Goal: Complete application form: Complete application form

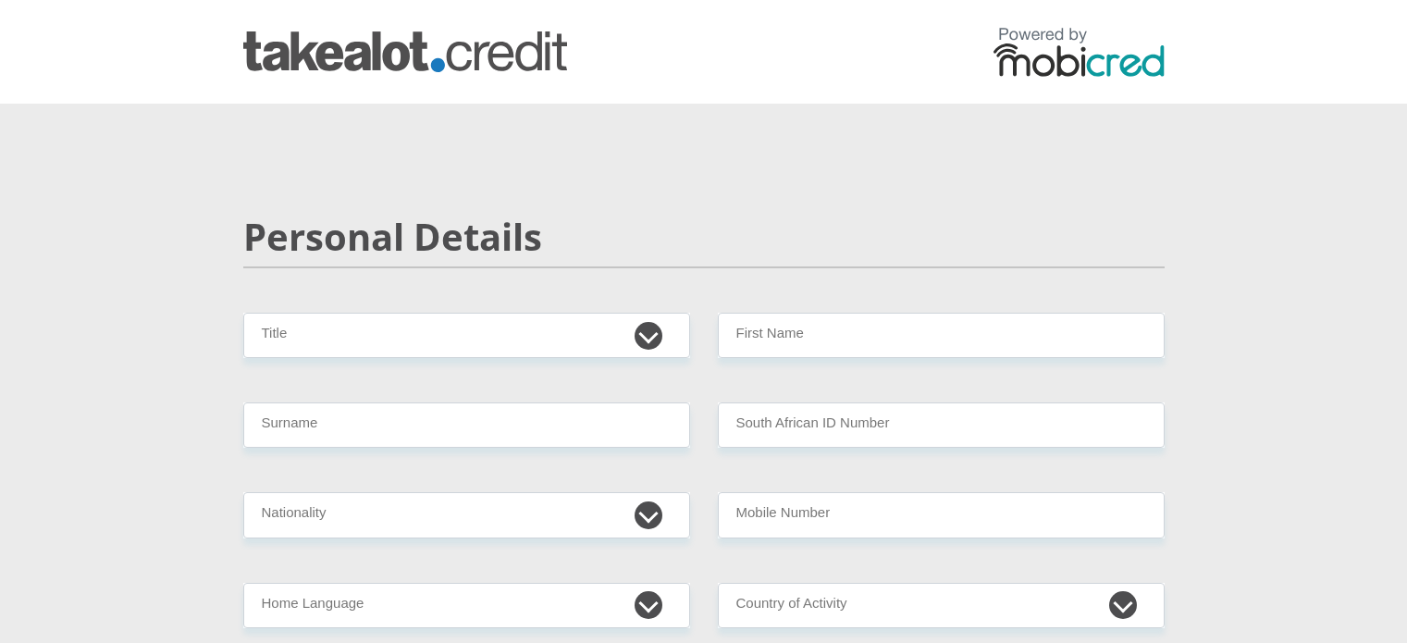
scroll to position [277, 0]
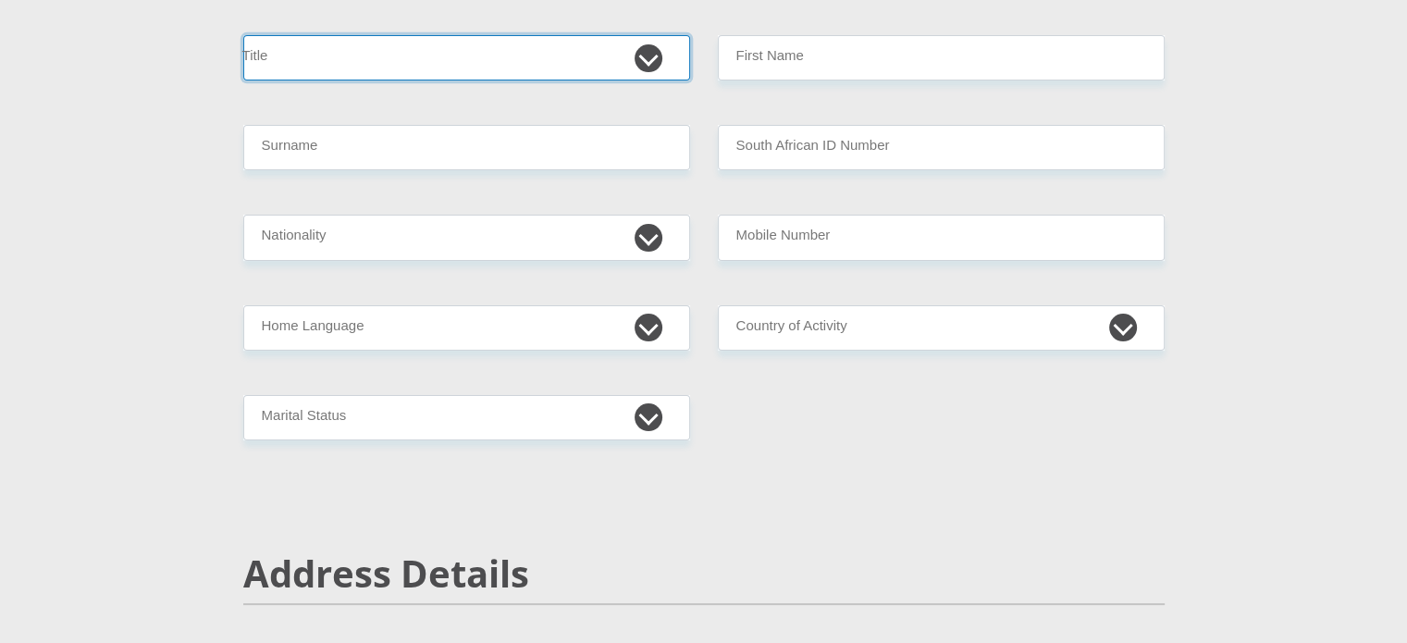
drag, startPoint x: 660, startPoint y: 52, endPoint x: 627, endPoint y: 60, distance: 33.4
click at [660, 52] on select "Mr Ms Mrs Dr [PERSON_NAME]" at bounding box center [466, 57] width 447 height 45
select select "Mrs"
click at [243, 35] on select "Mr Ms Mrs Dr [PERSON_NAME]" at bounding box center [466, 57] width 447 height 45
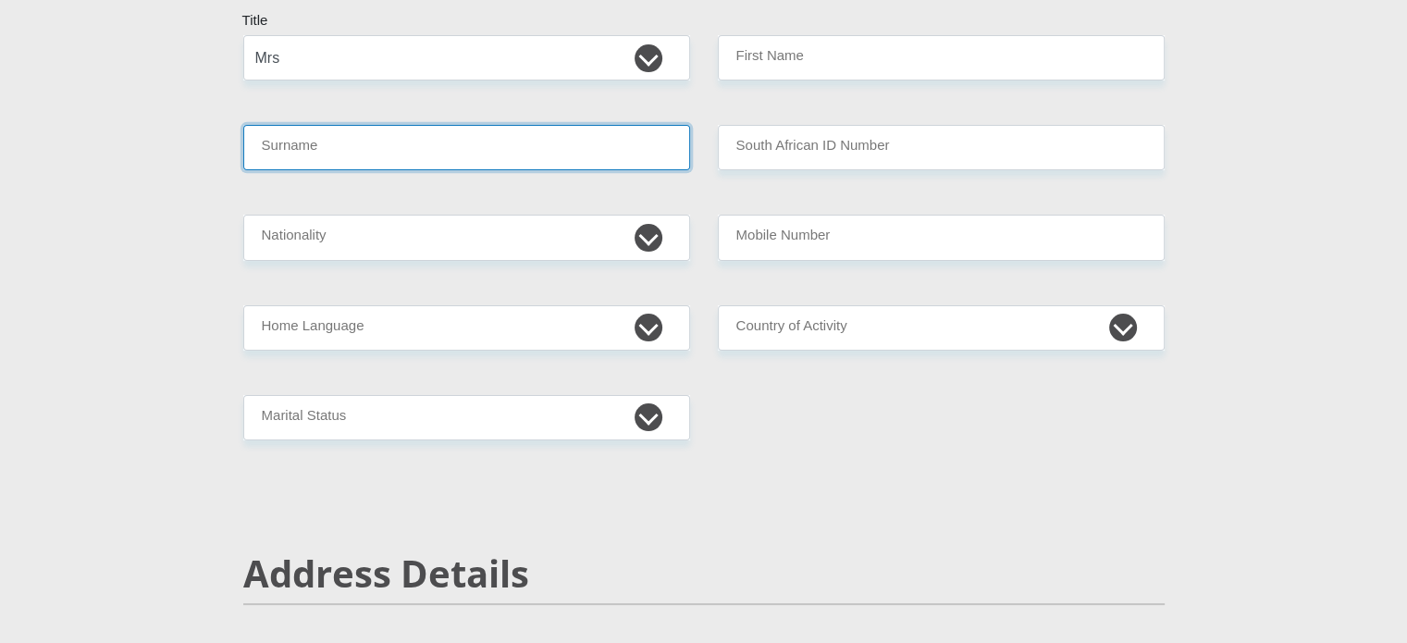
click at [429, 141] on input "Surname" at bounding box center [466, 147] width 447 height 45
type input "Truter"
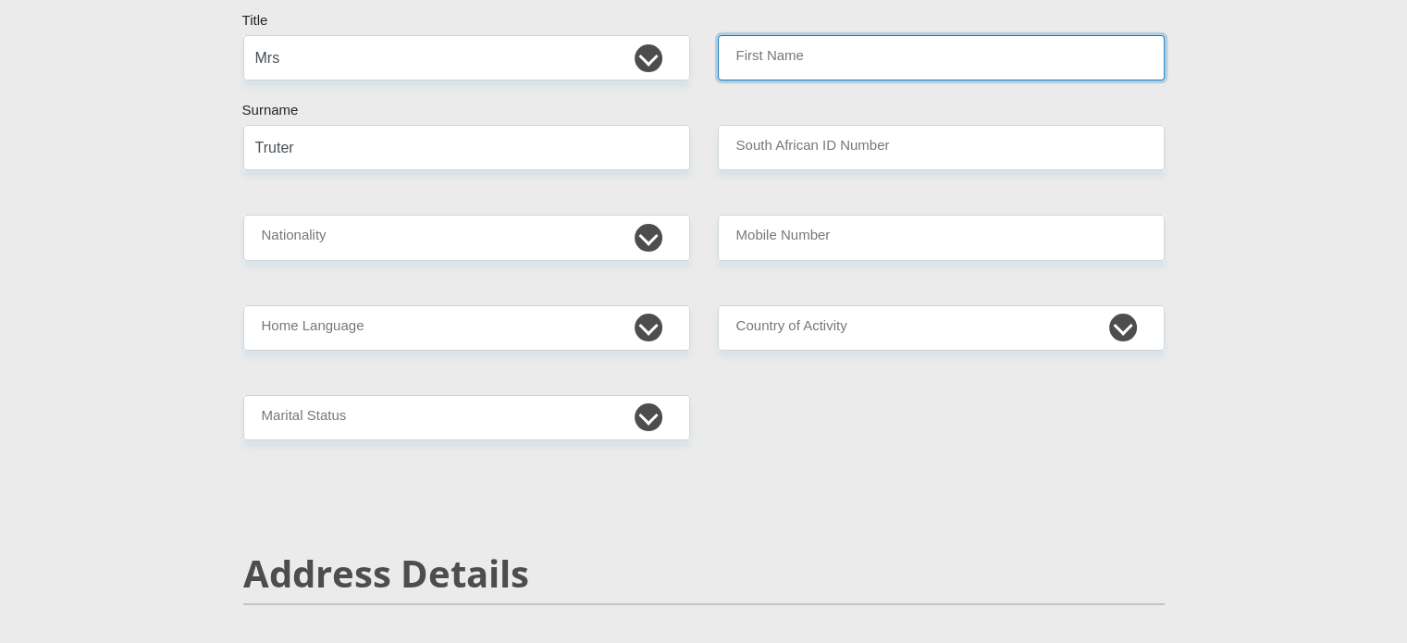
type input "[PERSON_NAME]"
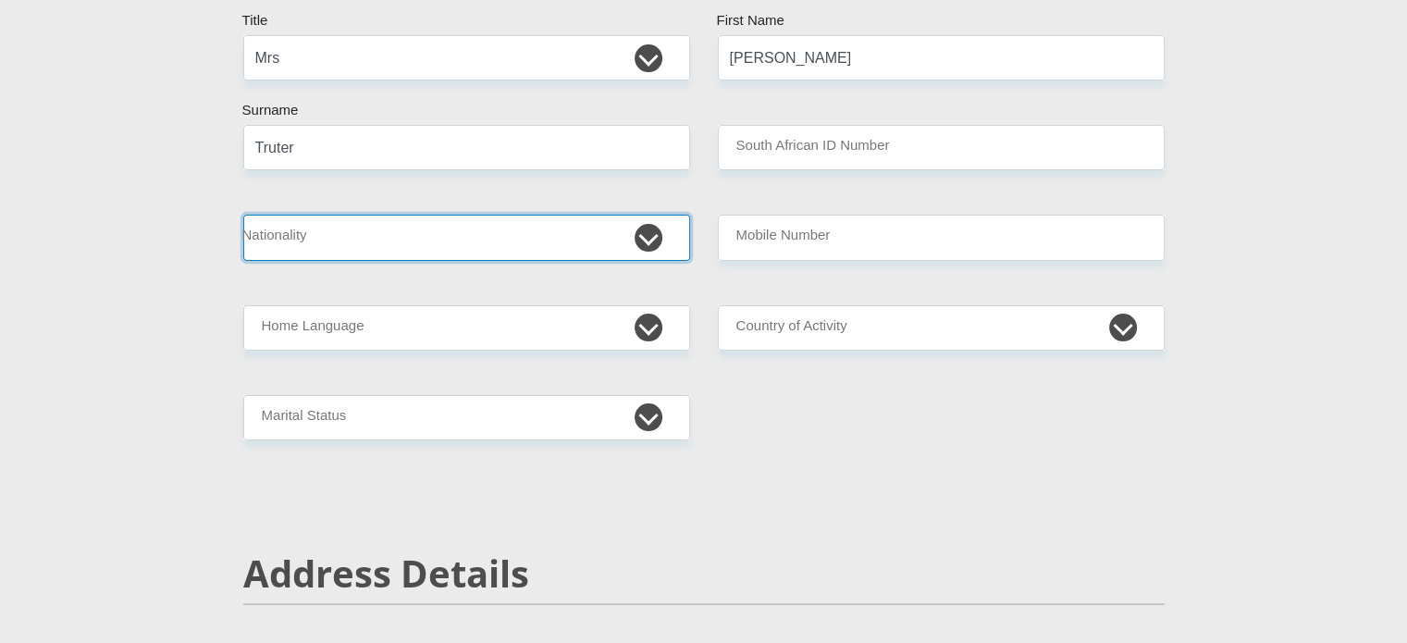
select select "ZAF"
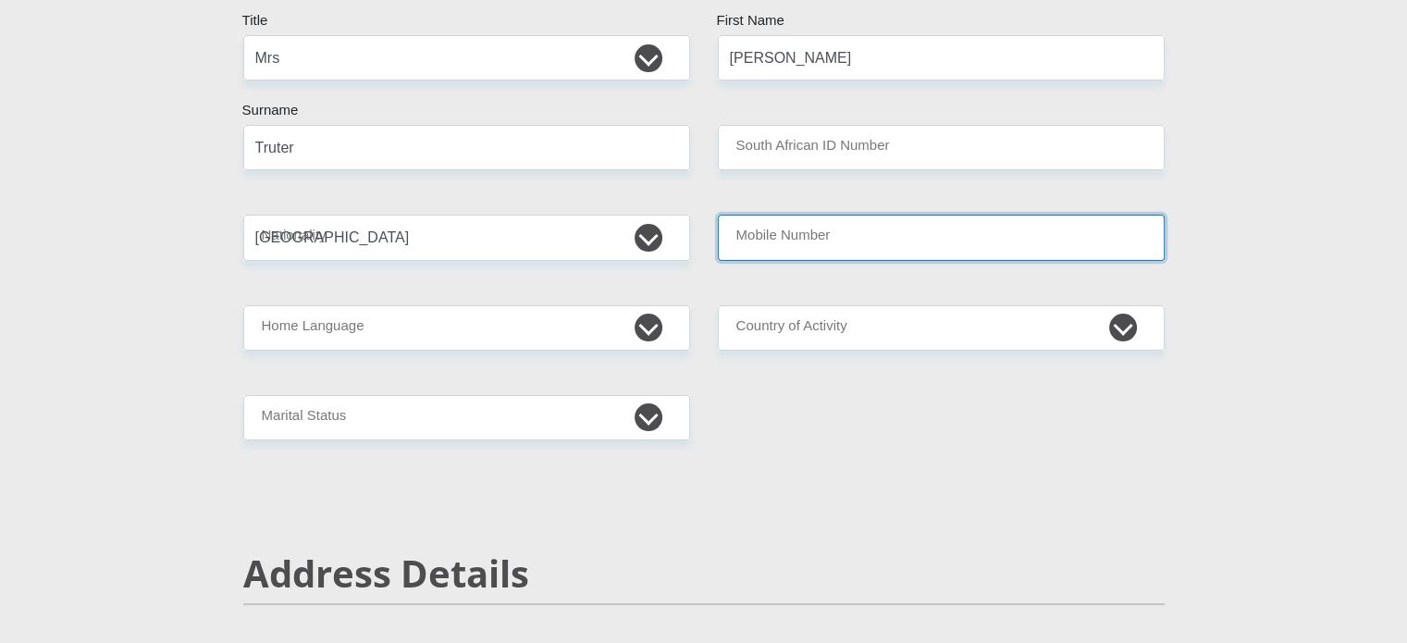
type input "0814395567"
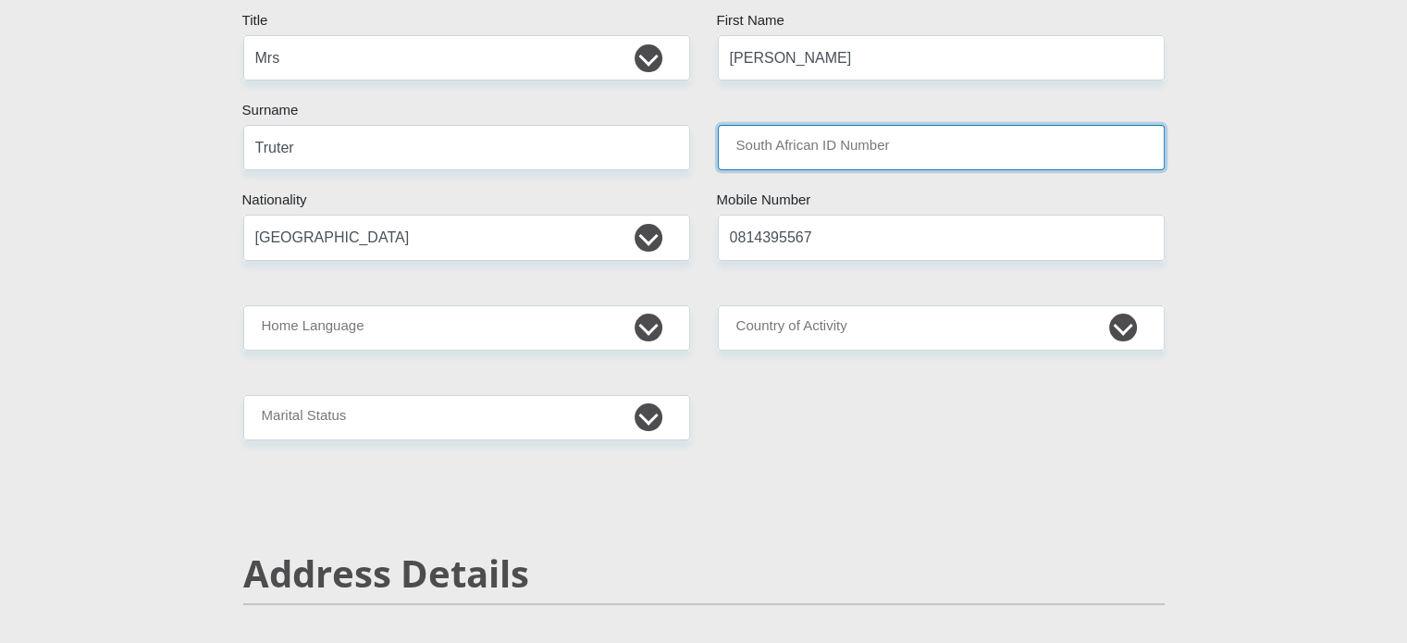
click at [807, 145] on input "South African ID Number" at bounding box center [941, 147] width 447 height 45
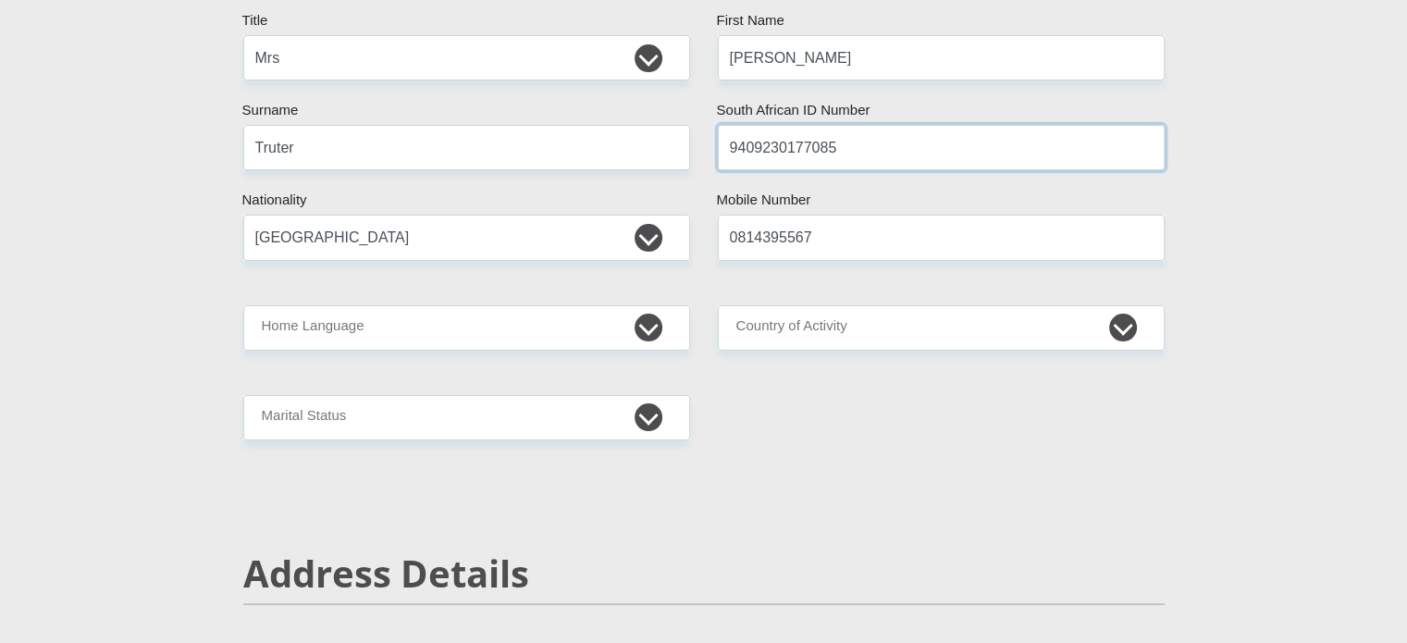
type input "9409230177085"
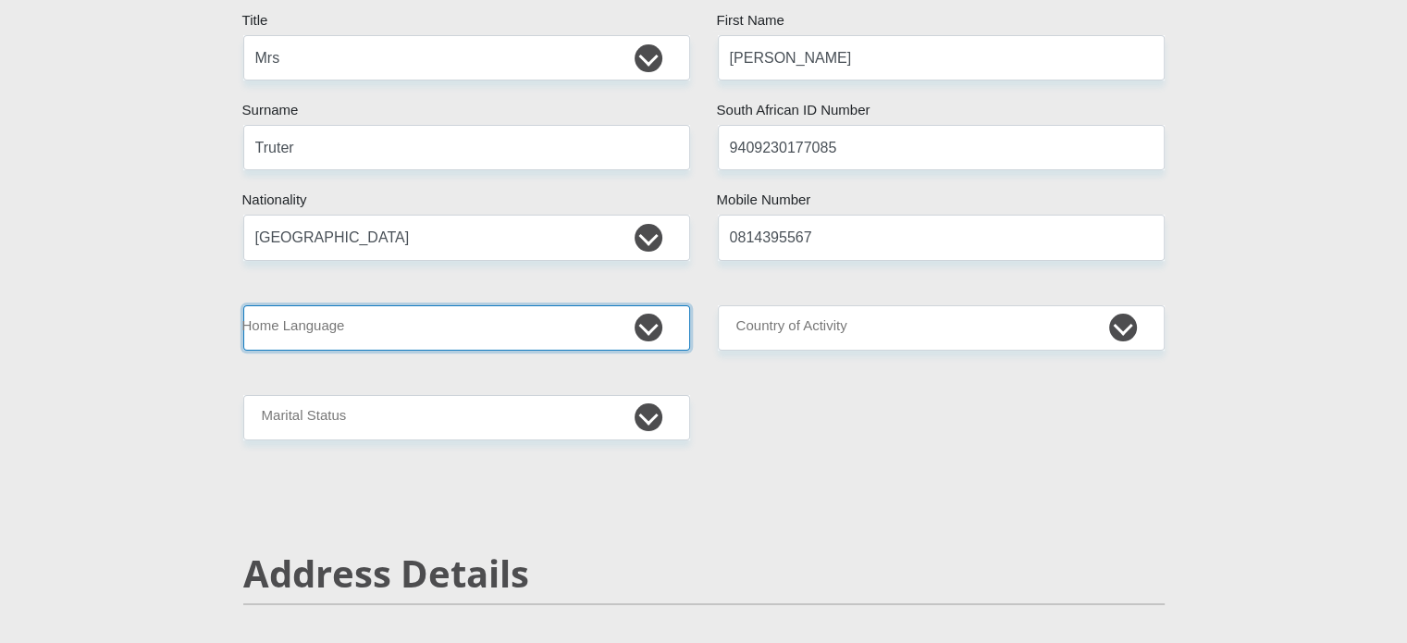
click at [440, 334] on select "Afrikaans English Sepedi South Ndebele Southern Sotho Swati Tsonga Tswana Venda…" at bounding box center [466, 327] width 447 height 45
select select "afr"
click at [243, 305] on select "Afrikaans English Sepedi South Ndebele Southern Sotho Swati Tsonga Tswana Venda…" at bounding box center [466, 327] width 447 height 45
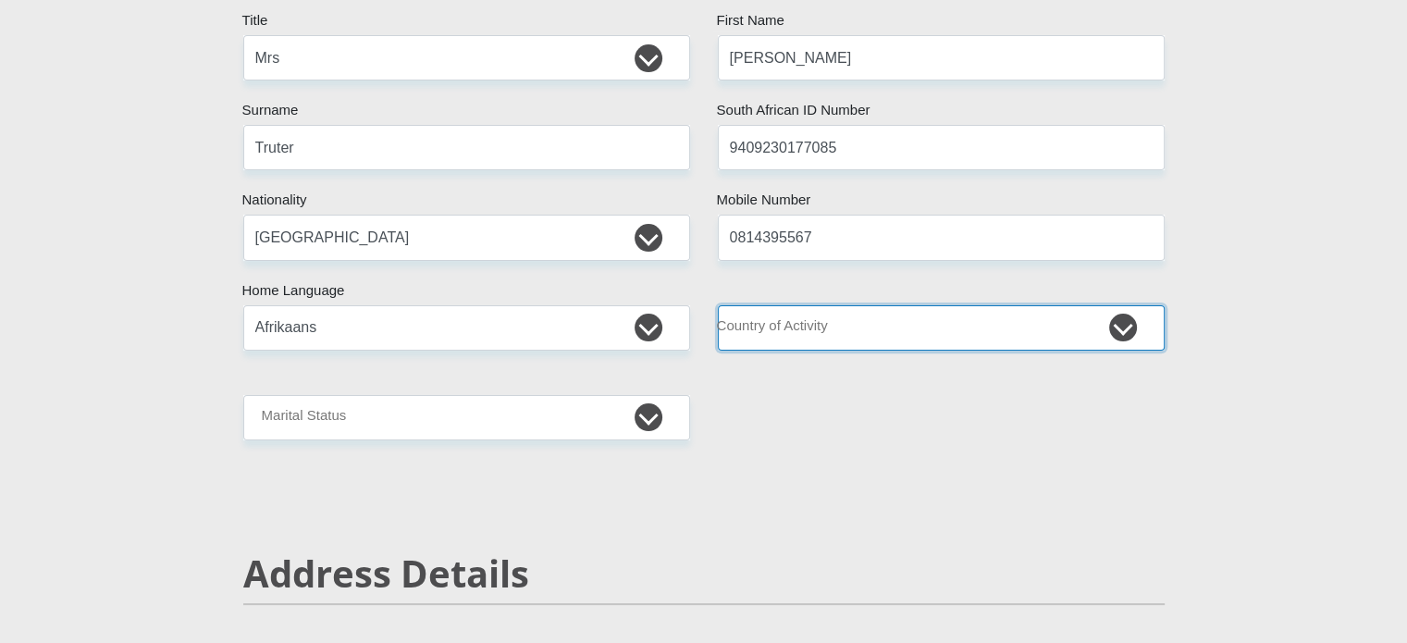
click at [940, 323] on select "[GEOGRAPHIC_DATA] [GEOGRAPHIC_DATA] [GEOGRAPHIC_DATA] [GEOGRAPHIC_DATA] [GEOGRA…" at bounding box center [941, 327] width 447 height 45
select select "ZAF"
click at [718, 305] on select "[GEOGRAPHIC_DATA] [GEOGRAPHIC_DATA] [GEOGRAPHIC_DATA] [GEOGRAPHIC_DATA] [GEOGRA…" at bounding box center [941, 327] width 447 height 45
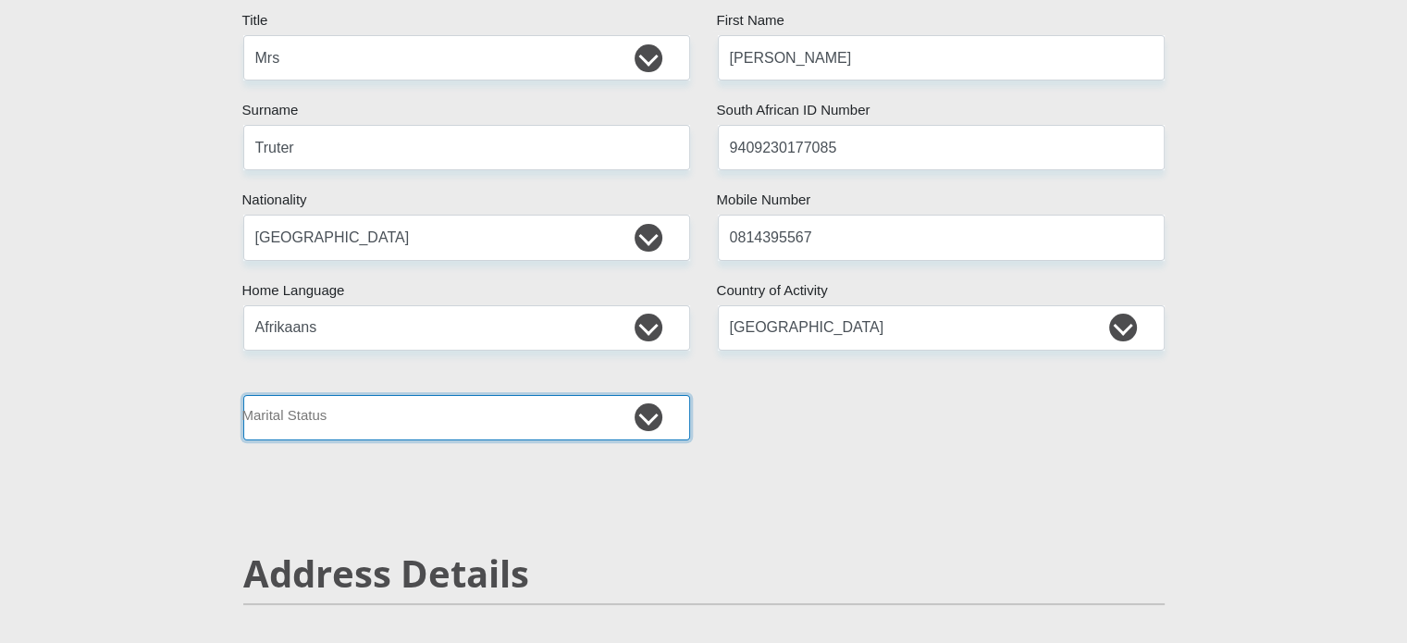
click at [610, 432] on select "Married ANC Single Divorced Widowed Married COP or Customary Law" at bounding box center [466, 417] width 447 height 45
select select "1"
click at [243, 395] on select "Married ANC Single Divorced Widowed Married COP or Customary Law" at bounding box center [466, 417] width 447 height 45
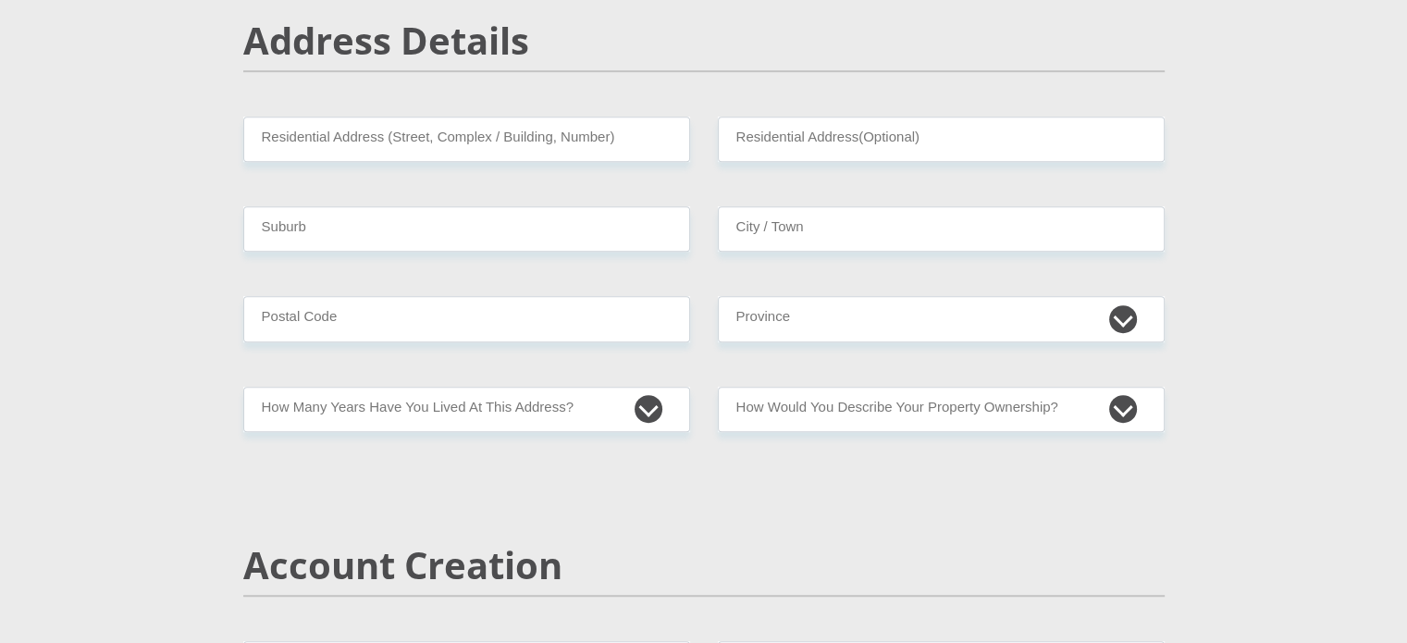
scroll to position [832, 0]
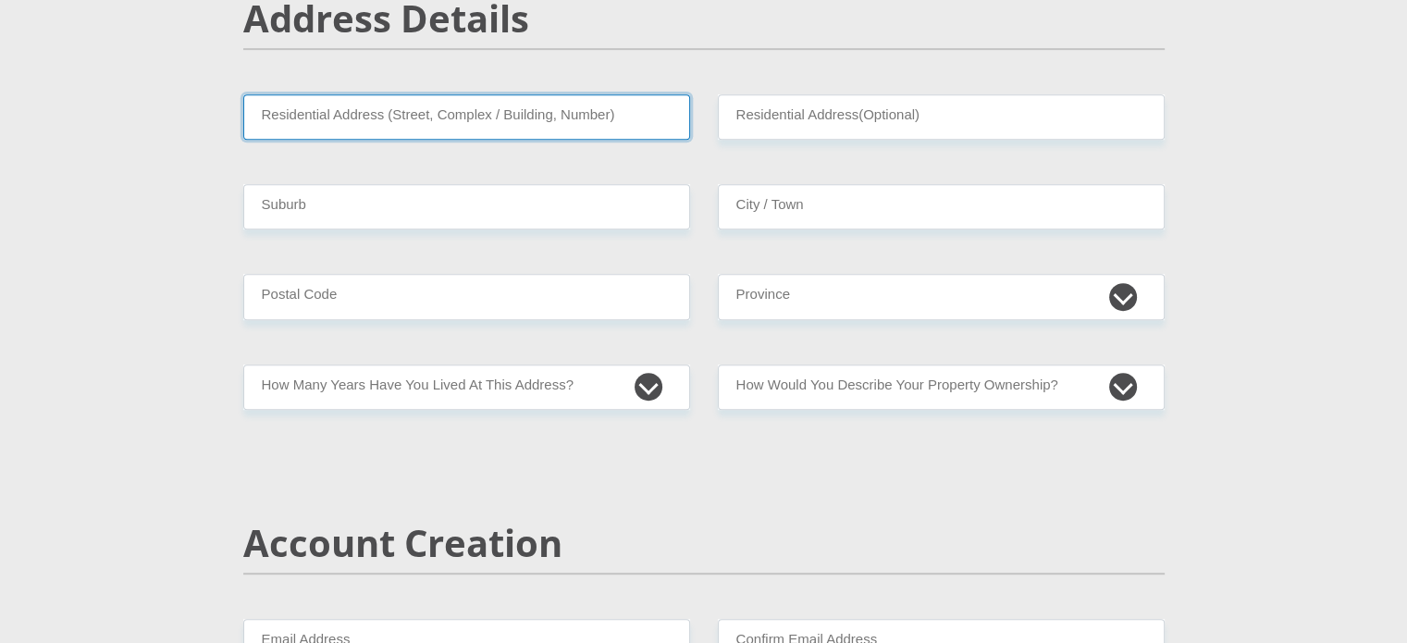
click at [589, 113] on input "Residential Address (Street, Complex / Building, Number)" at bounding box center [466, 116] width 447 height 45
type input "[STREET_ADDRESS]"
type input "[GEOGRAPHIC_DATA]"
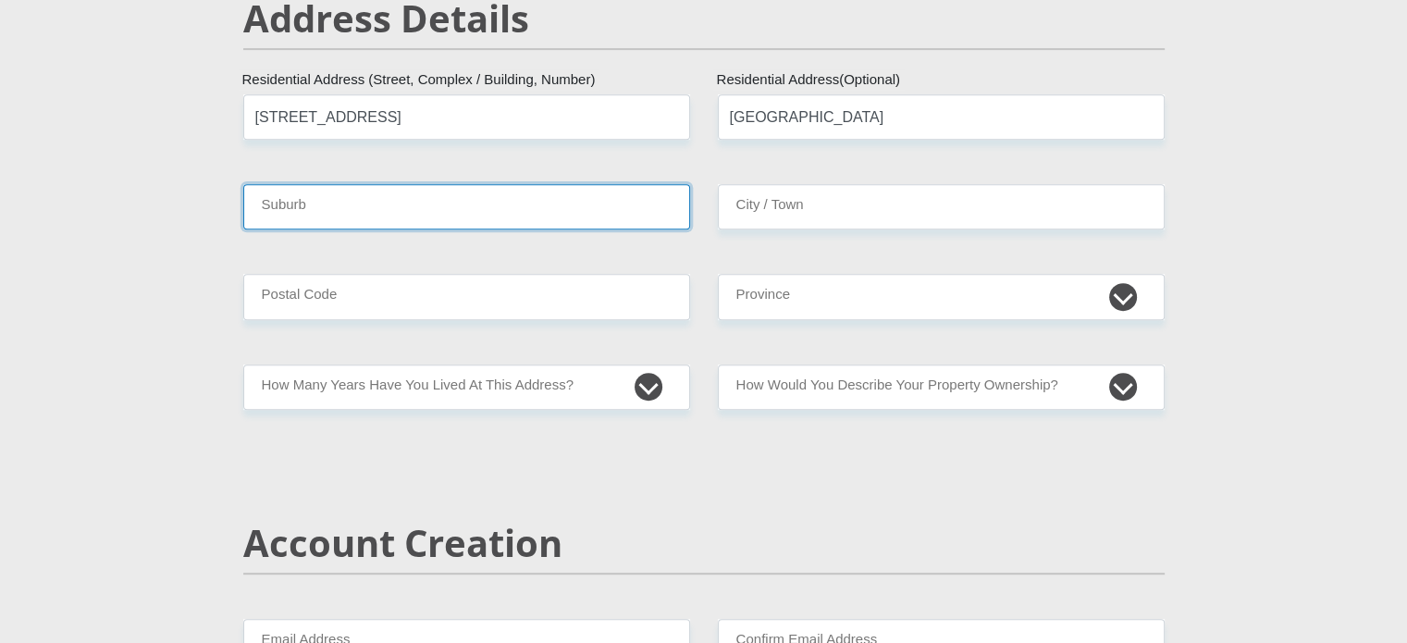
type input "[GEOGRAPHIC_DATA]"
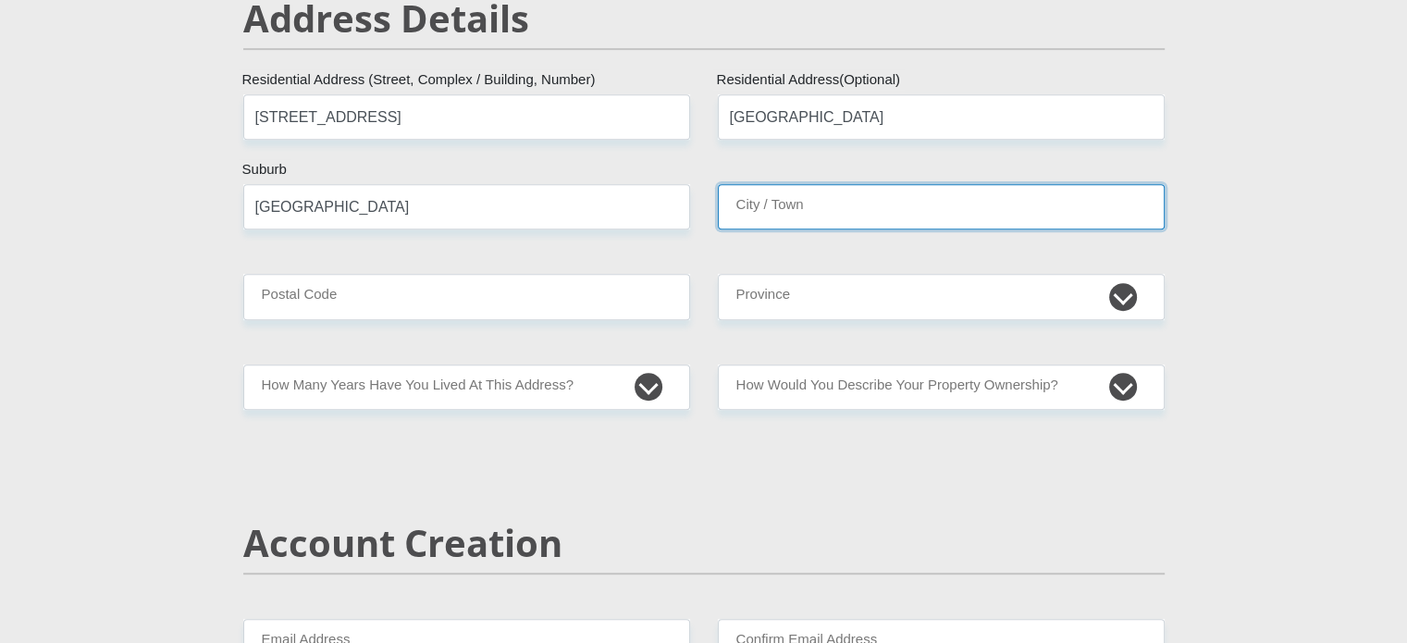
type input "[GEOGRAPHIC_DATA]"
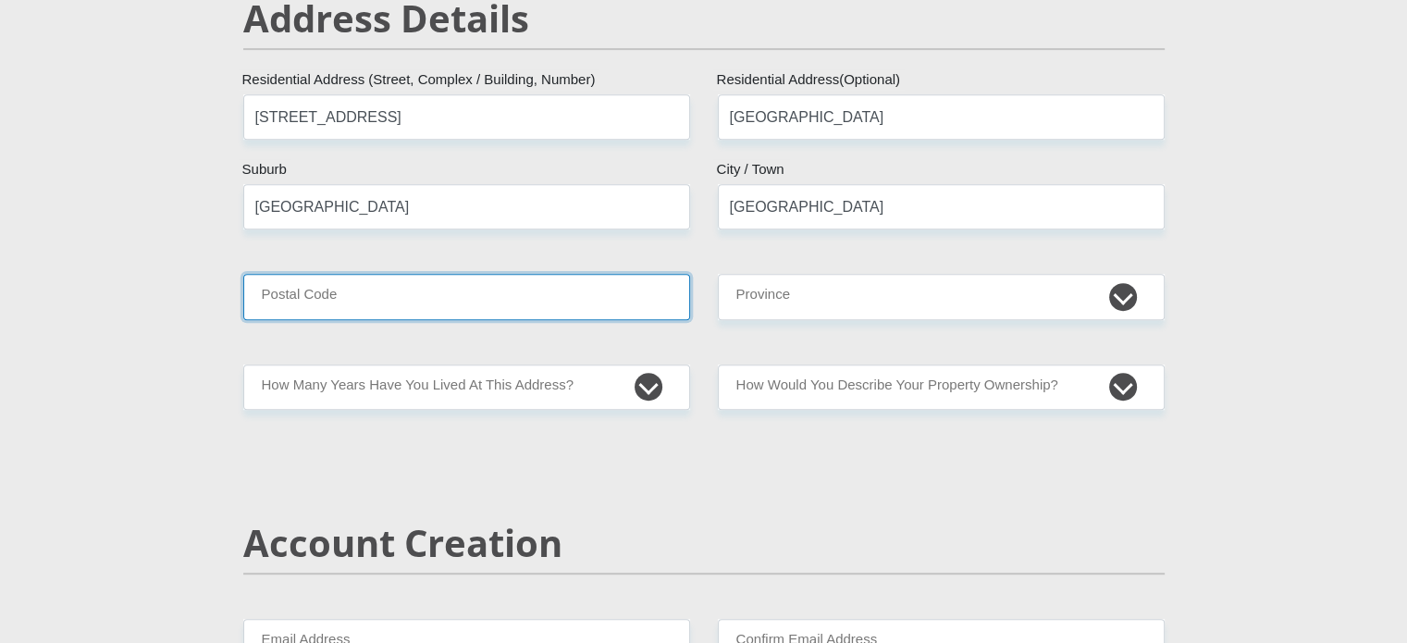
type input "0182"
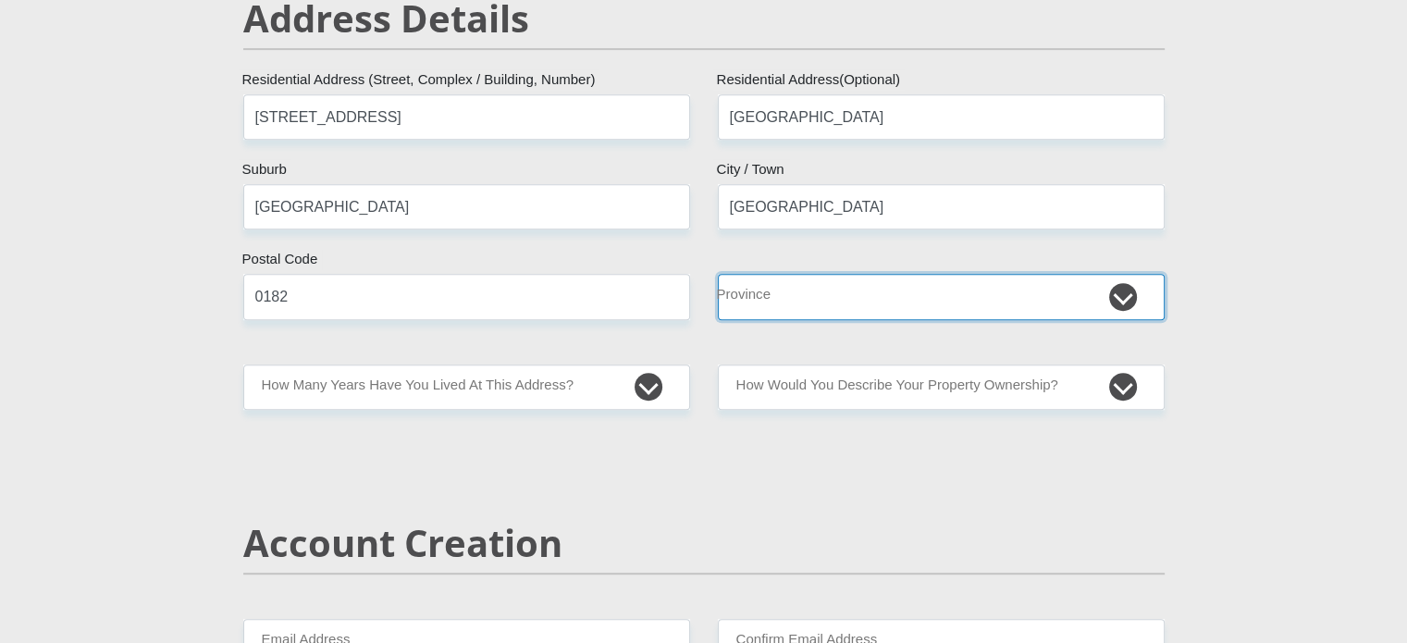
click at [890, 302] on select "Eastern Cape Free State [GEOGRAPHIC_DATA] [GEOGRAPHIC_DATA][DATE] [GEOGRAPHIC_D…" at bounding box center [941, 296] width 447 height 45
select select "Gauteng"
click at [718, 274] on select "Eastern Cape Free State [GEOGRAPHIC_DATA] [GEOGRAPHIC_DATA][DATE] [GEOGRAPHIC_D…" at bounding box center [941, 296] width 447 height 45
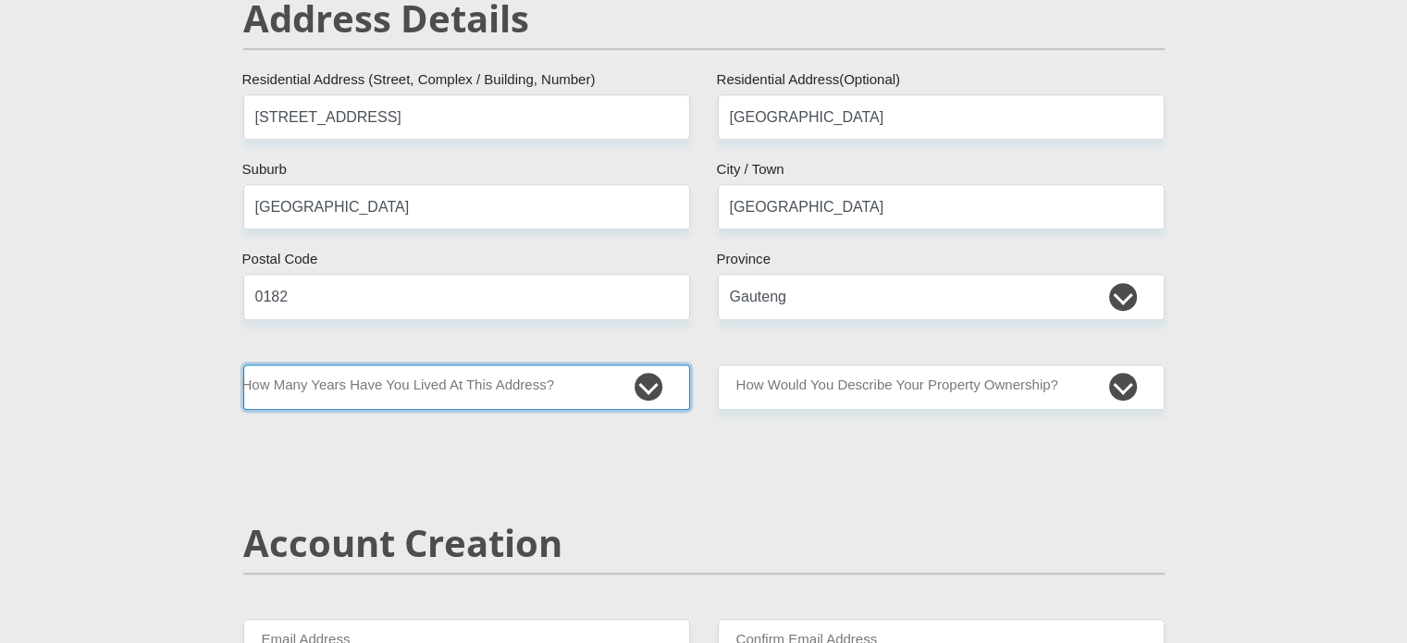
click at [586, 396] on select "less than 1 year 1-3 years 3-5 years 5+ years" at bounding box center [466, 386] width 447 height 45
select select "0"
click at [243, 364] on select "less than 1 year 1-3 years 3-5 years 5+ years" at bounding box center [466, 386] width 447 height 45
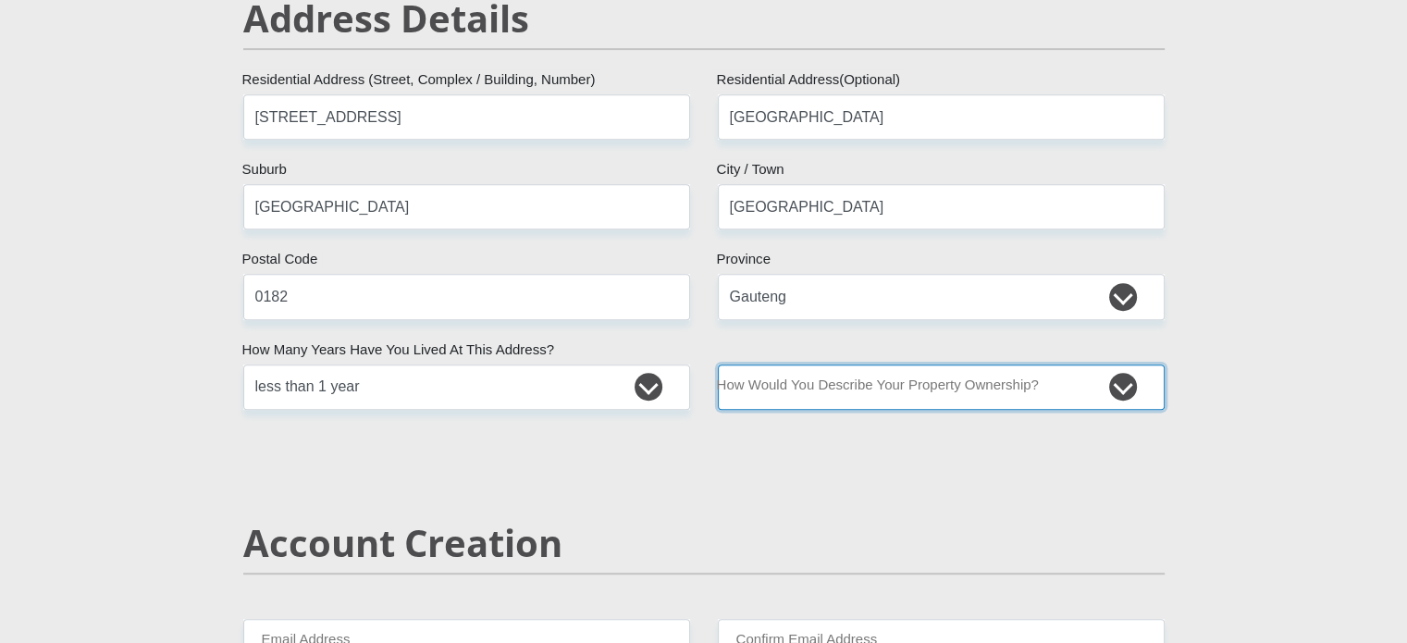
click at [896, 384] on select "Owned Rented Family Owned Company Dwelling" at bounding box center [941, 386] width 447 height 45
select select "Company Dwelling"
click at [718, 364] on select "Owned Rented Family Owned Company Dwelling" at bounding box center [941, 386] width 447 height 45
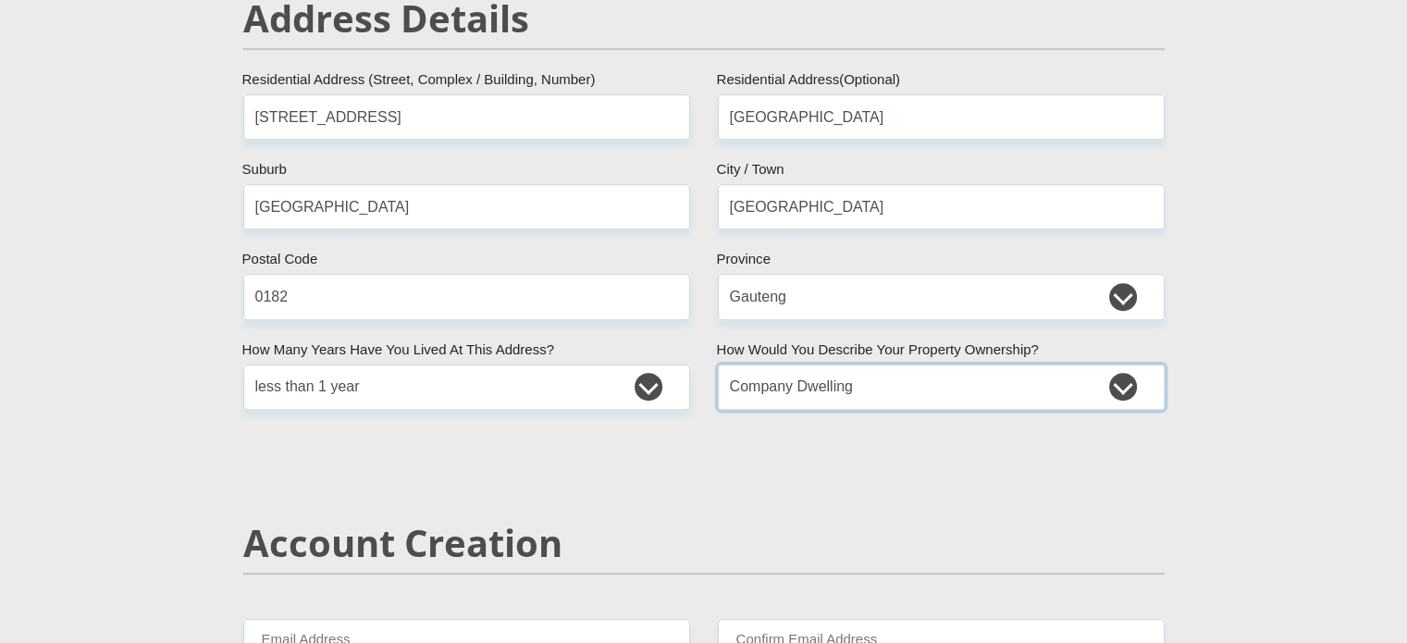
scroll to position [1202, 0]
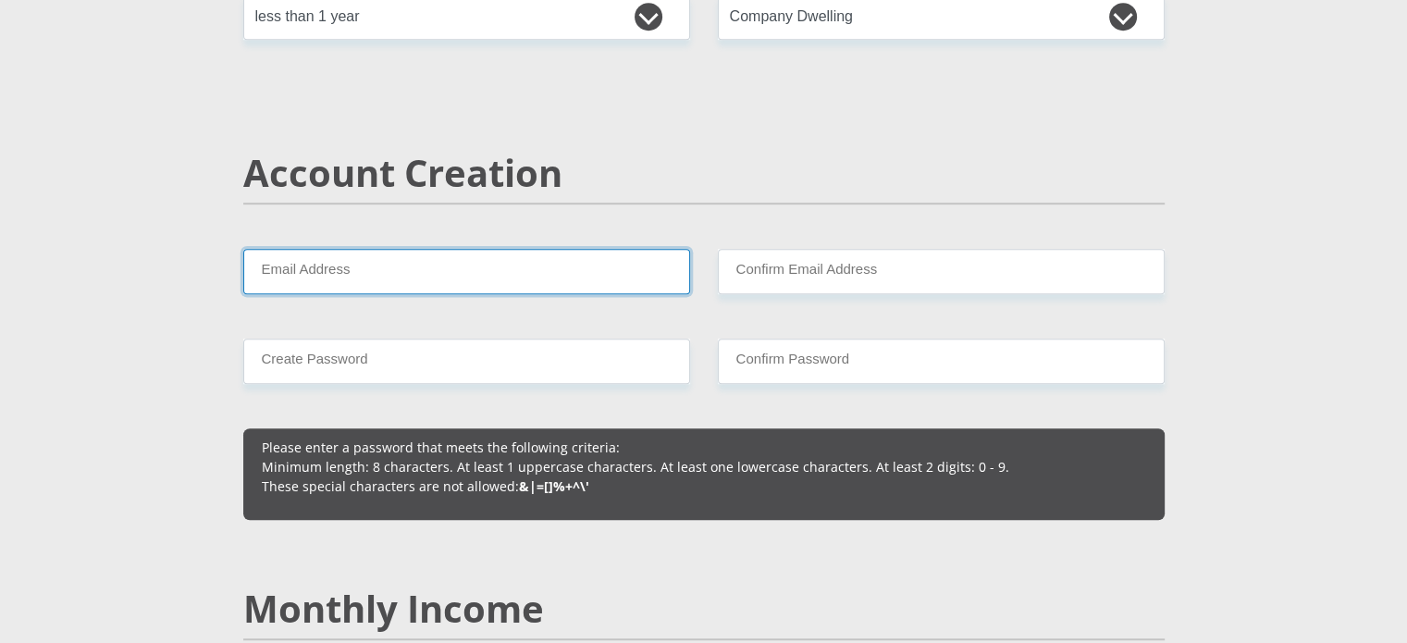
click at [483, 279] on input "Email Address" at bounding box center [466, 271] width 447 height 45
type input "[EMAIL_ADDRESS][DOMAIN_NAME]"
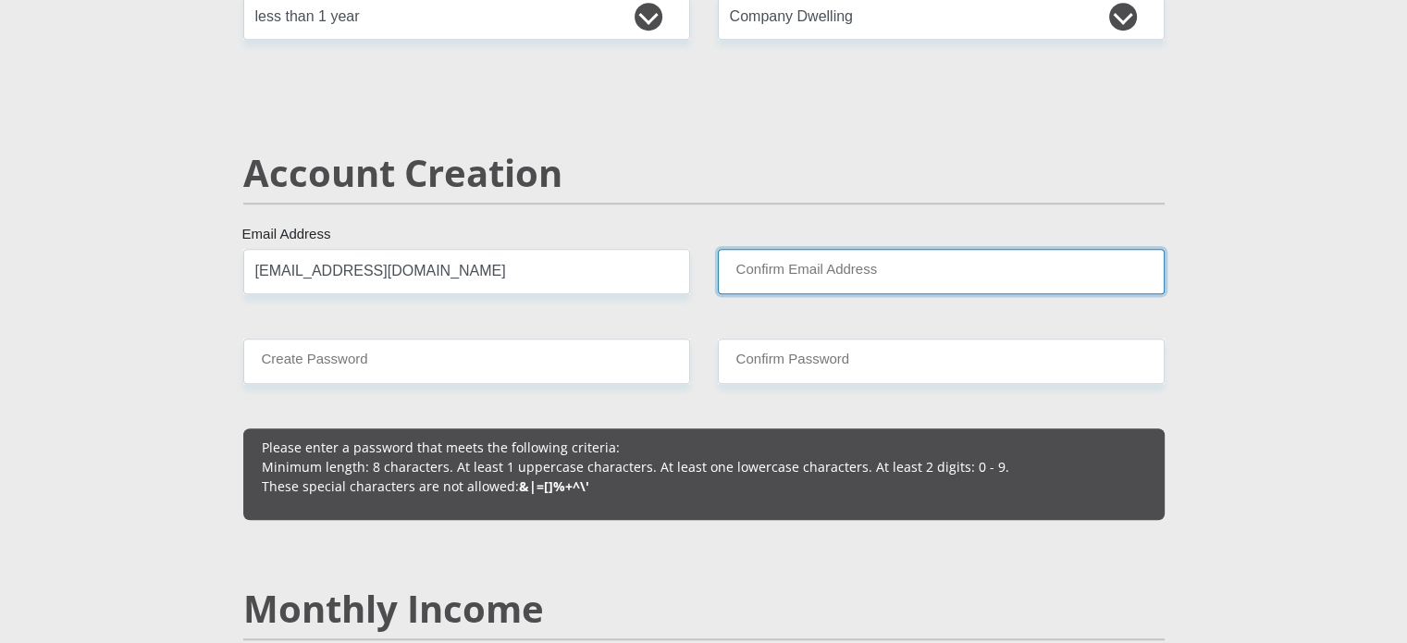
type input "[EMAIL_ADDRESS][DOMAIN_NAME]"
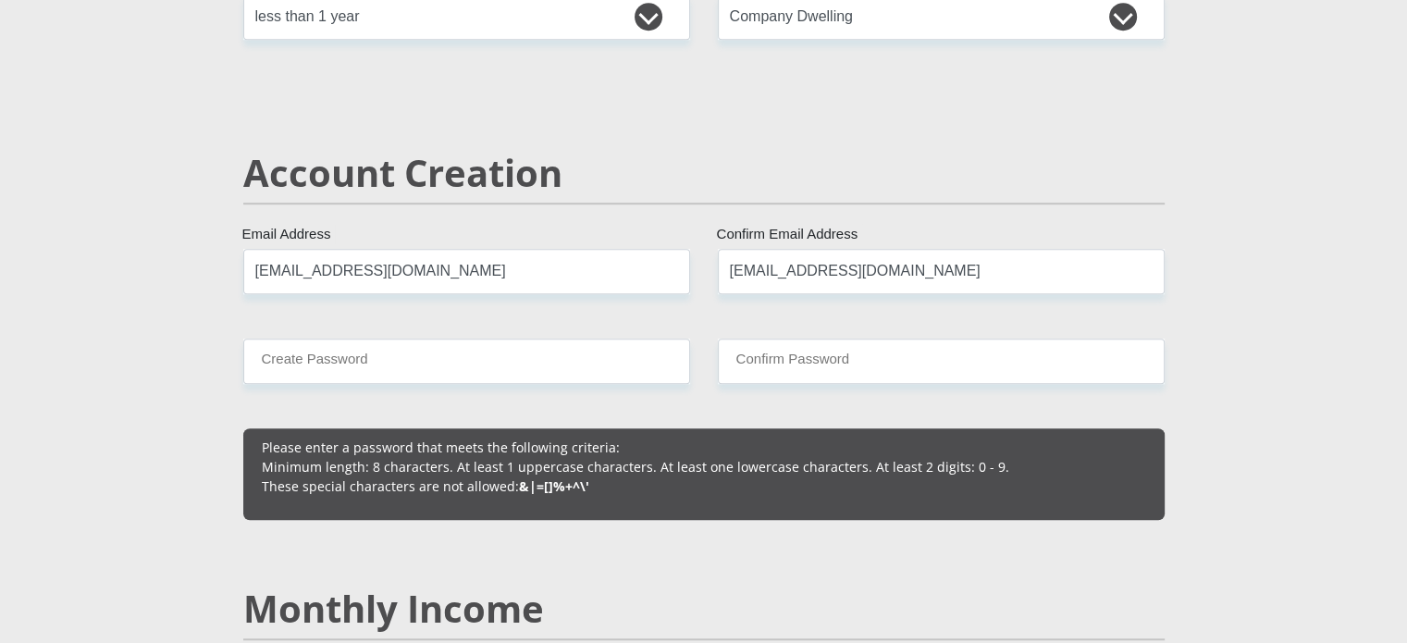
type input "0814395567"
type input "[PERSON_NAME]"
type input "Truter"
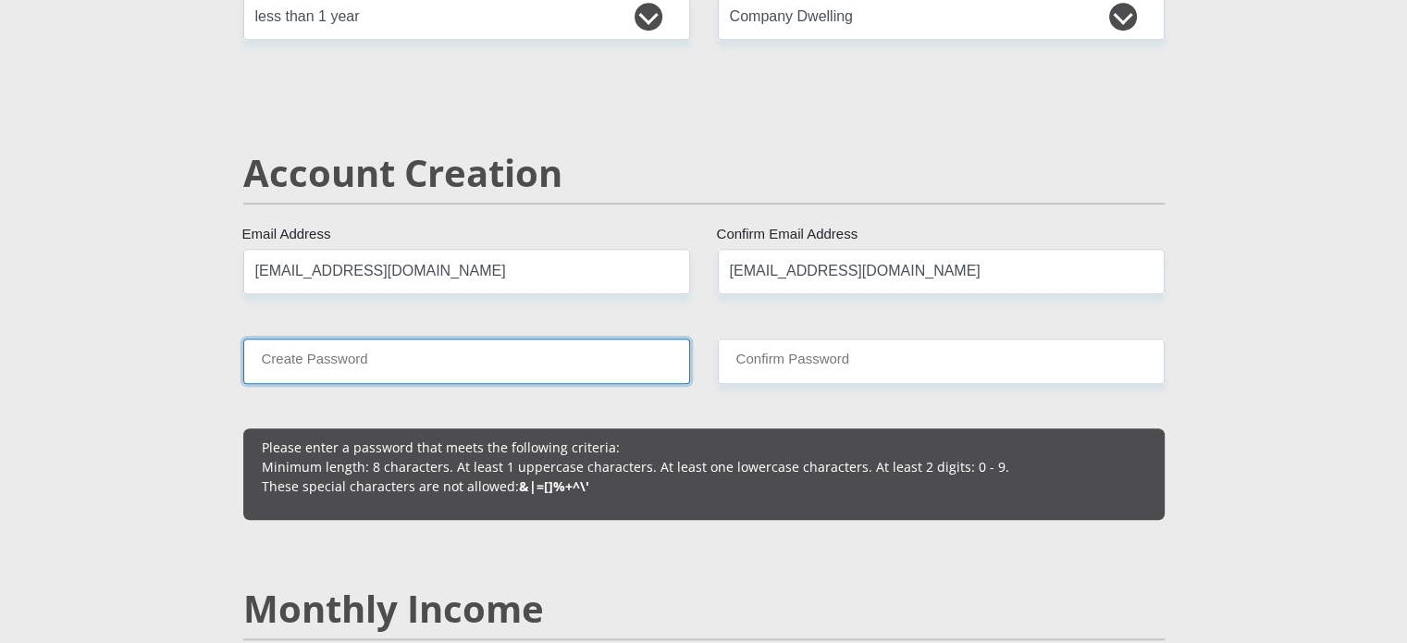
click at [555, 360] on input "Create Password" at bounding box center [466, 361] width 447 height 45
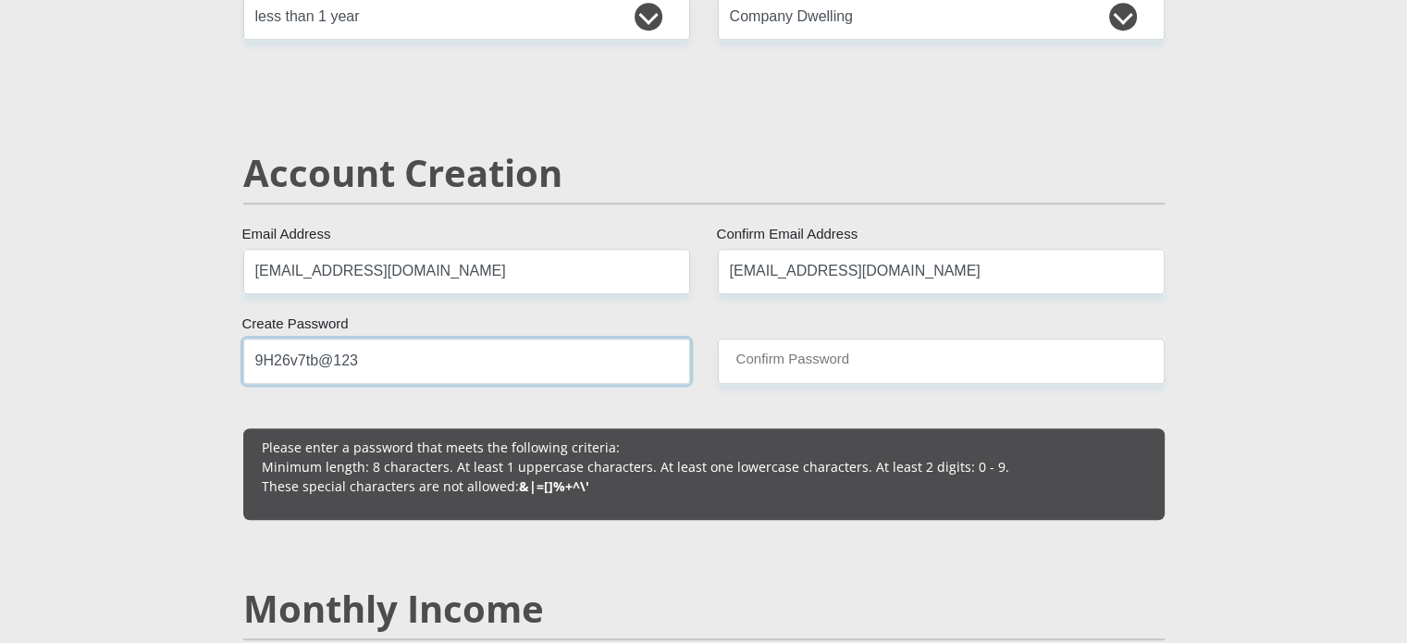
type input "9H26v7tb@123"
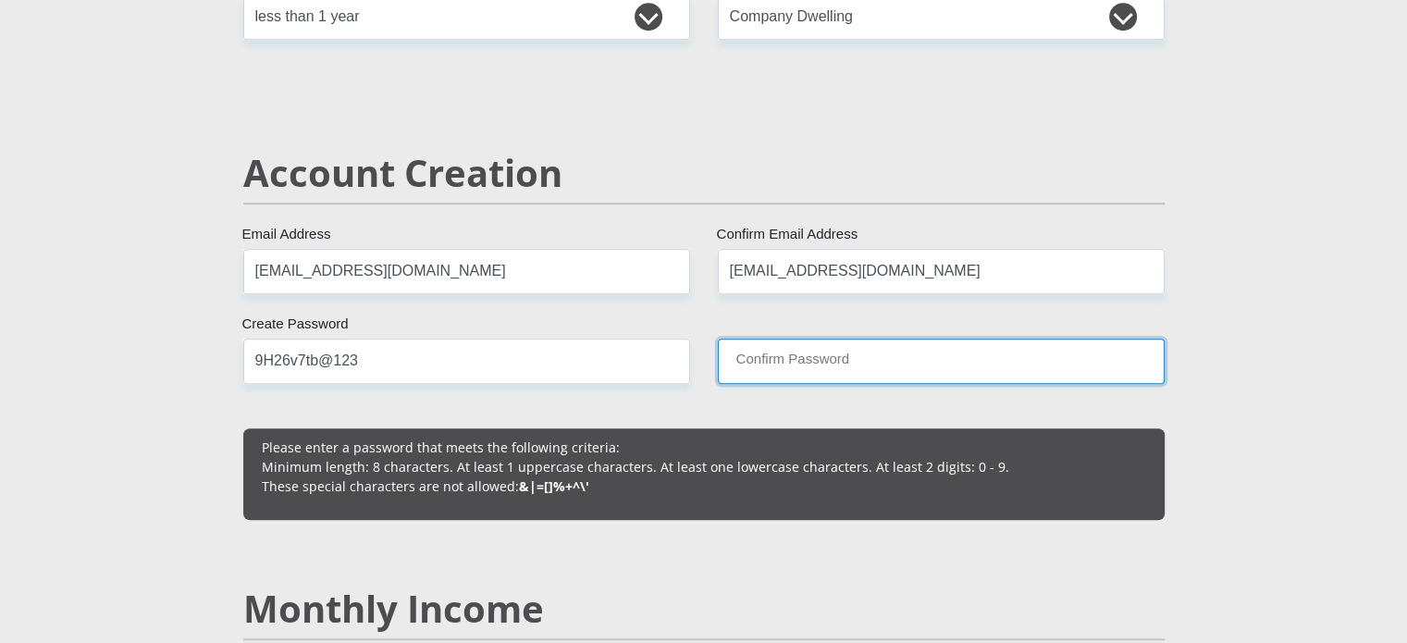
click at [845, 362] on input "Confirm Password" at bounding box center [941, 361] width 447 height 45
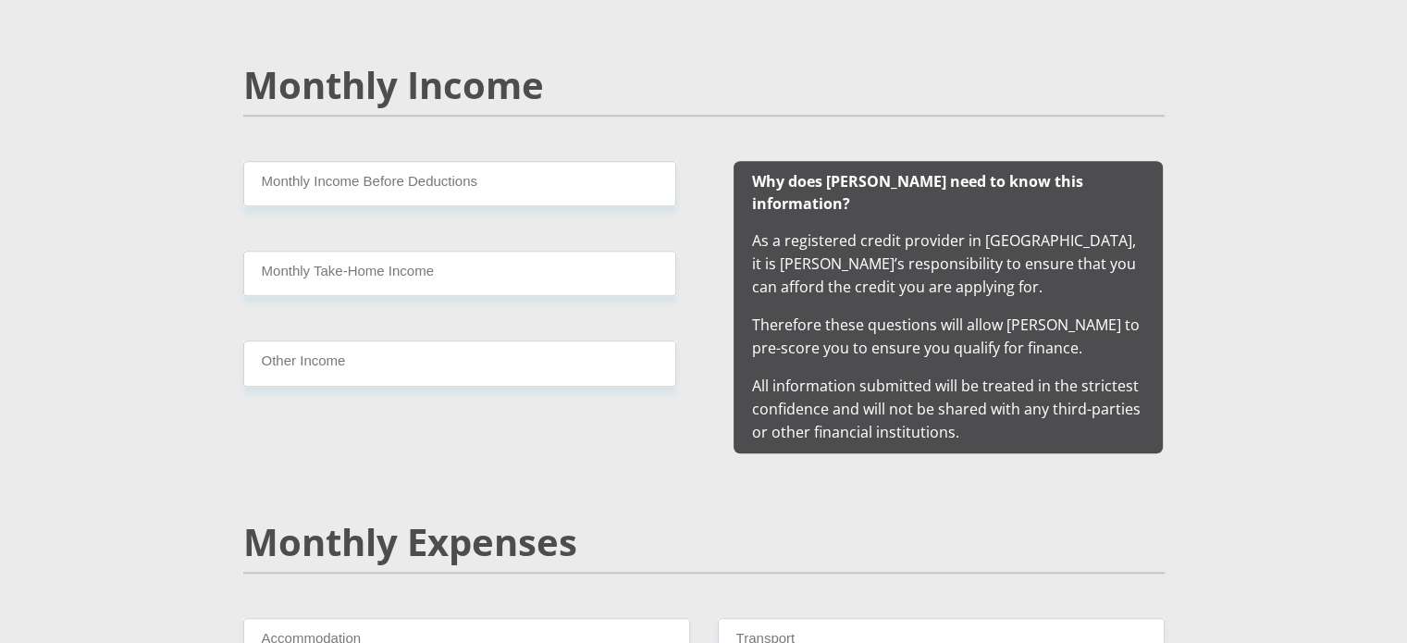
scroll to position [1757, 0]
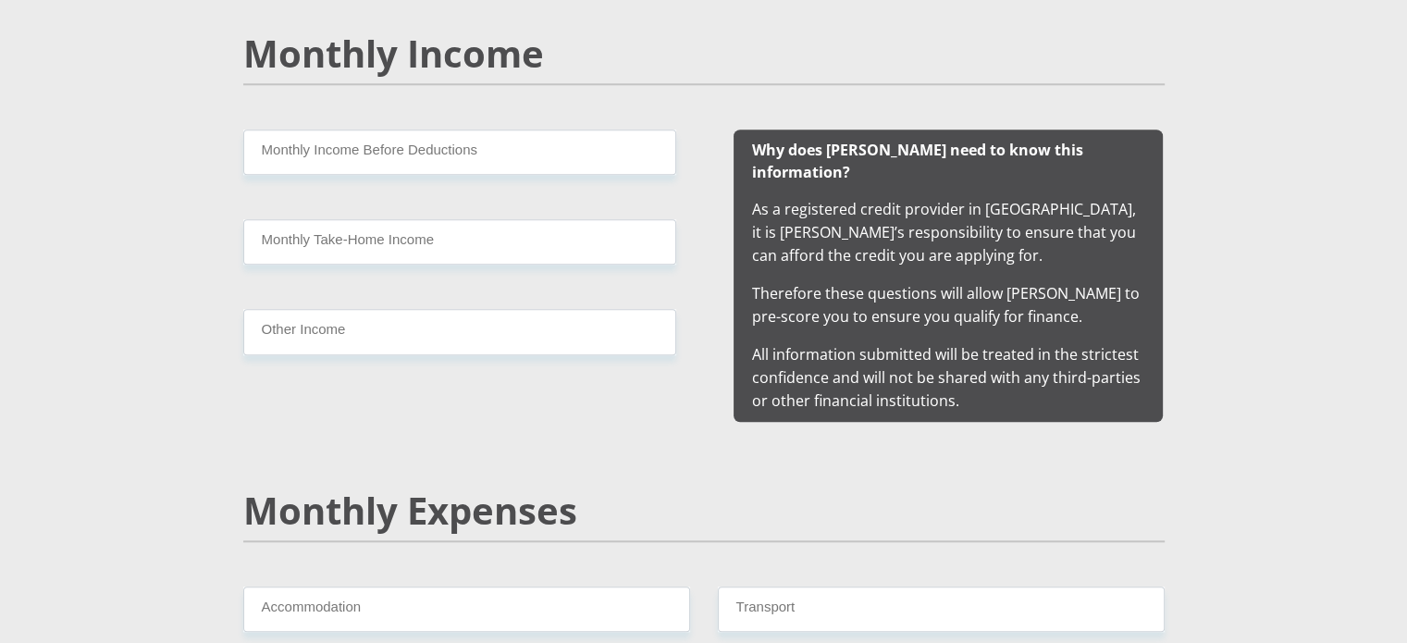
type input "9H26v7tb@123"
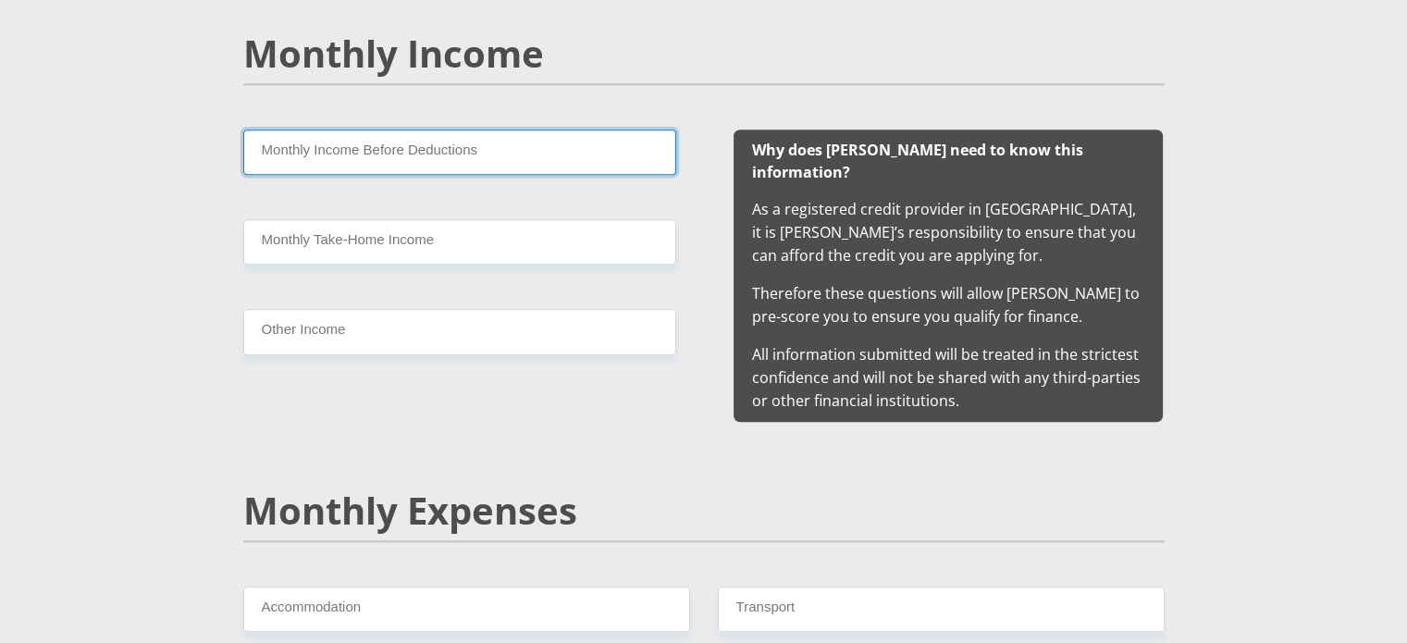
click at [524, 158] on input "Monthly Income Before Deductions" at bounding box center [459, 151] width 433 height 45
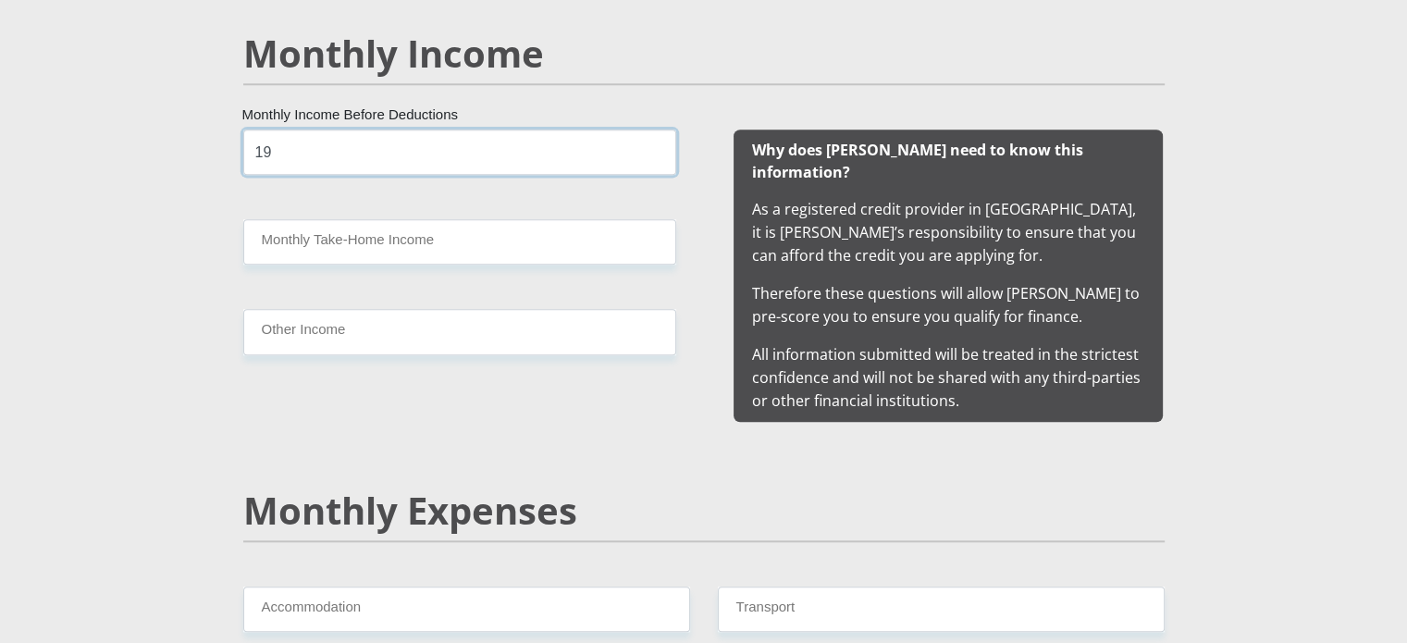
type input "1"
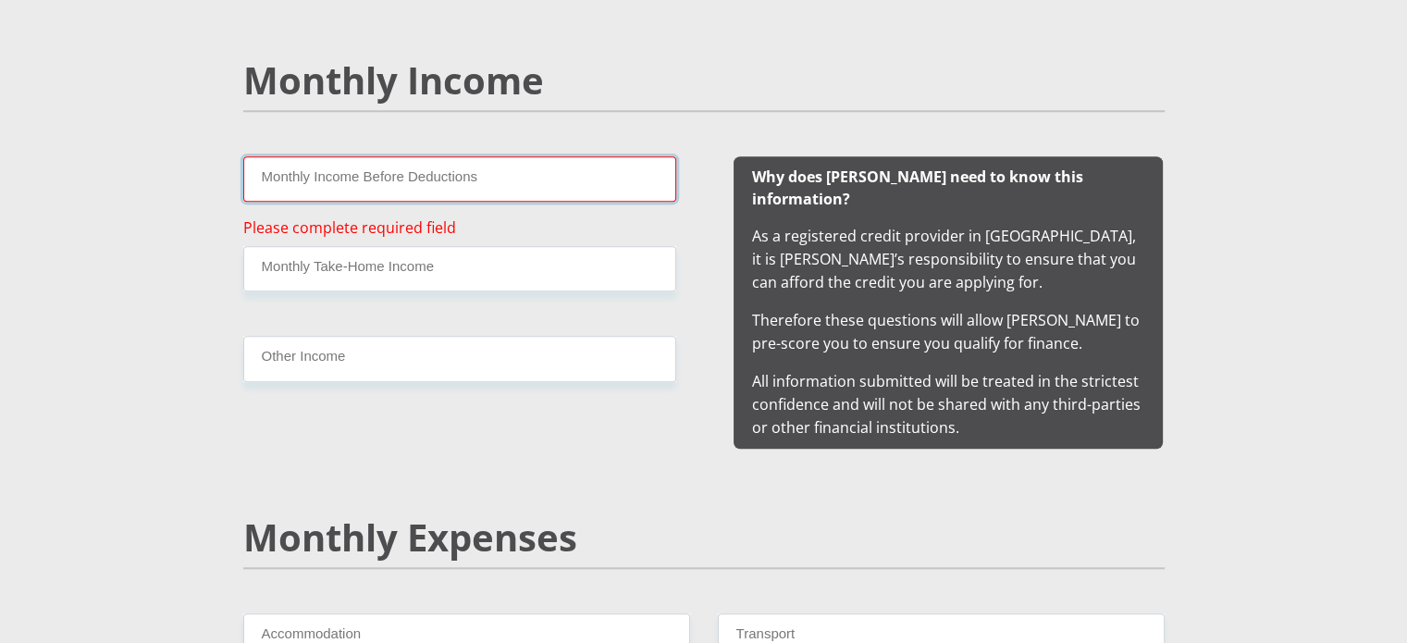
scroll to position [1665, 0]
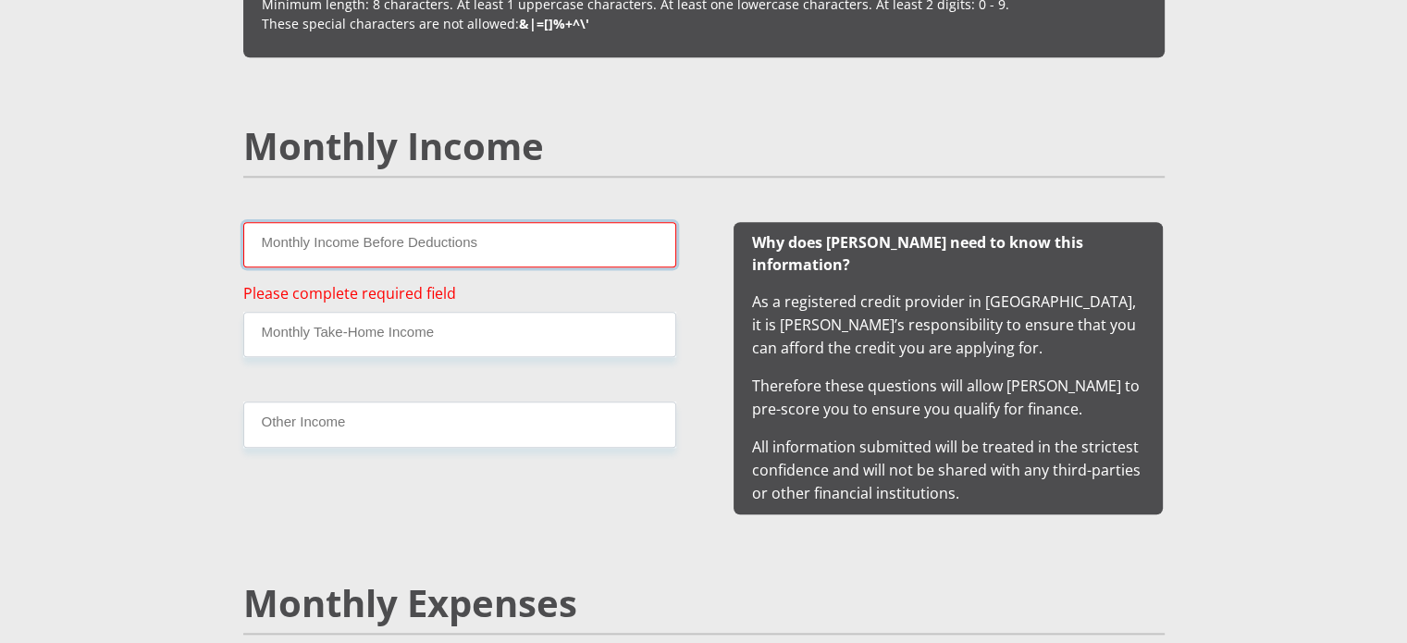
click at [418, 247] on input "Monthly Income Before Deductions" at bounding box center [459, 244] width 433 height 45
click at [535, 244] on input "Monthly Income Before Deductions" at bounding box center [459, 244] width 433 height 45
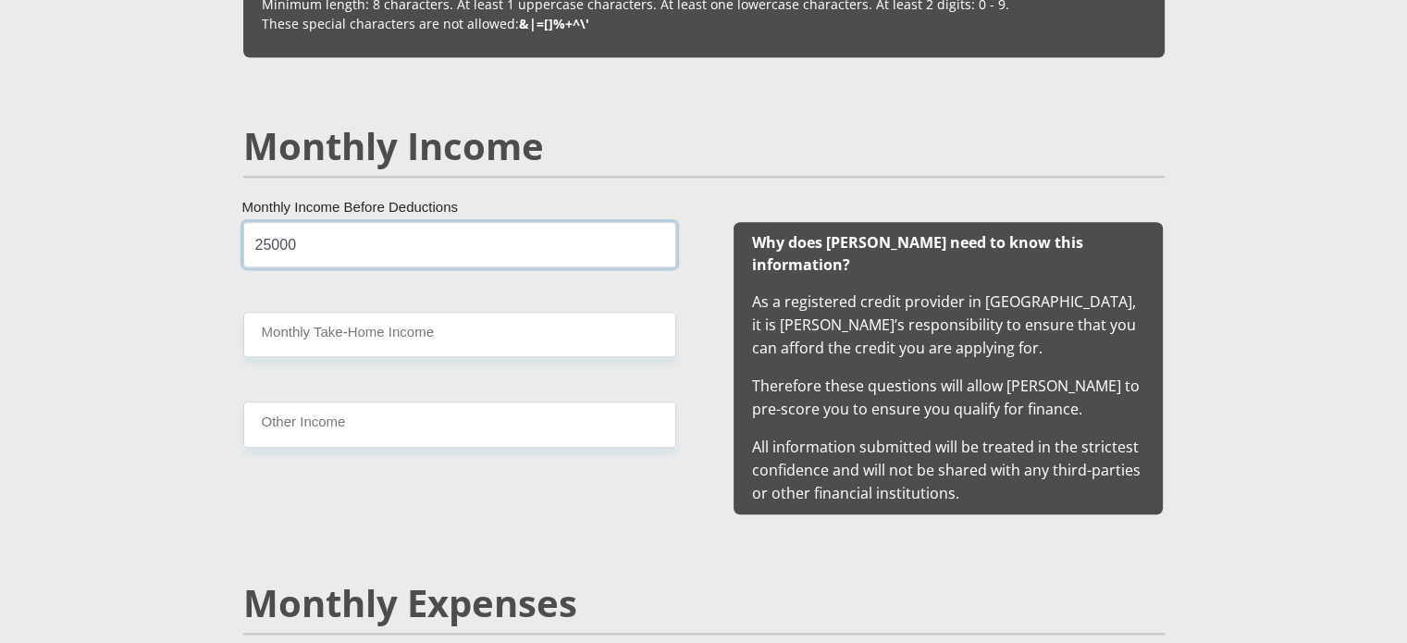
type input "25000"
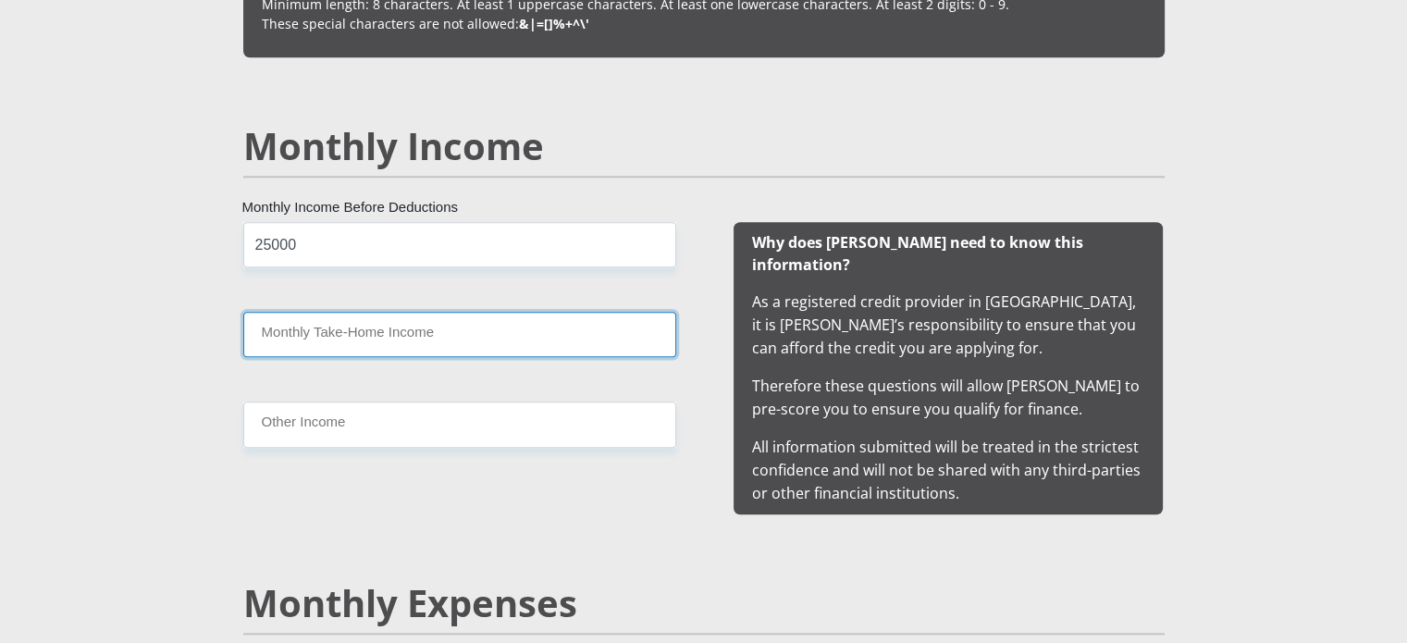
click at [488, 339] on input "Monthly Take-Home Income" at bounding box center [459, 334] width 433 height 45
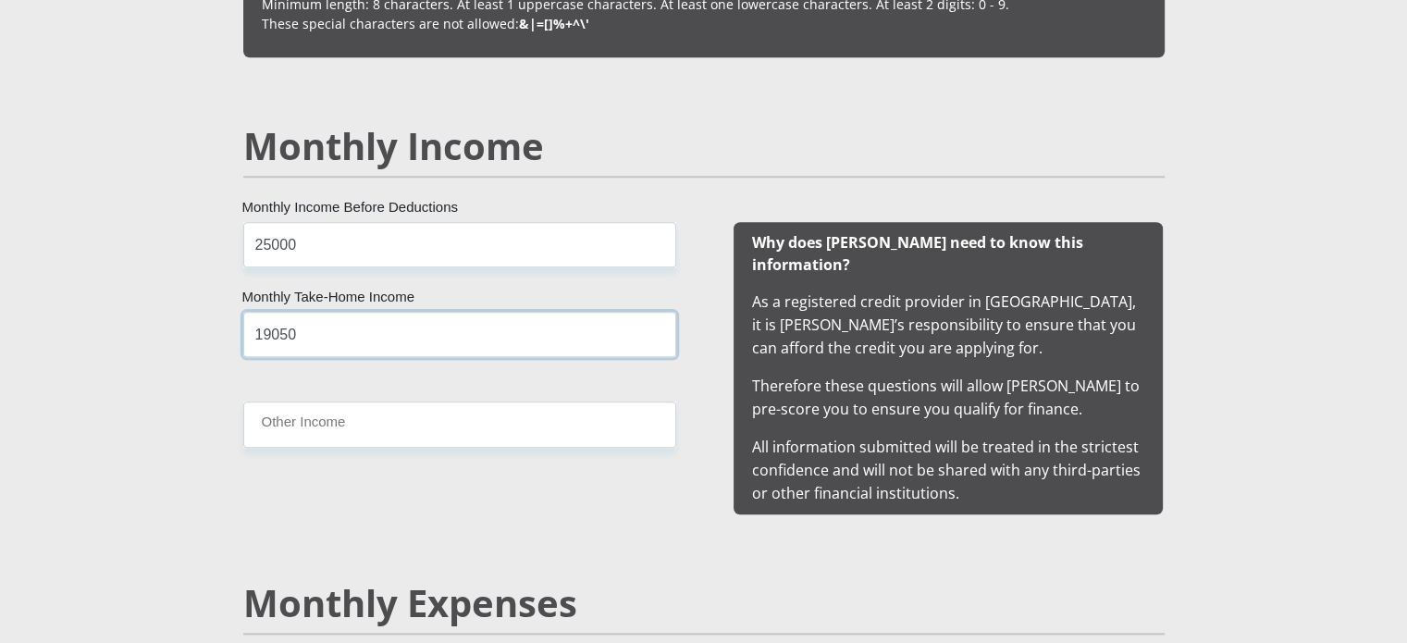
type input "19050"
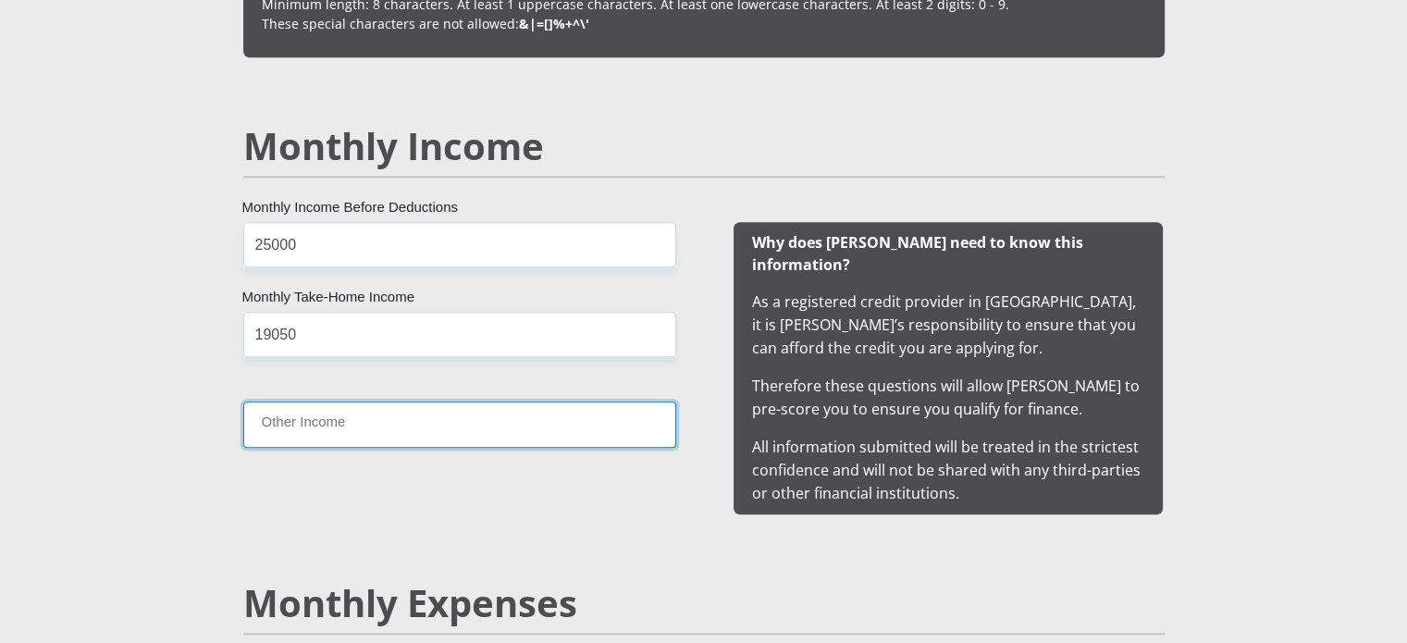
click at [449, 432] on input "Other Income" at bounding box center [459, 423] width 433 height 45
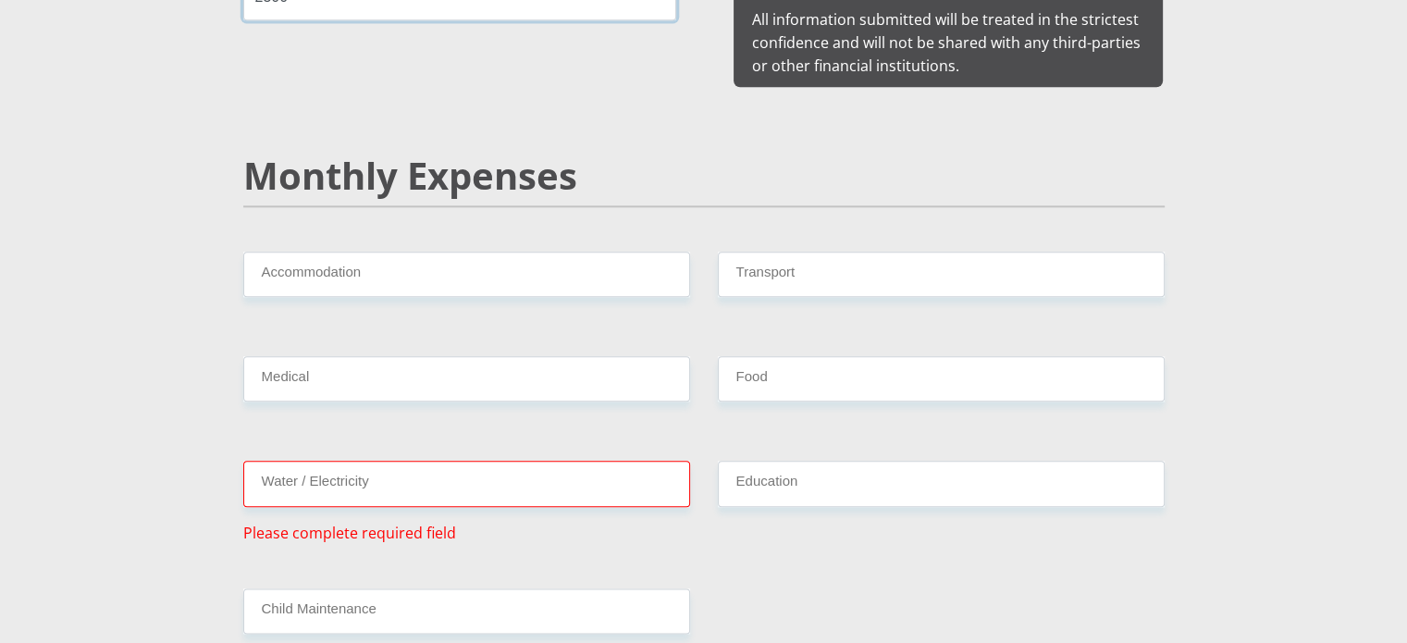
scroll to position [2220, 0]
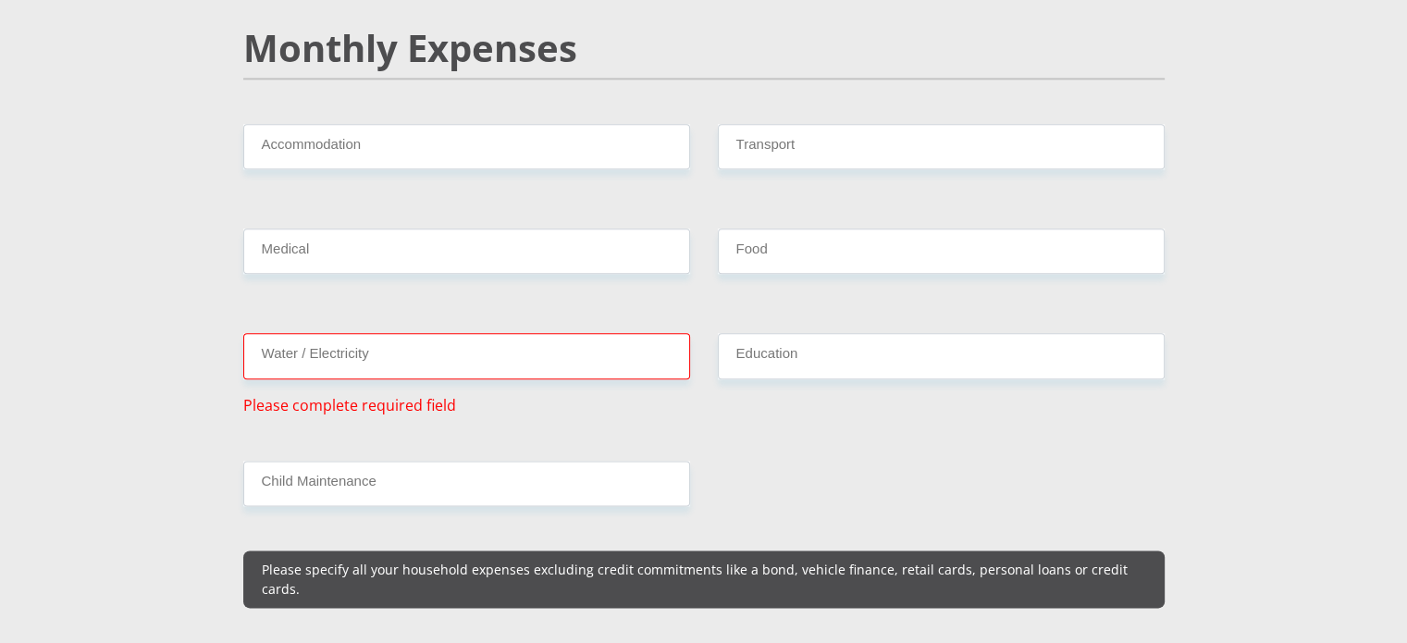
type input "2500"
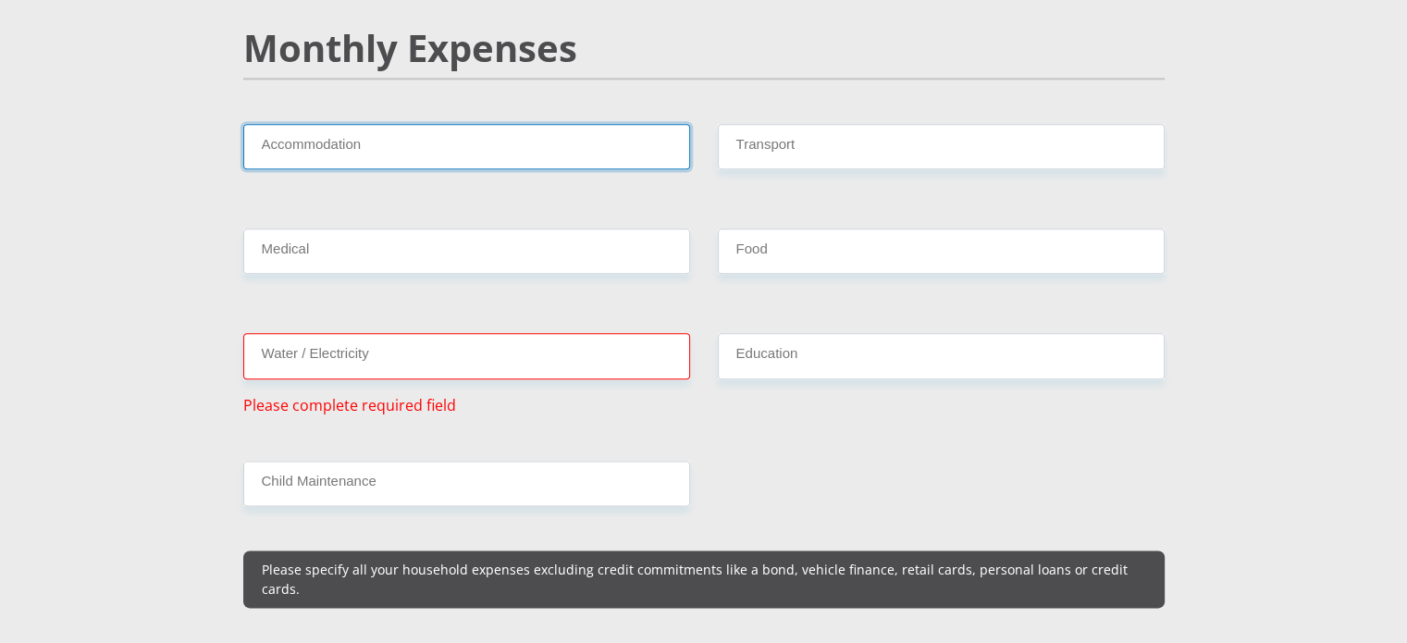
click at [530, 127] on input "Accommodation" at bounding box center [466, 146] width 447 height 45
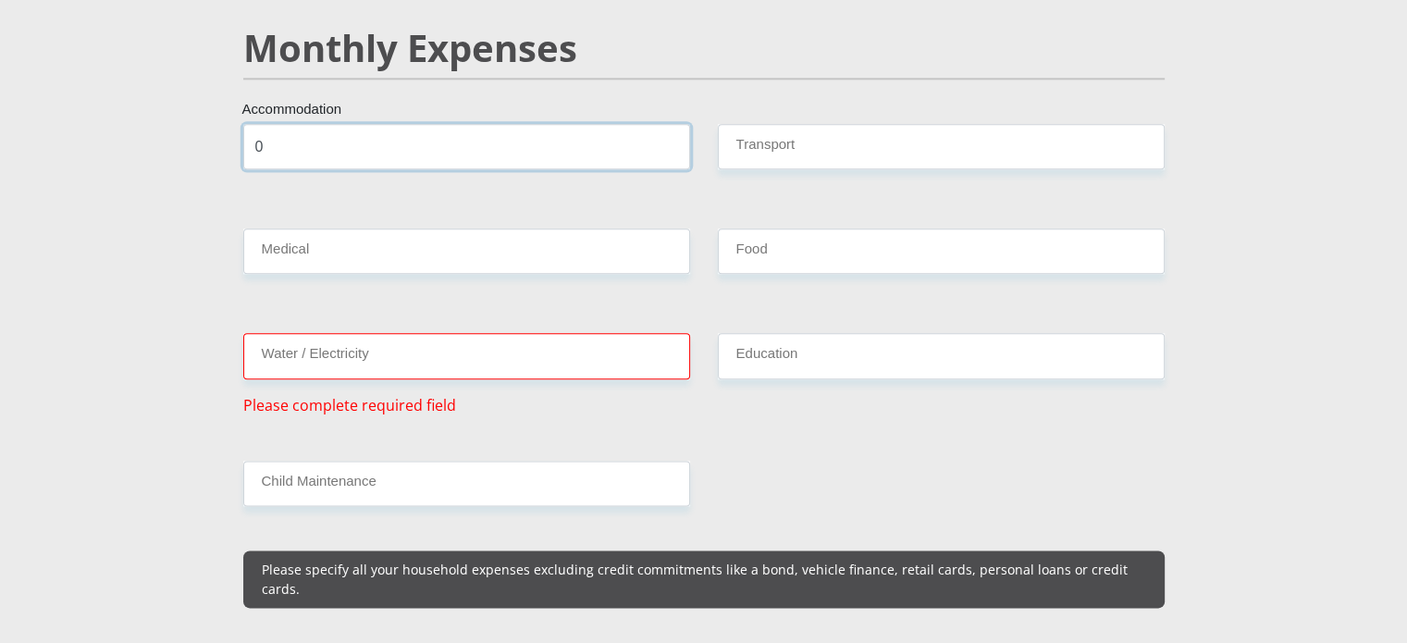
type input "0"
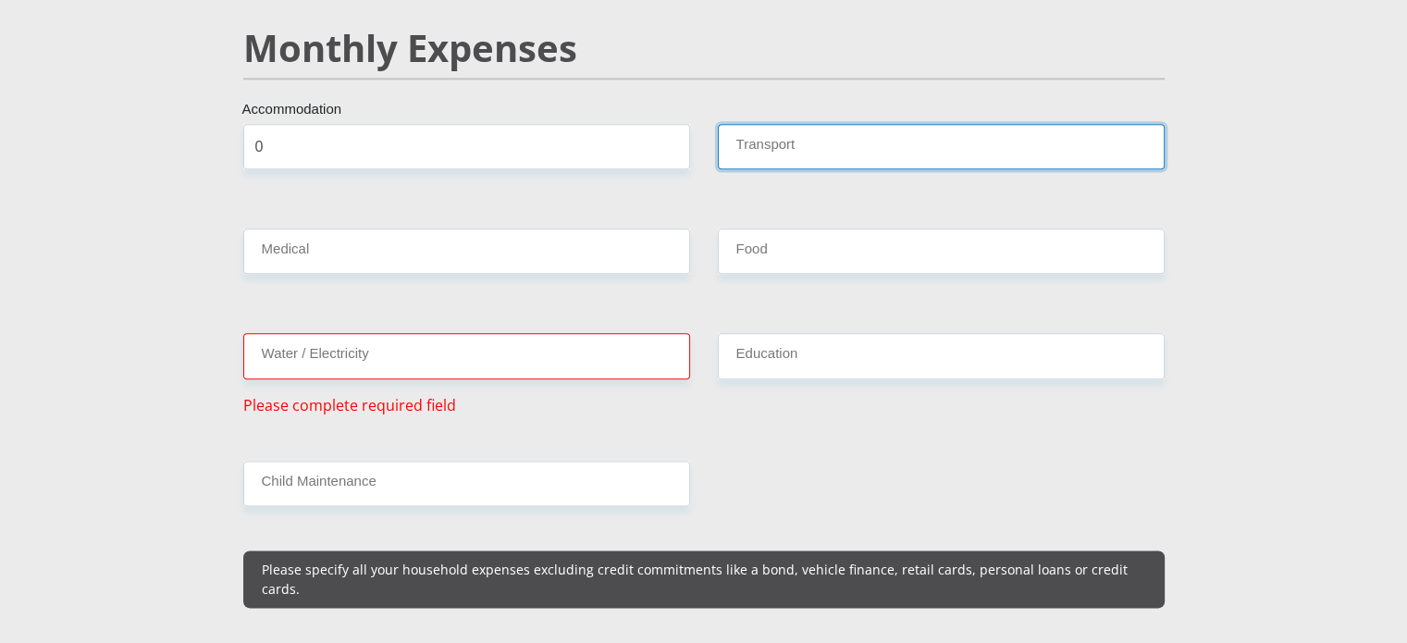
click at [746, 124] on input "Transport" at bounding box center [941, 146] width 447 height 45
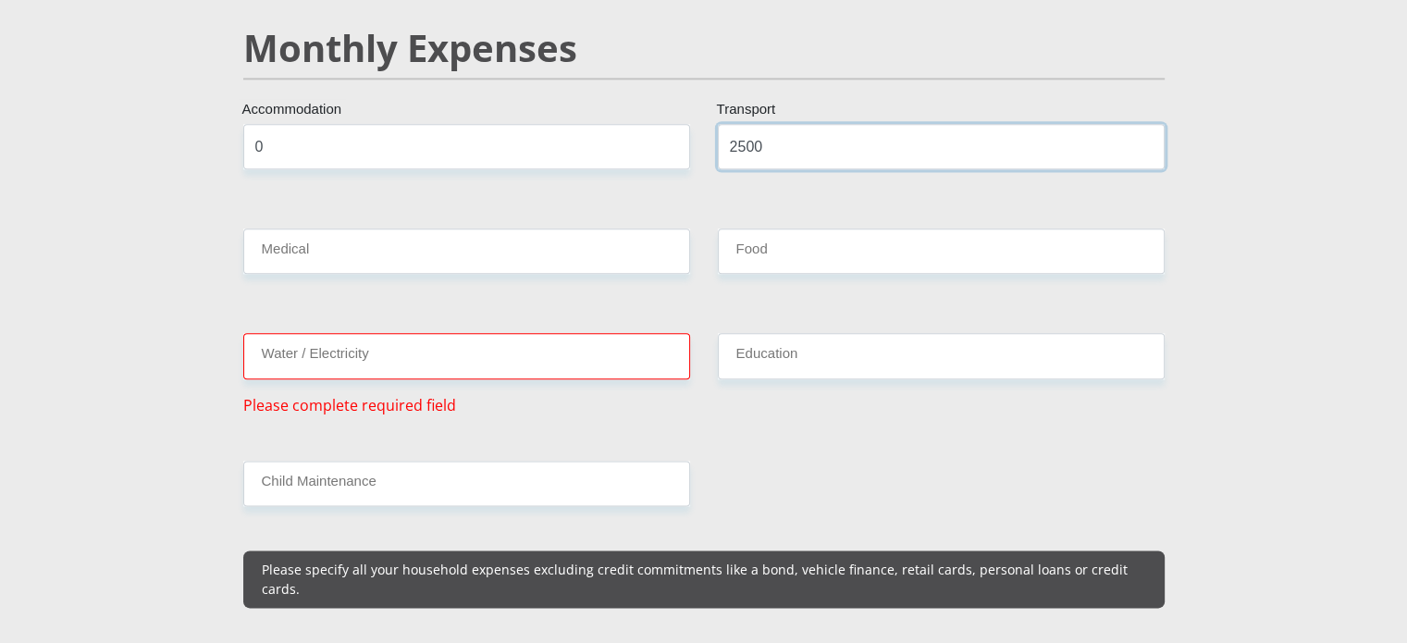
type input "2500"
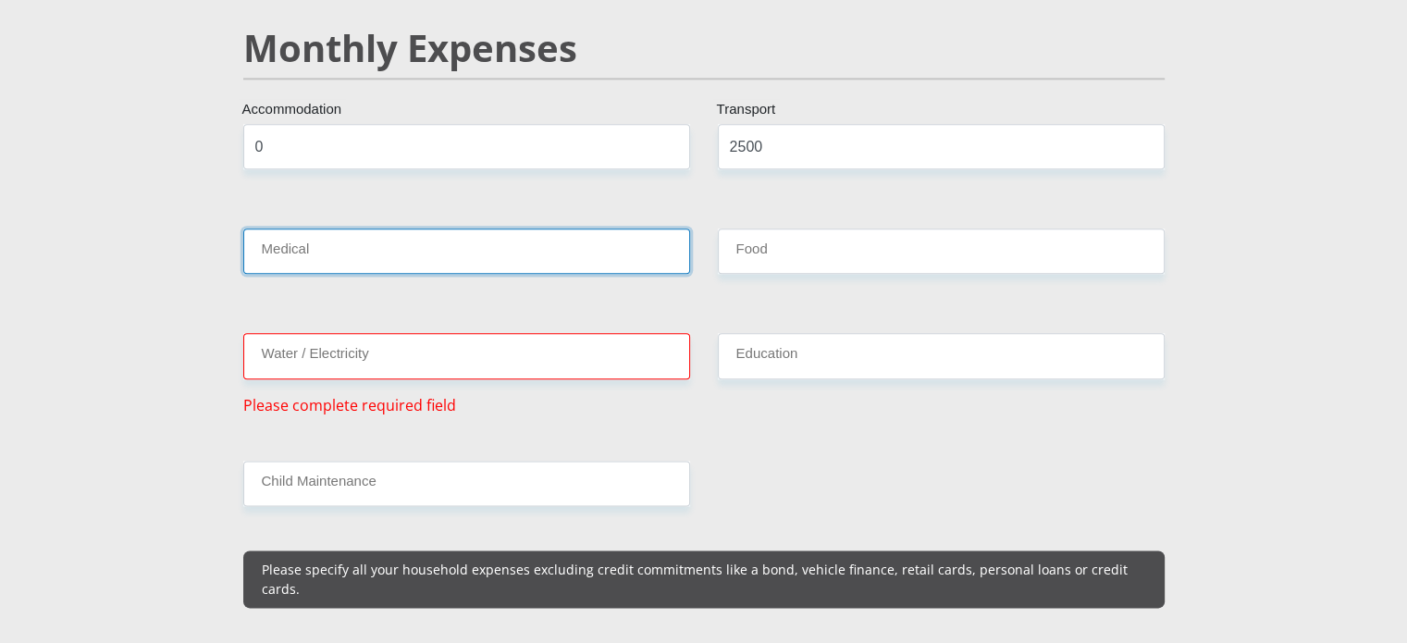
click at [440, 228] on input "Medical" at bounding box center [466, 250] width 447 height 45
type input "0"
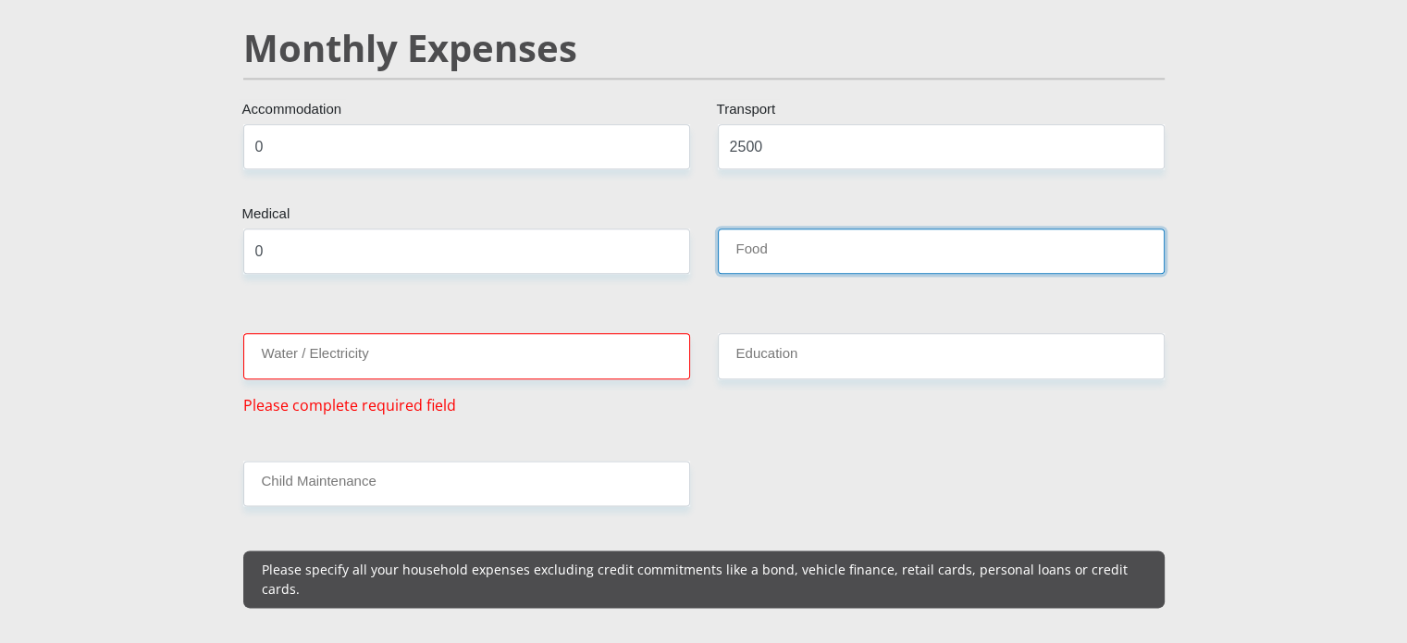
click at [819, 228] on input "Food" at bounding box center [941, 250] width 447 height 45
type input "3000"
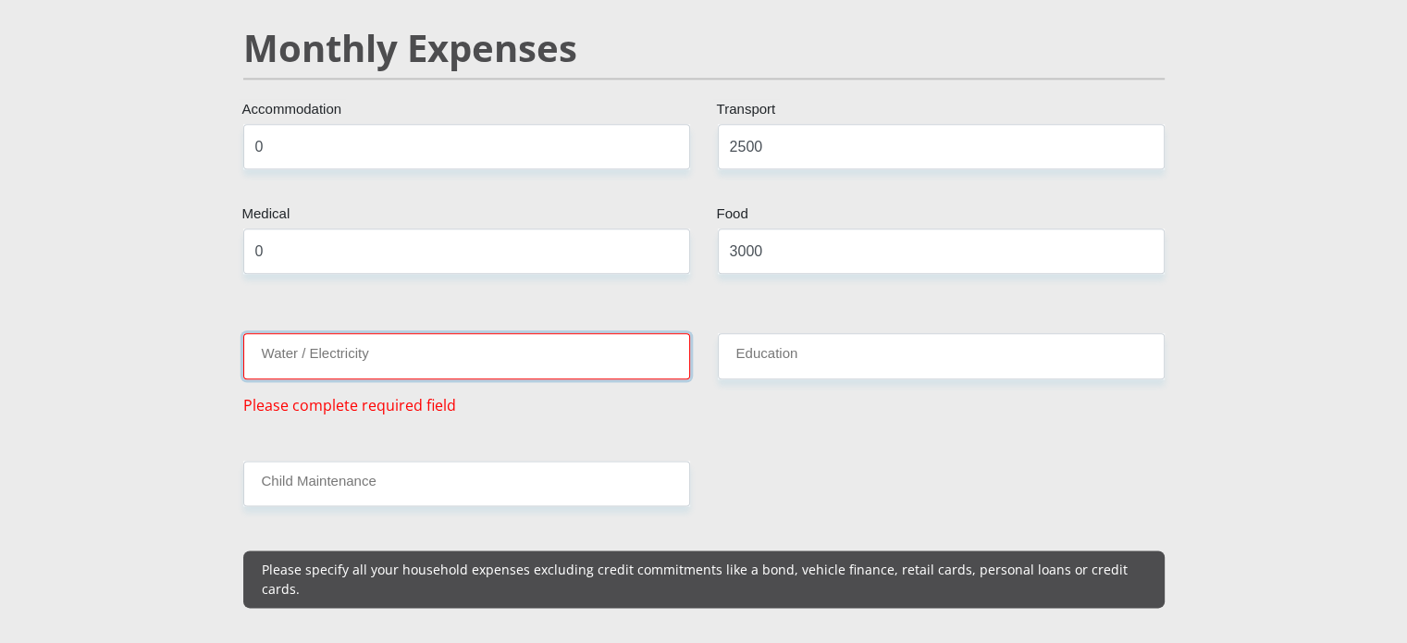
click at [462, 339] on input "Water / Electricity" at bounding box center [466, 355] width 447 height 45
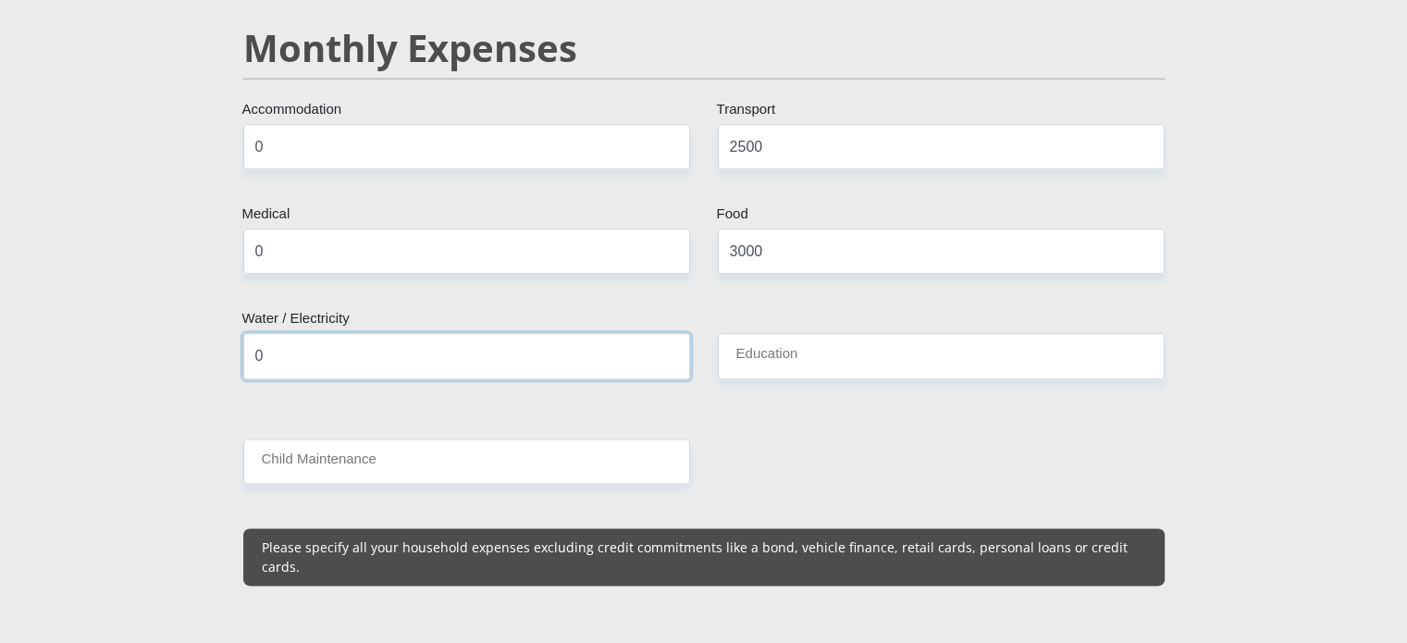
type input "0"
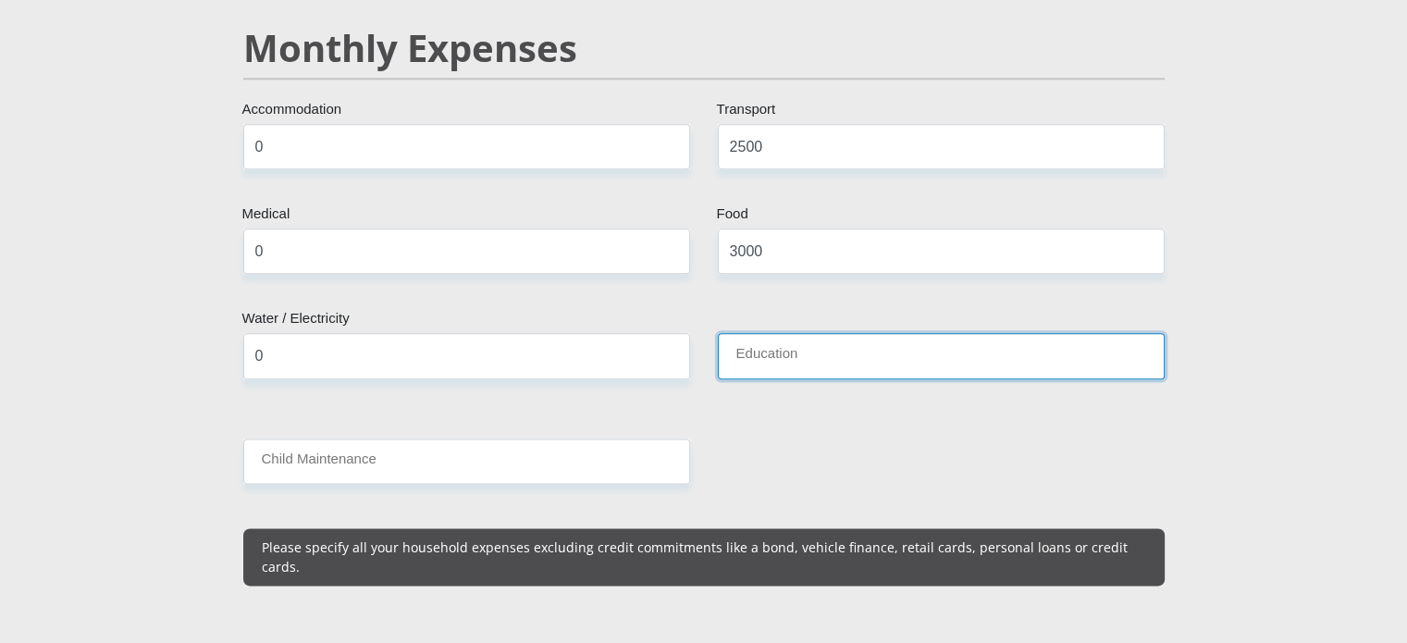
click at [799, 333] on input "Education" at bounding box center [941, 355] width 447 height 45
type input "0"
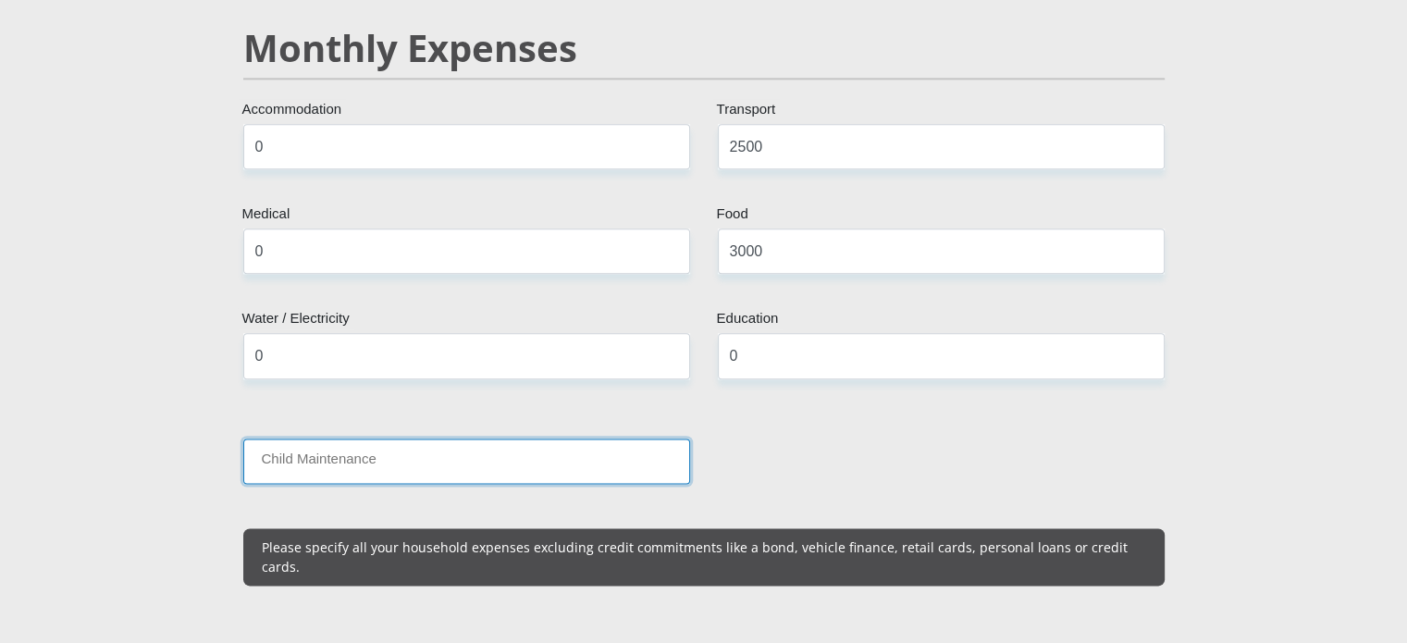
click at [599, 438] on input "Child Maintenance" at bounding box center [466, 460] width 447 height 45
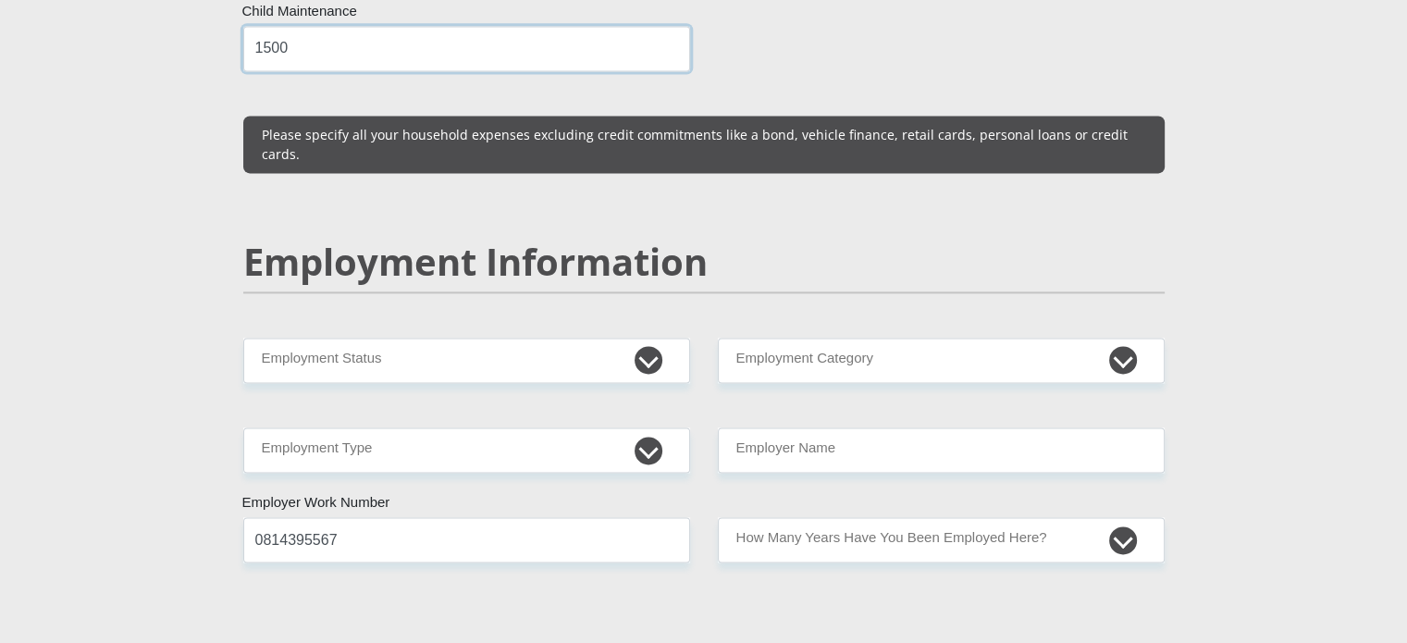
scroll to position [2682, 0]
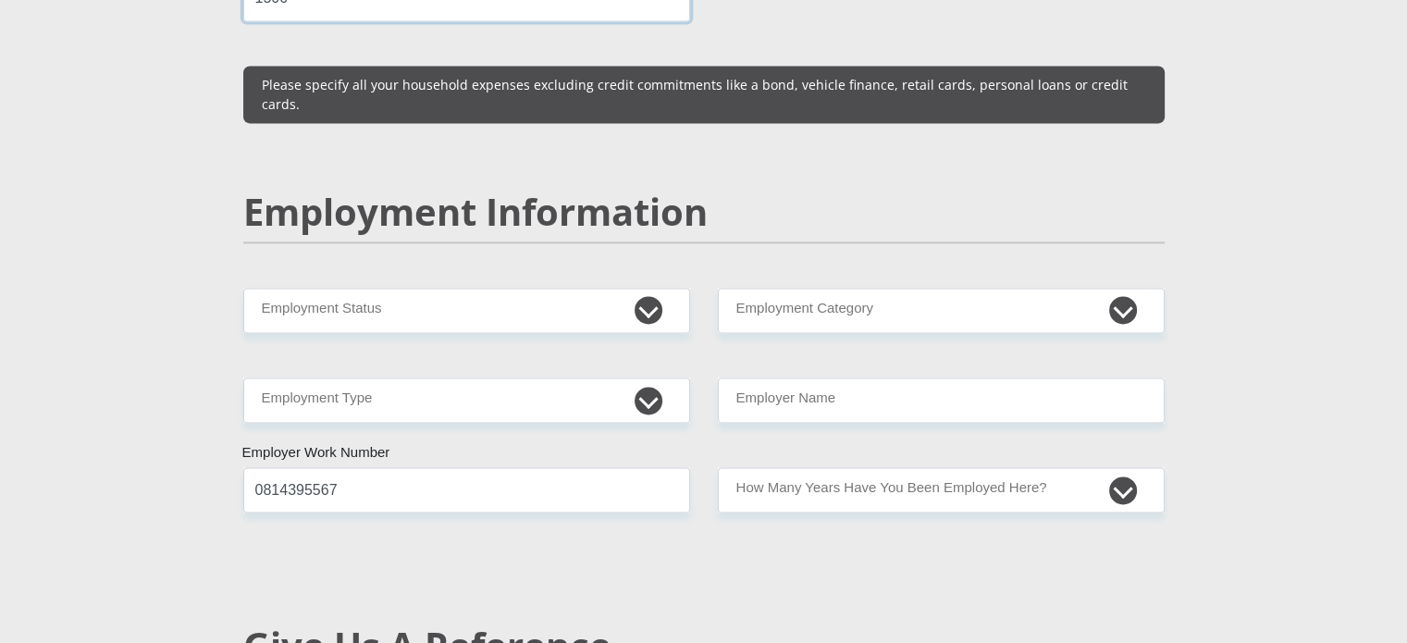
type input "1500"
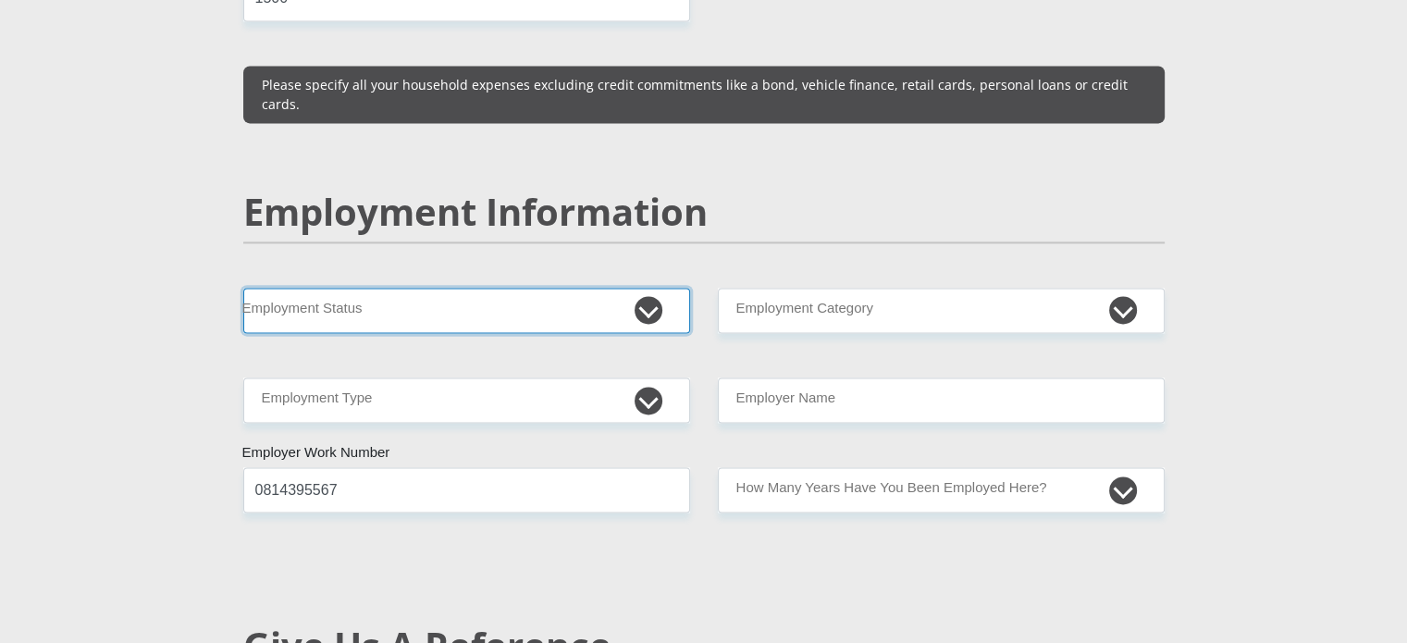
click at [661, 288] on select "Permanent/Full-time Part-time/Casual [DEMOGRAPHIC_DATA] Worker Self-Employed Ho…" at bounding box center [466, 310] width 447 height 45
select select "1"
click at [243, 288] on select "Permanent/Full-time Part-time/Casual [DEMOGRAPHIC_DATA] Worker Self-Employed Ho…" at bounding box center [466, 310] width 447 height 45
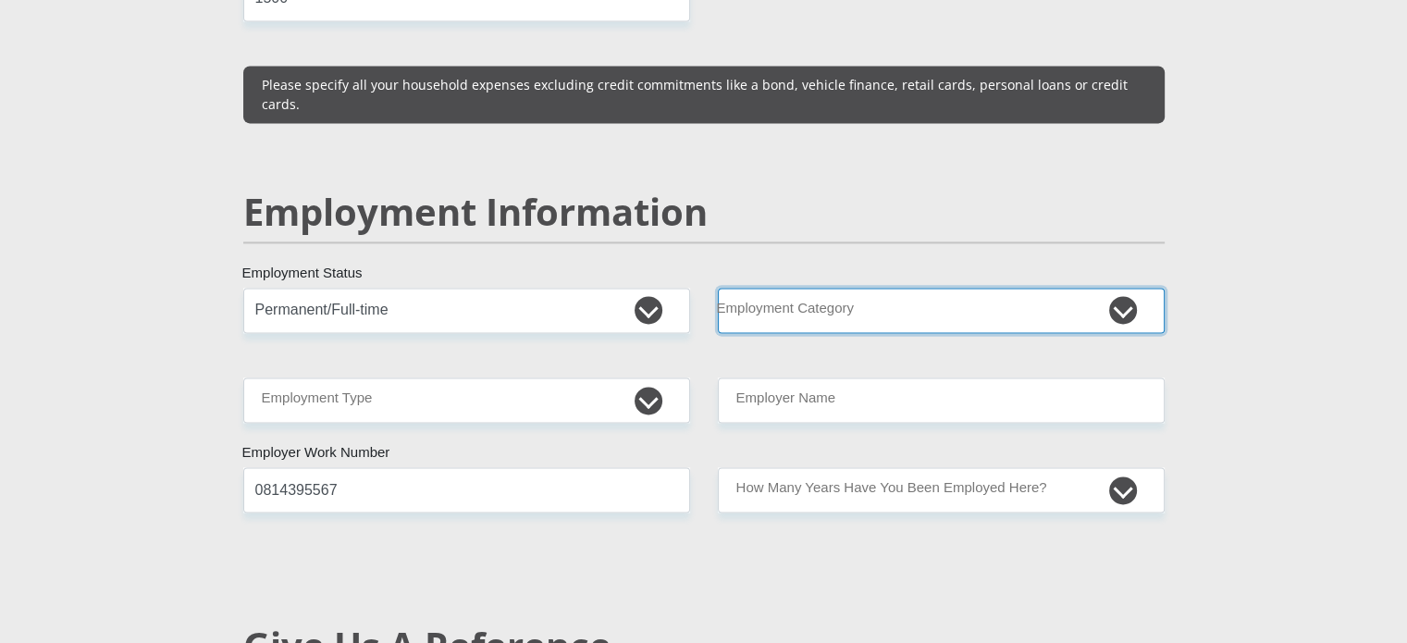
click at [871, 288] on select "AGRICULTURE ALCOHOL & TOBACCO CONSTRUCTION MATERIALS METALLURGY EQUIPMENT FOR R…" at bounding box center [941, 310] width 447 height 45
select select "14"
click at [718, 288] on select "AGRICULTURE ALCOHOL & TOBACCO CONSTRUCTION MATERIALS METALLURGY EQUIPMENT FOR R…" at bounding box center [941, 310] width 447 height 45
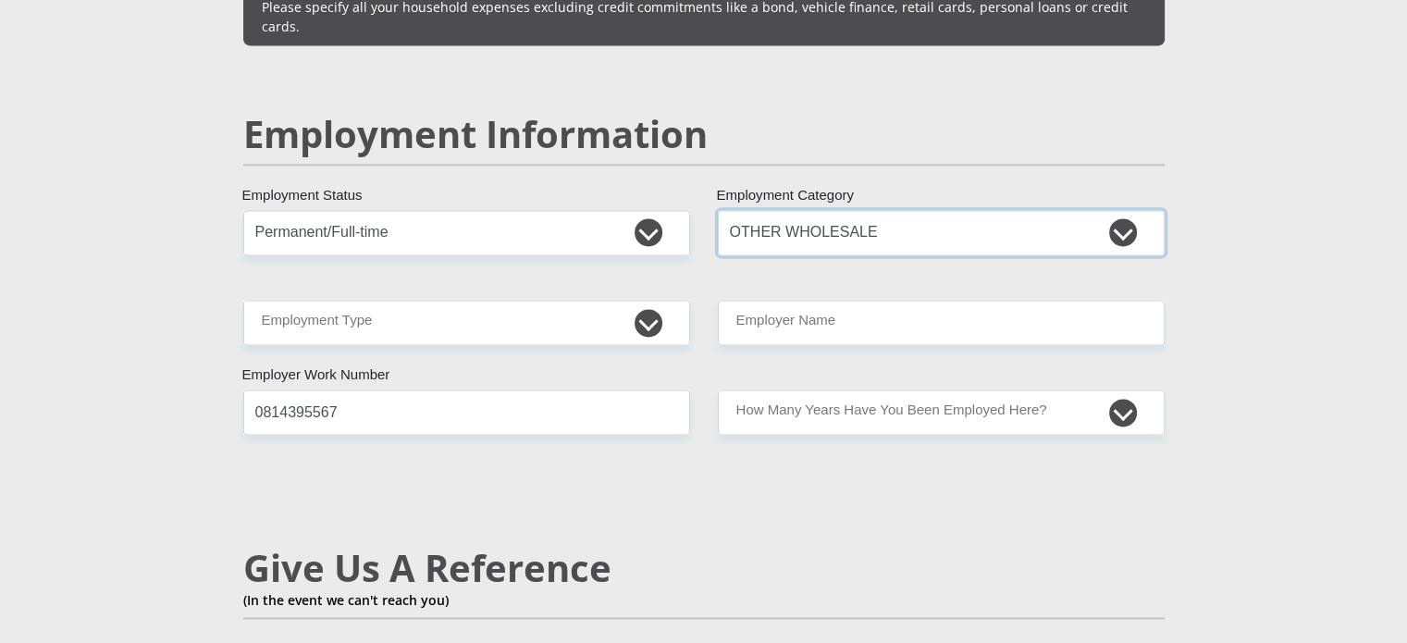
scroll to position [2867, 0]
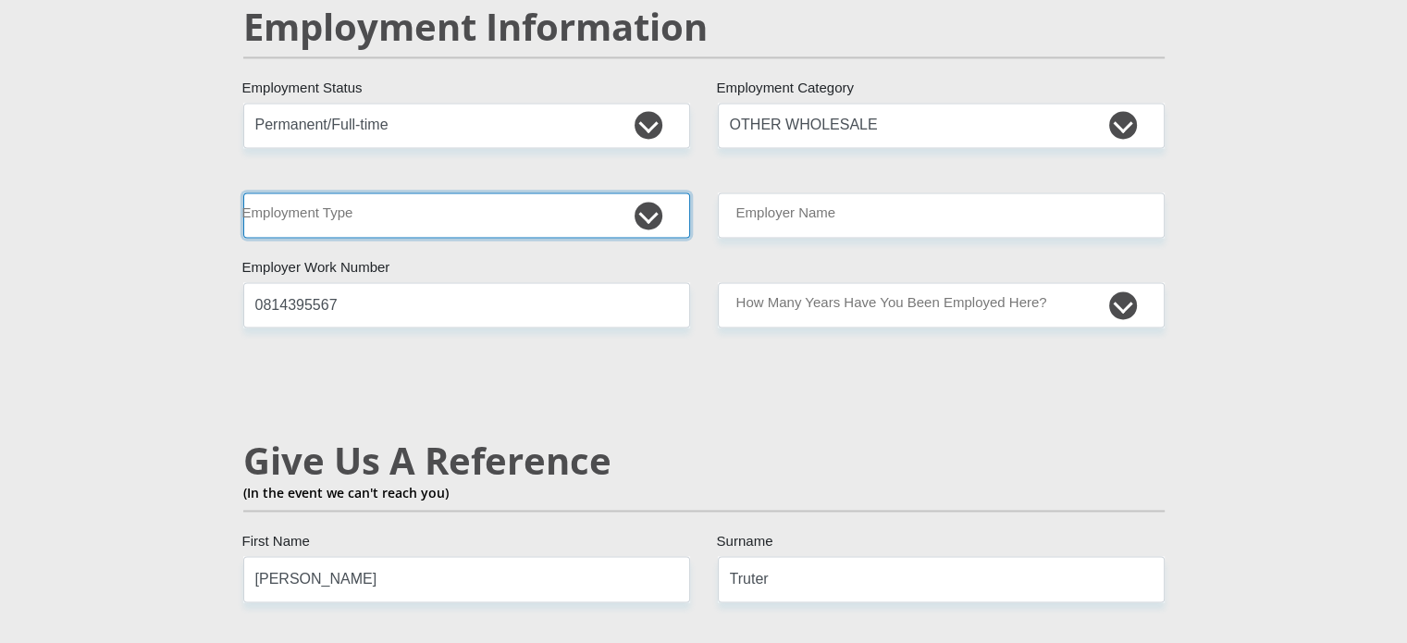
click at [649, 192] on select "College/Lecturer Craft Seller Creative Driver Executive Farmer Forces - Non Com…" at bounding box center [466, 214] width 447 height 45
select select "Sales"
click at [243, 192] on select "College/Lecturer Craft Seller Creative Driver Executive Farmer Forces - Non Com…" at bounding box center [466, 214] width 447 height 45
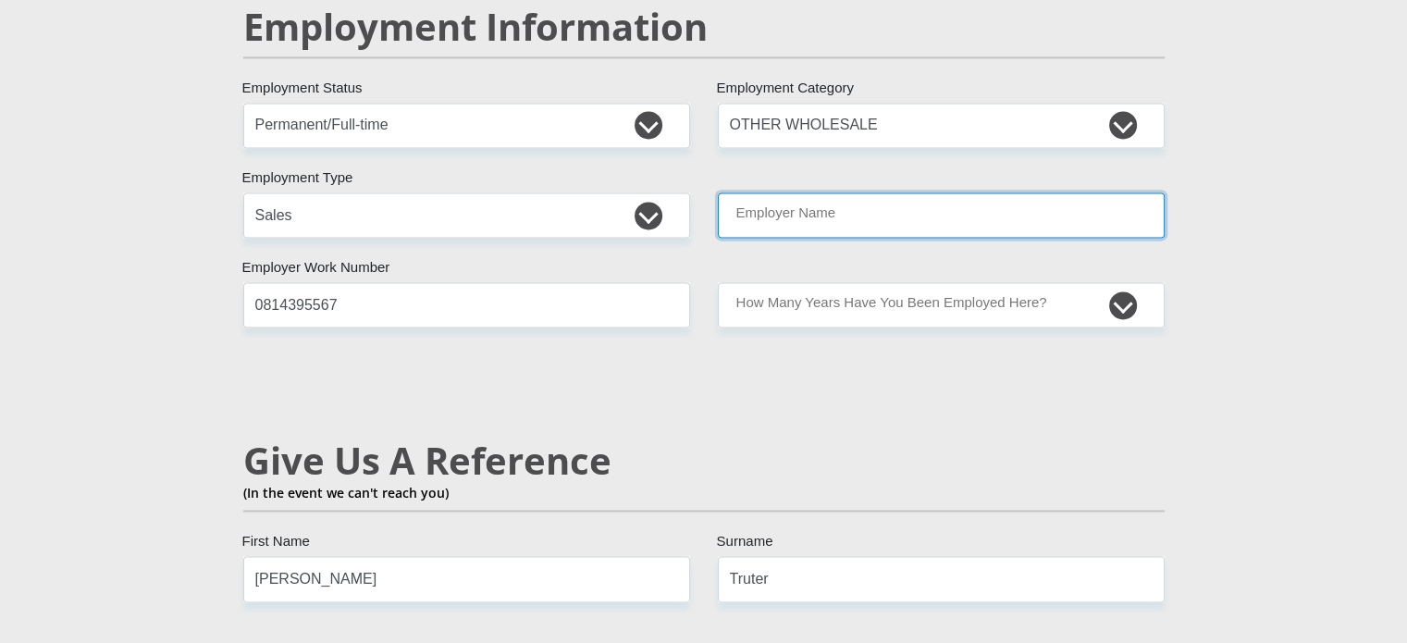
click at [810, 192] on input "Employer Name" at bounding box center [941, 214] width 447 height 45
type input "W"
type input "J"
type input "Telsys"
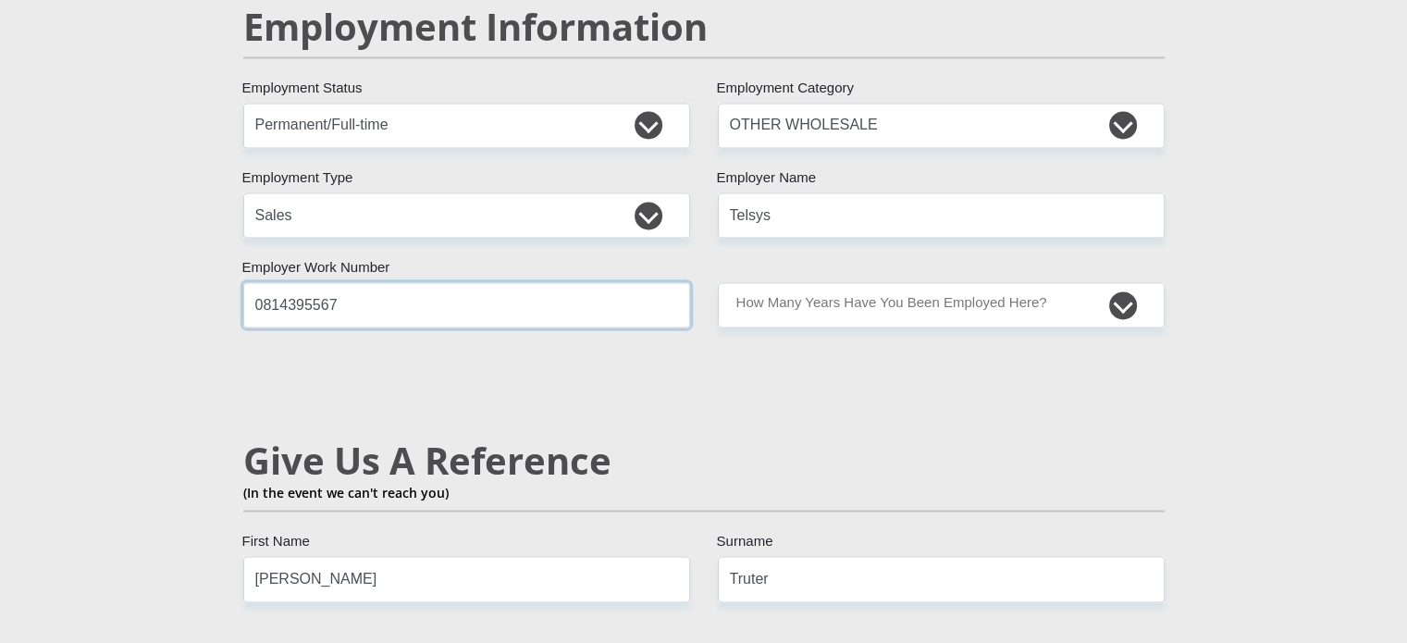
drag, startPoint x: 381, startPoint y: 264, endPoint x: 236, endPoint y: 287, distance: 147.1
click at [236, 287] on div "Mr Ms Mrs Dr [PERSON_NAME] Title [PERSON_NAME] First Name Truter Surname 940923…" at bounding box center [703, 83] width 949 height 5276
type input "0125461086"
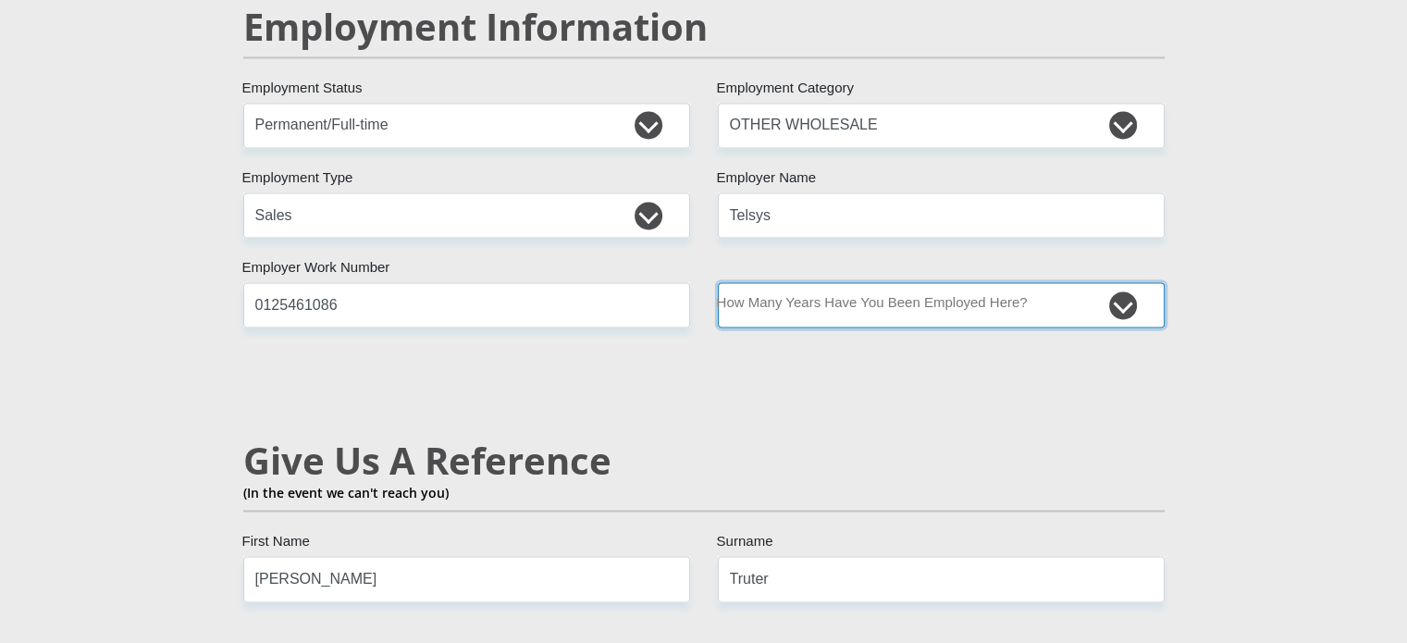
click at [988, 282] on select "less than 1 year 1-3 years 3-5 years 5+ years" at bounding box center [941, 304] width 447 height 45
select select "24"
click at [718, 282] on select "less than 1 year 1-3 years 3-5 years 5+ years" at bounding box center [941, 304] width 447 height 45
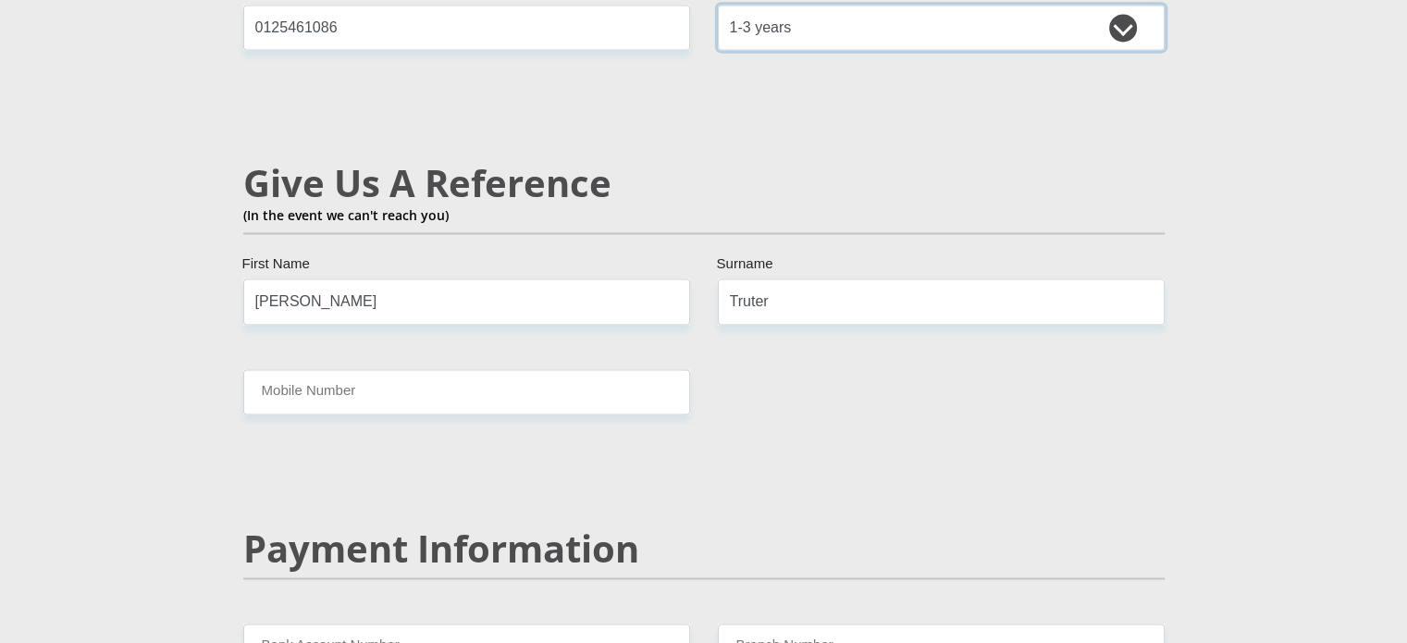
scroll to position [3237, 0]
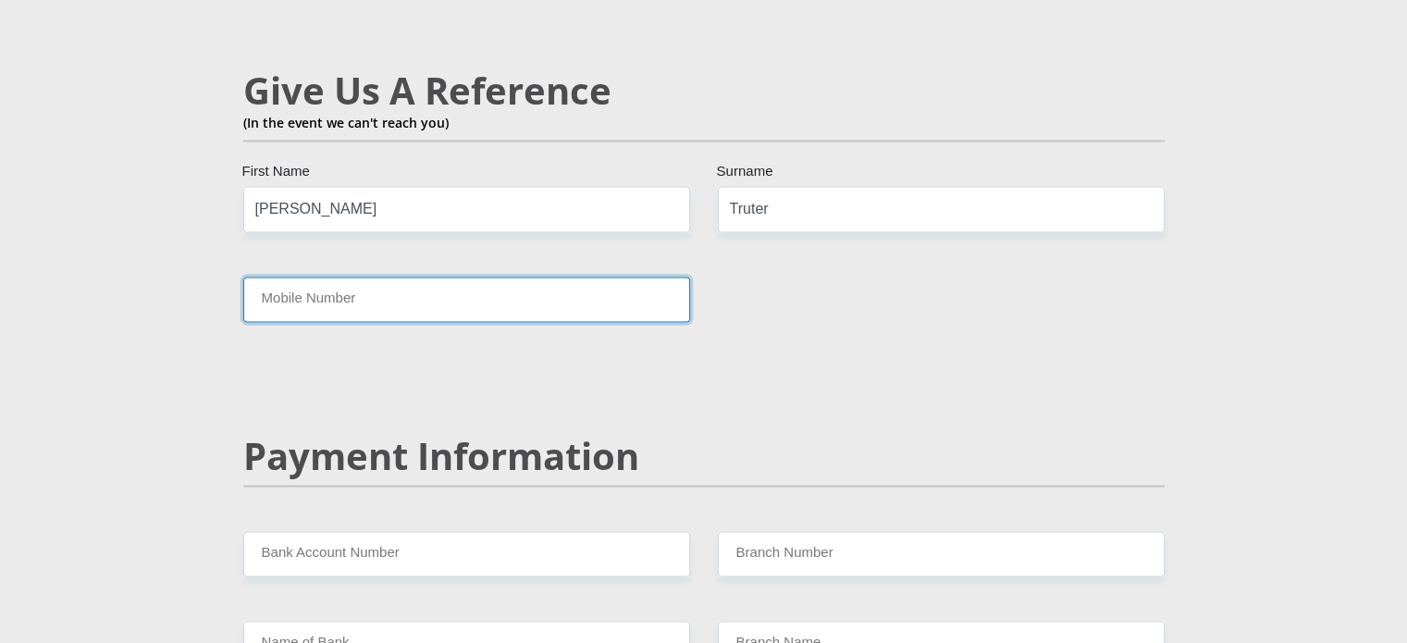
click at [498, 277] on input "Mobile Number" at bounding box center [466, 299] width 447 height 45
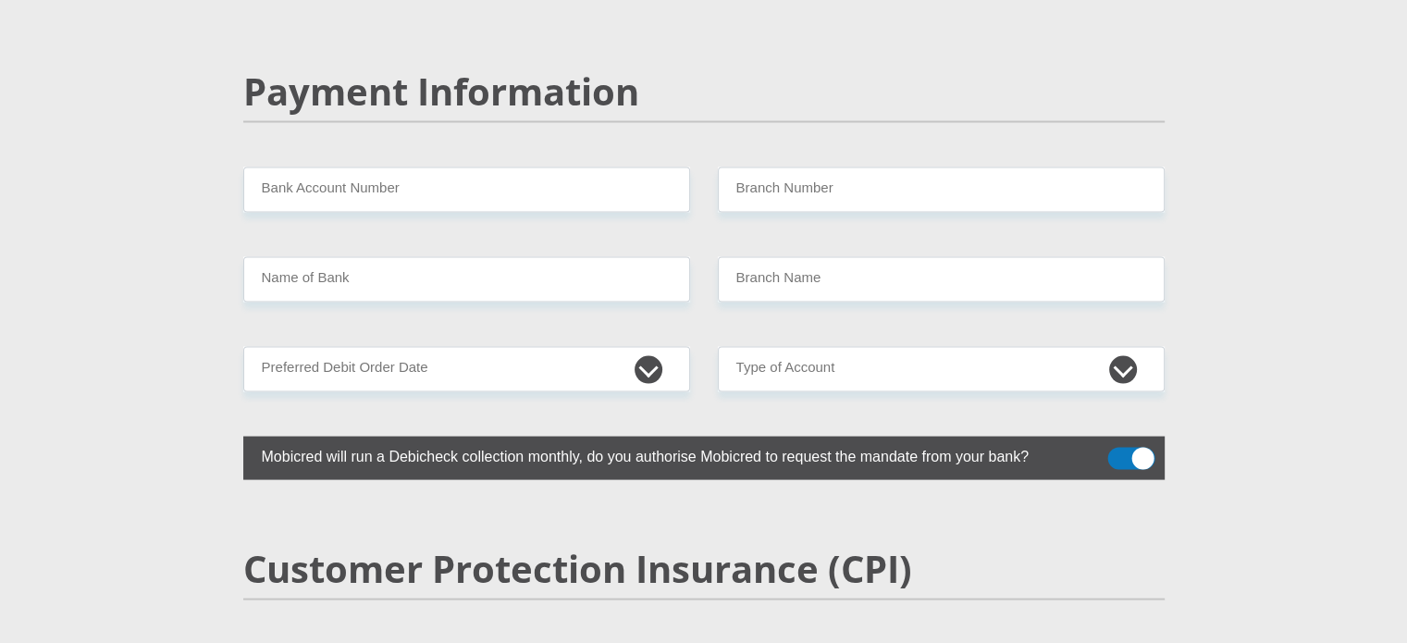
scroll to position [3607, 0]
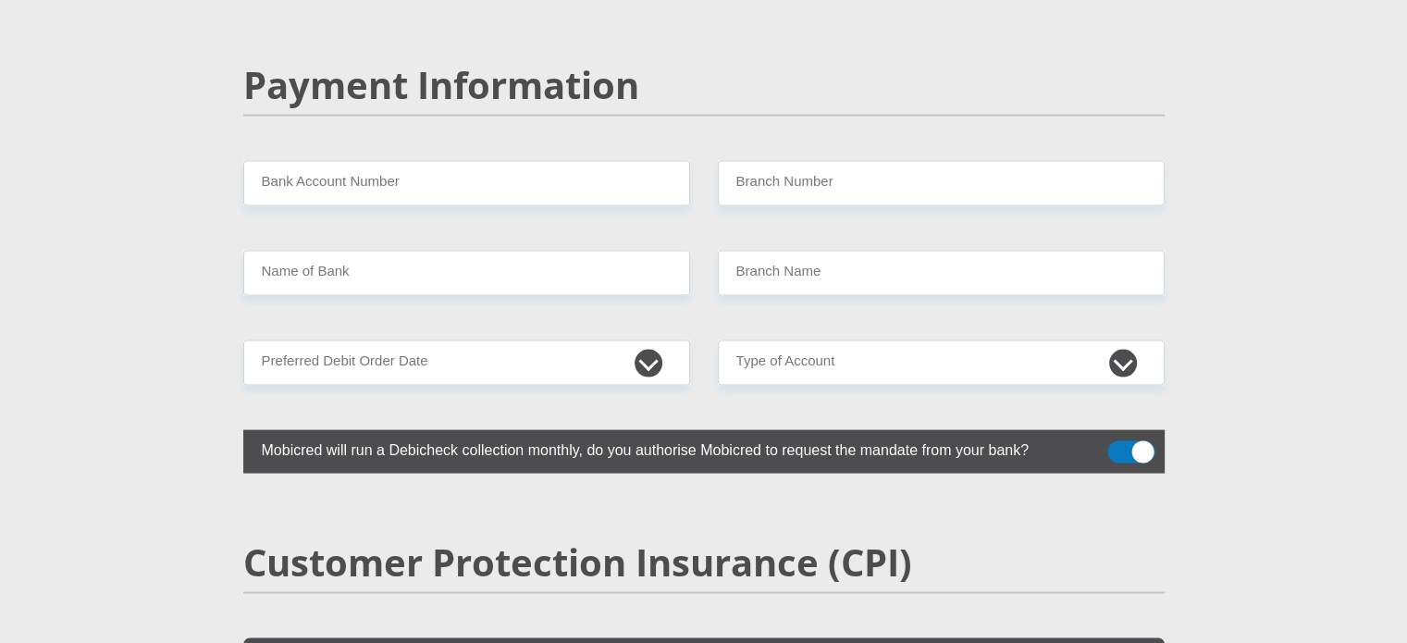
type input "081 439 5567"
click at [489, 161] on input "Bank Account Number" at bounding box center [466, 183] width 447 height 45
type input "F"
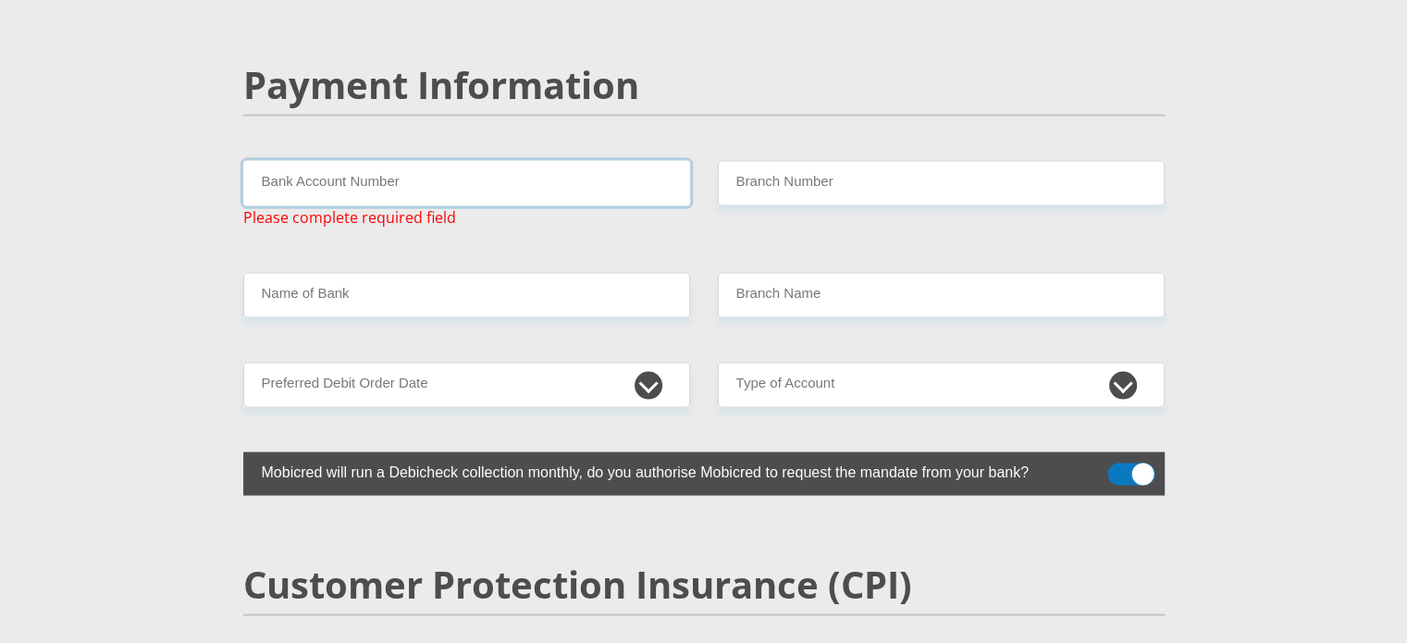
paste input "63025920728"
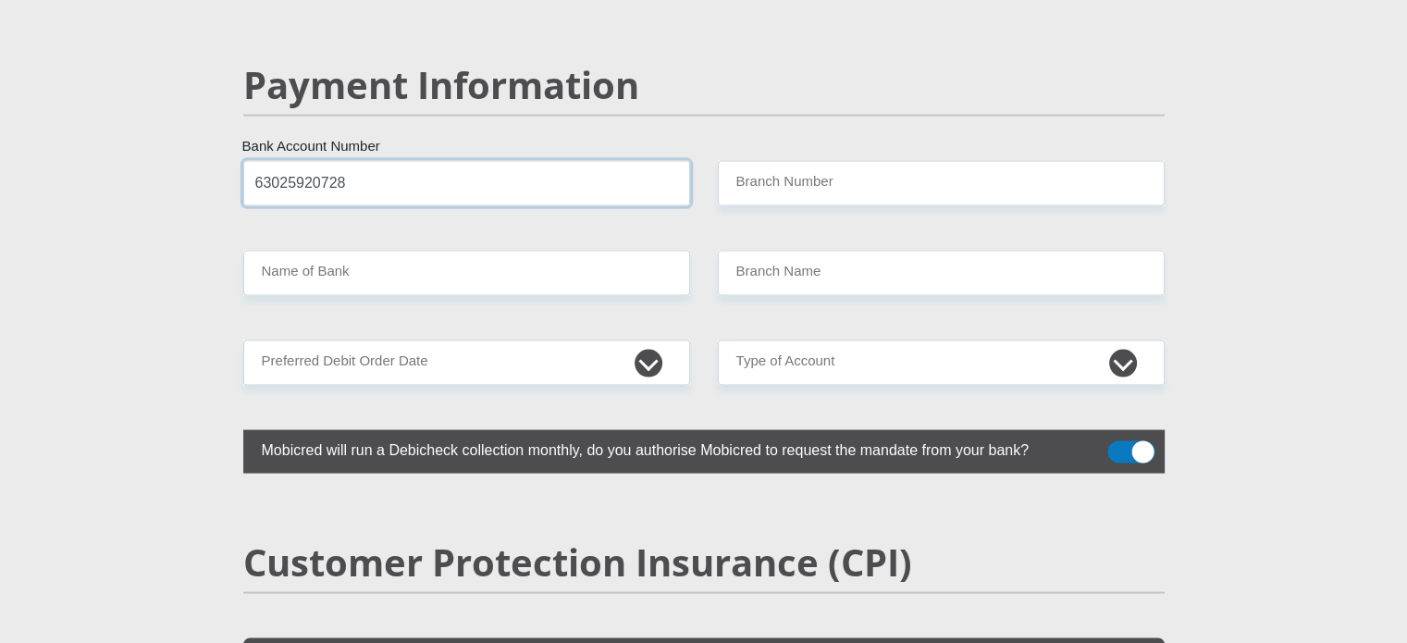
type input "63025920728"
click at [775, 161] on input "Branch Number" at bounding box center [941, 183] width 447 height 45
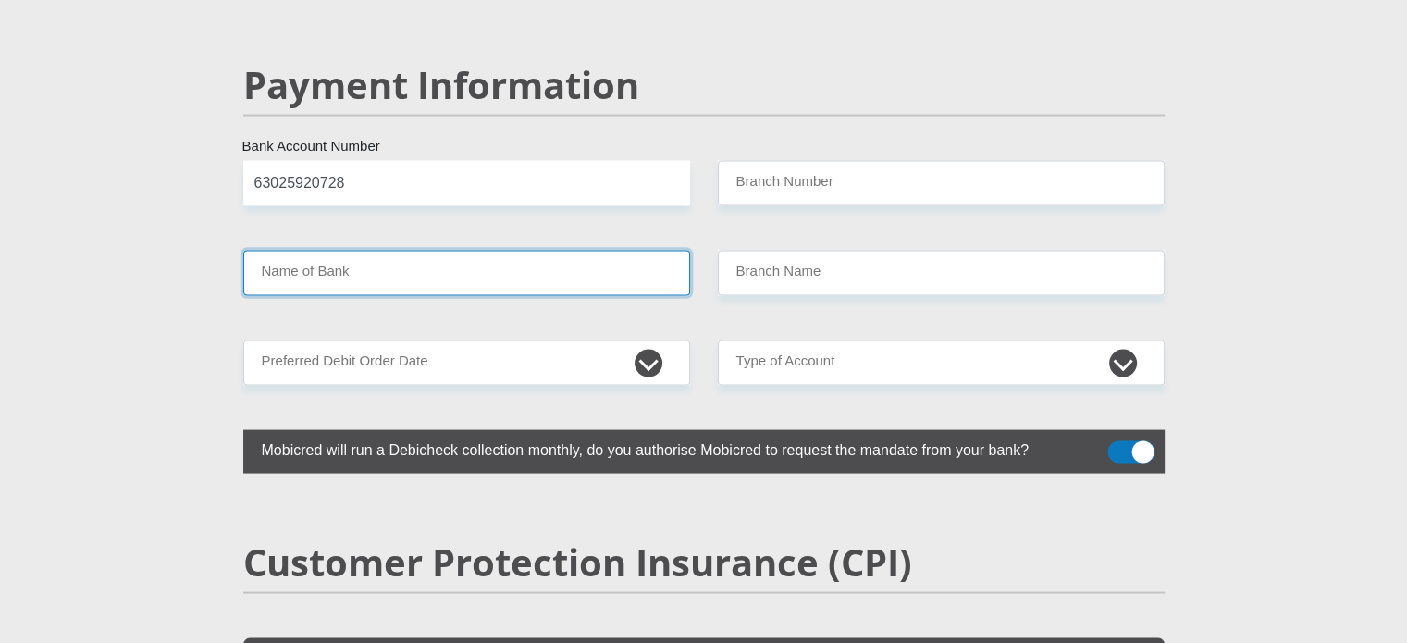
click at [344, 251] on input "Name of Bank" at bounding box center [466, 273] width 447 height 45
click at [527, 251] on input "Name of Bank" at bounding box center [466, 273] width 447 height 45
click at [529, 251] on input "Name of Bank" at bounding box center [466, 273] width 447 height 45
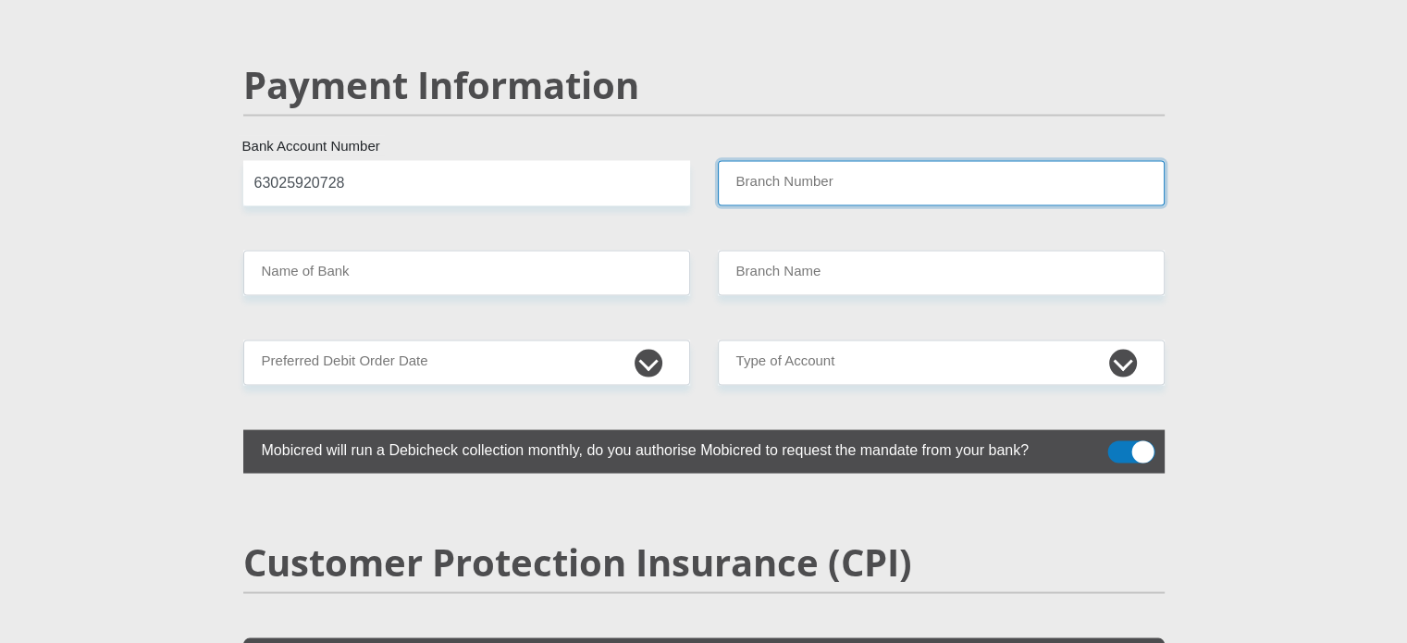
click at [825, 161] on input "Branch Number" at bounding box center [941, 183] width 447 height 45
type input "250655"
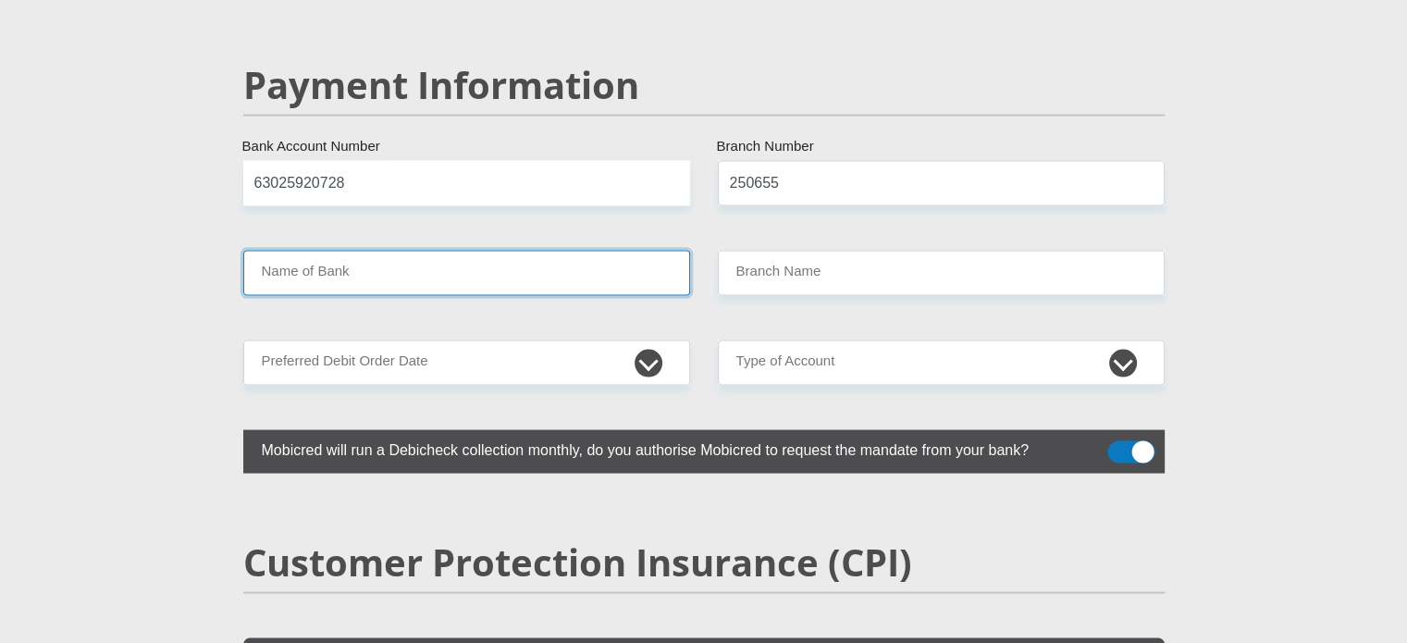
click at [398, 251] on input "Name of Bank" at bounding box center [466, 273] width 447 height 45
type input "FIRSTRAND BANK"
type input "BRANCH 560"
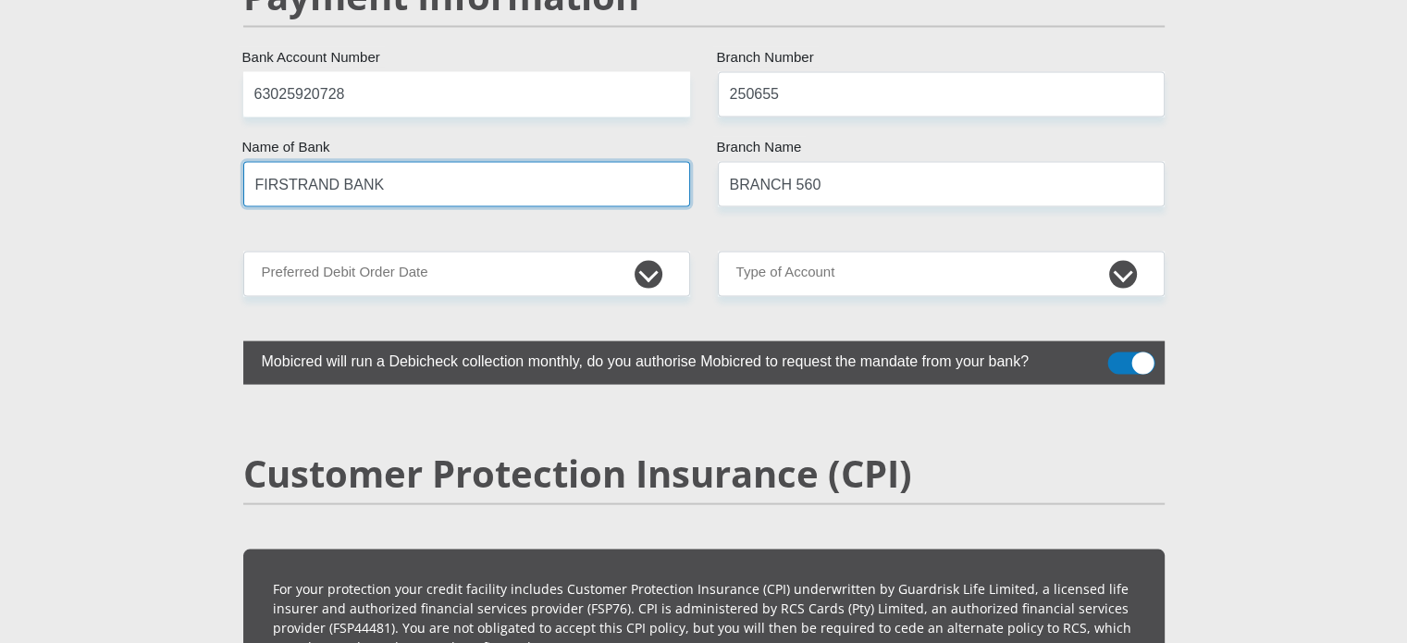
scroll to position [3700, 0]
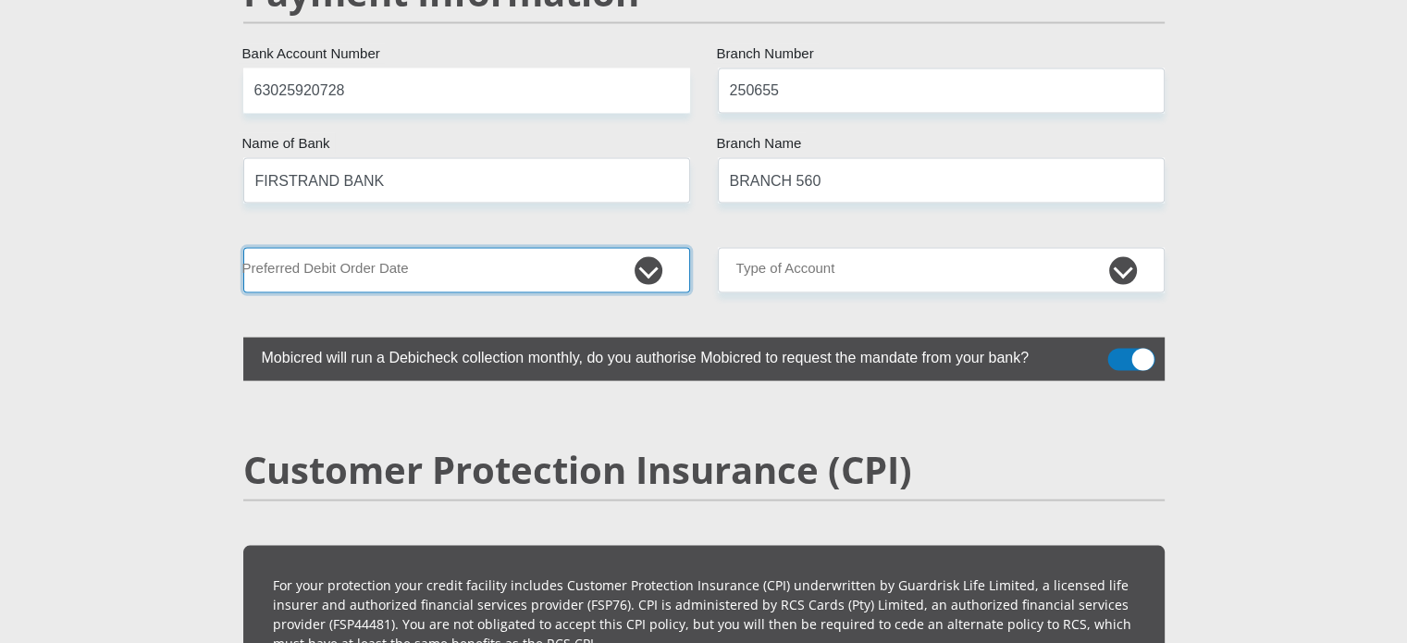
click at [630, 248] on select "1st 2nd 3rd 4th 5th 7th 18th 19th 20th 21st 22nd 23rd 24th 25th 26th 27th 28th …" at bounding box center [466, 270] width 447 height 45
select select "28"
click at [243, 248] on select "1st 2nd 3rd 4th 5th 7th 18th 19th 20th 21st 22nd 23rd 24th 25th 26th 27th 28th …" at bounding box center [466, 270] width 447 height 45
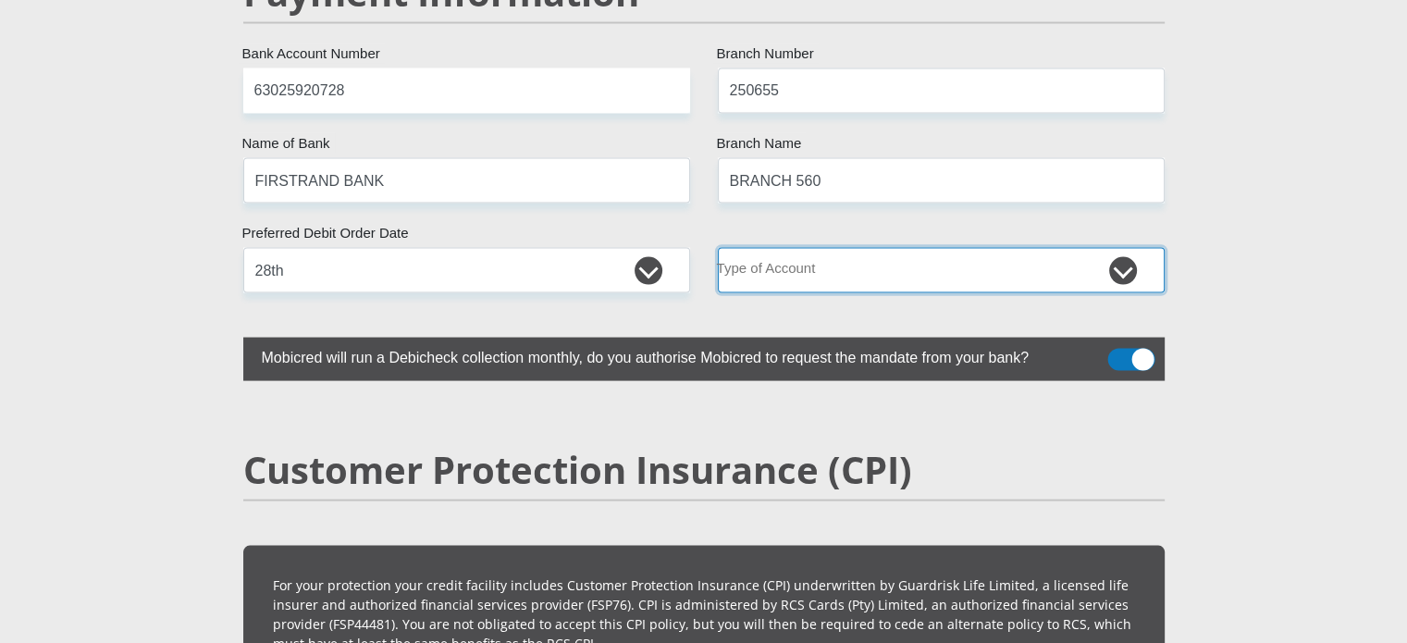
click at [894, 248] on select "Cheque Savings" at bounding box center [941, 270] width 447 height 45
select select "CUR"
click at [718, 248] on select "Cheque Savings" at bounding box center [941, 270] width 447 height 45
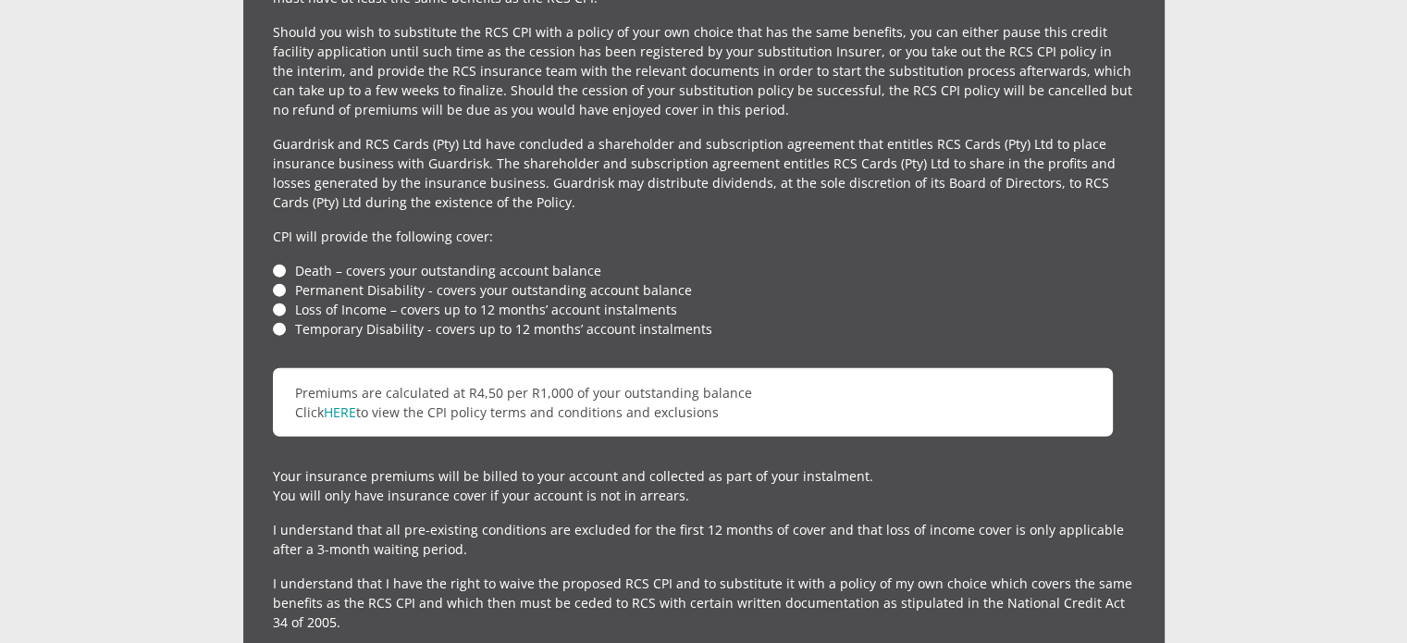
scroll to position [4440, 0]
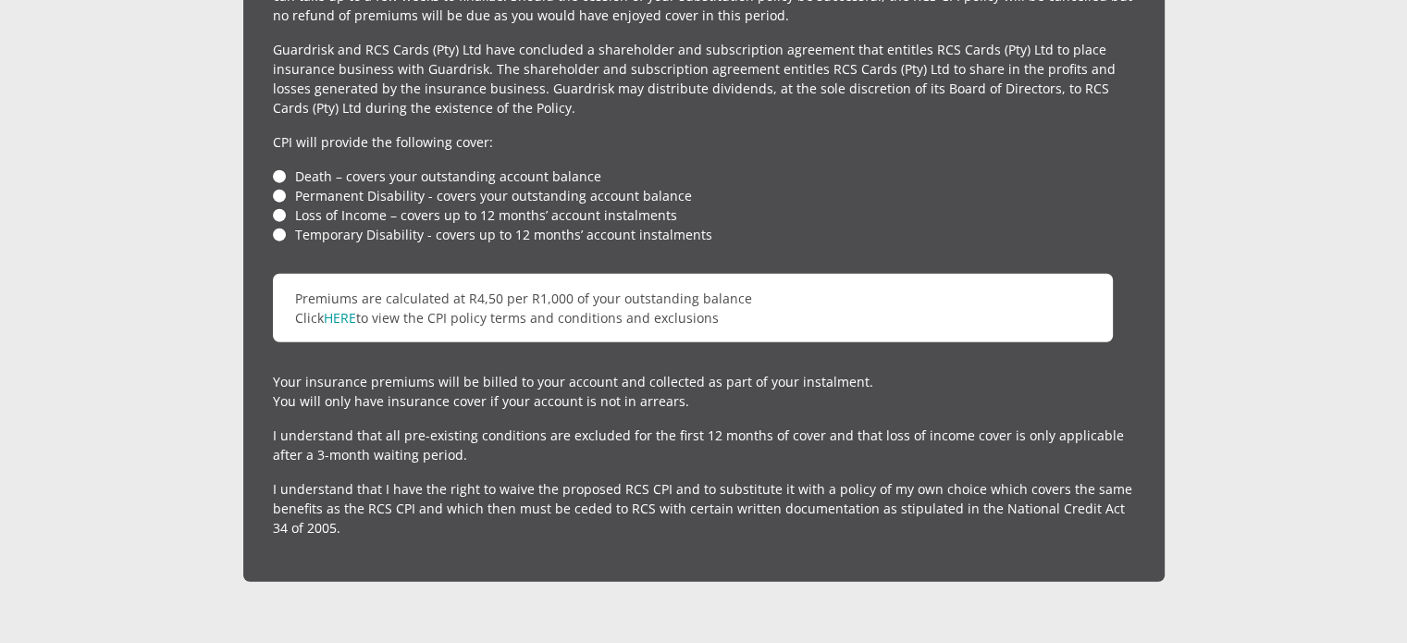
click at [277, 166] on li "Death – covers your outstanding account balance" at bounding box center [704, 175] width 862 height 19
click at [277, 205] on li "Loss of Income – covers up to 12 months’ account instalments" at bounding box center [704, 214] width 862 height 19
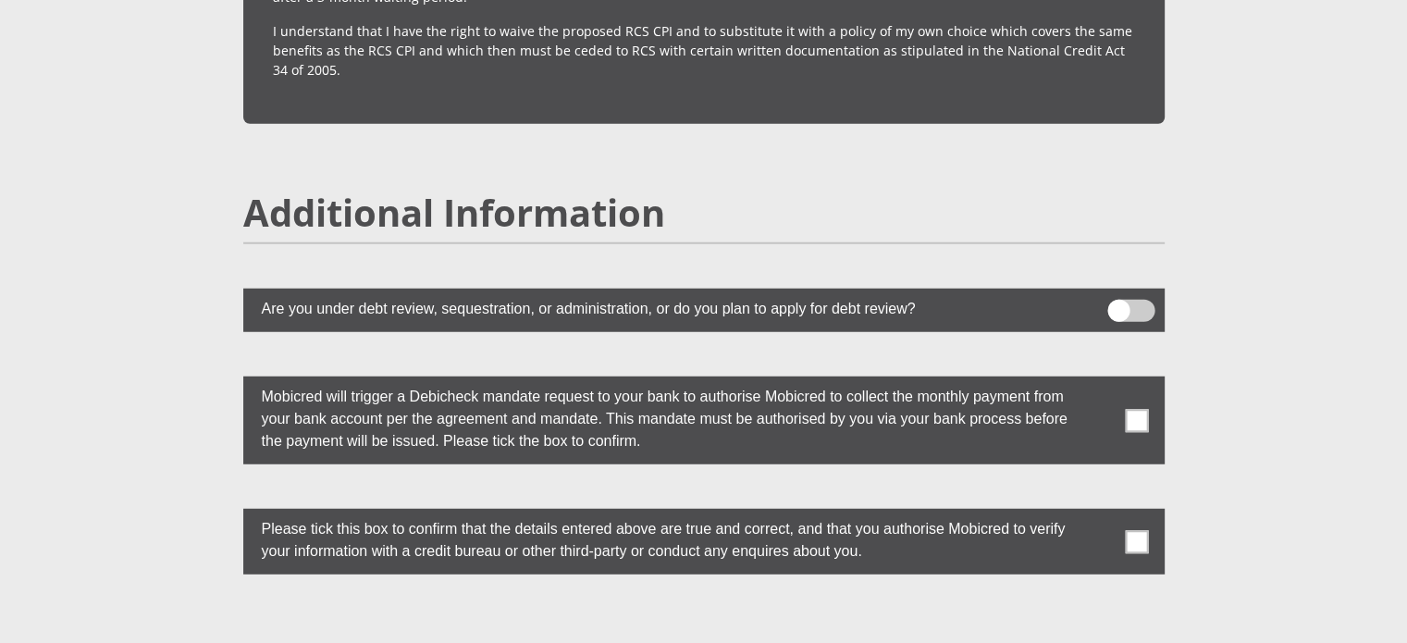
scroll to position [4902, 0]
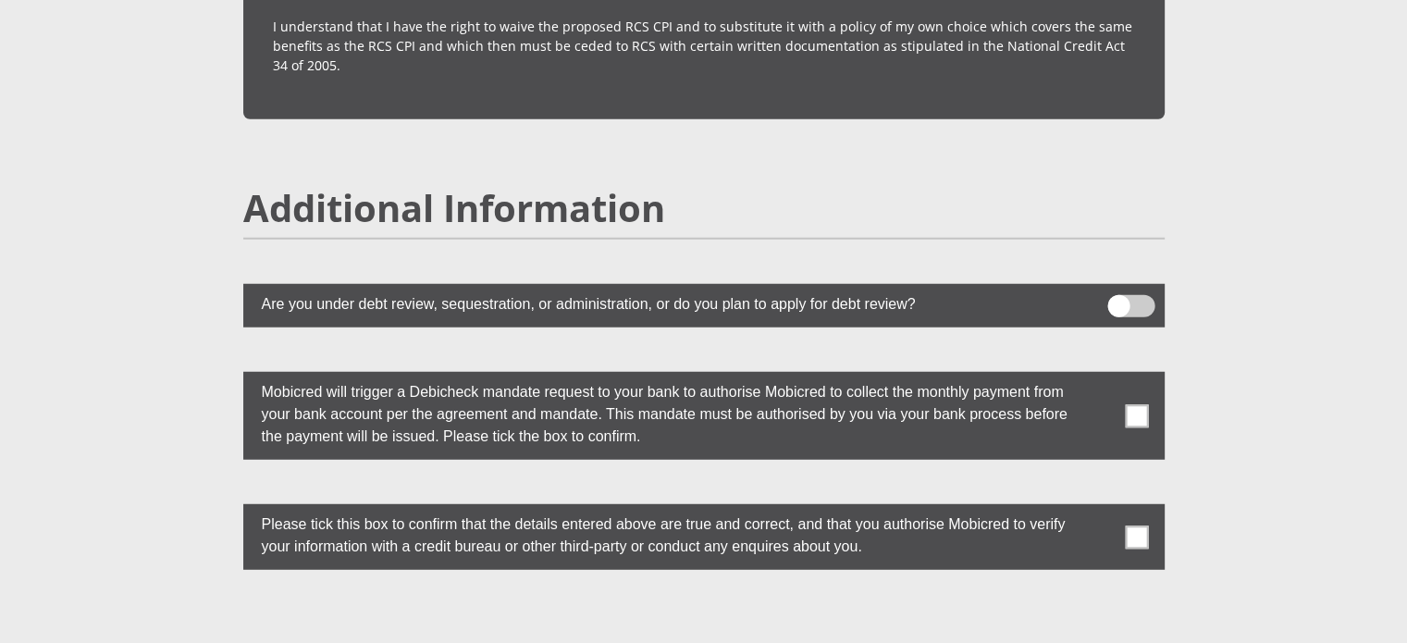
click at [1119, 295] on span at bounding box center [1130, 306] width 47 height 22
click at [1118, 300] on input "checkbox" at bounding box center [1118, 300] width 0 height 0
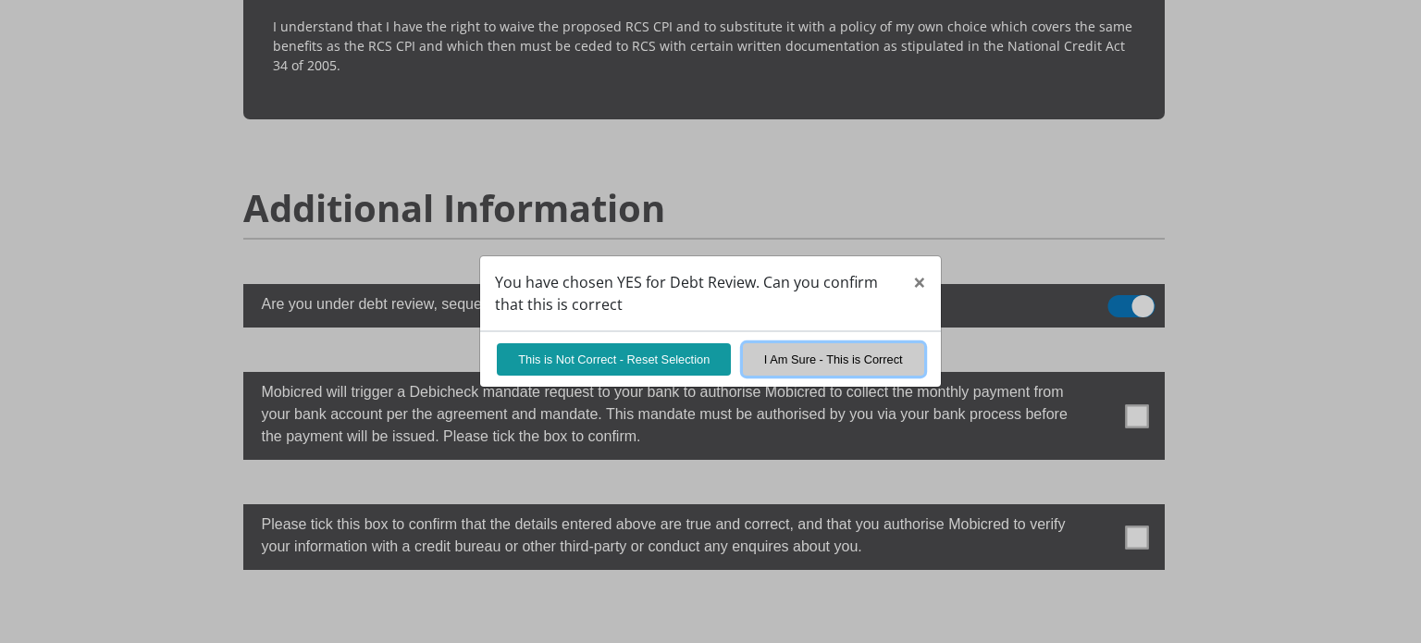
click at [797, 351] on button "I Am Sure - This is Correct" at bounding box center [833, 359] width 181 height 32
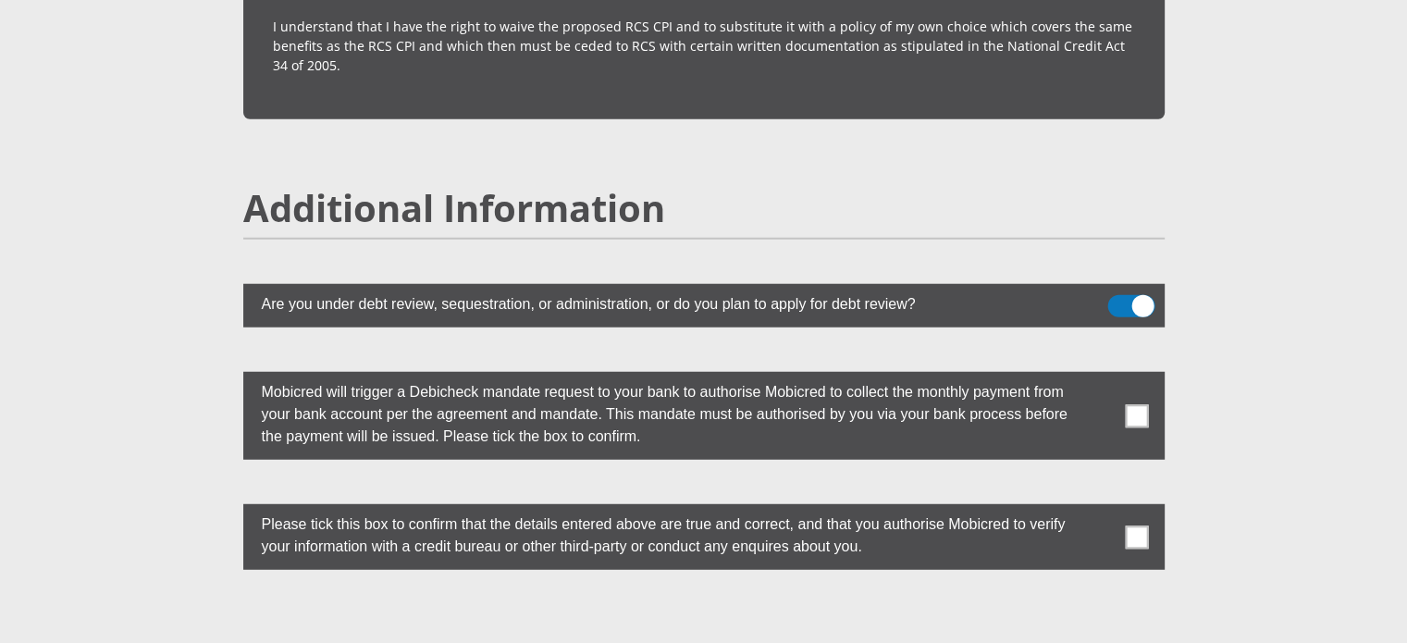
click at [1129, 404] on span at bounding box center [1136, 415] width 23 height 23
click at [1100, 376] on input "checkbox" at bounding box center [1100, 376] width 0 height 0
click at [1129, 525] on span at bounding box center [1136, 536] width 23 height 23
click at [1100, 509] on input "checkbox" at bounding box center [1100, 509] width 0 height 0
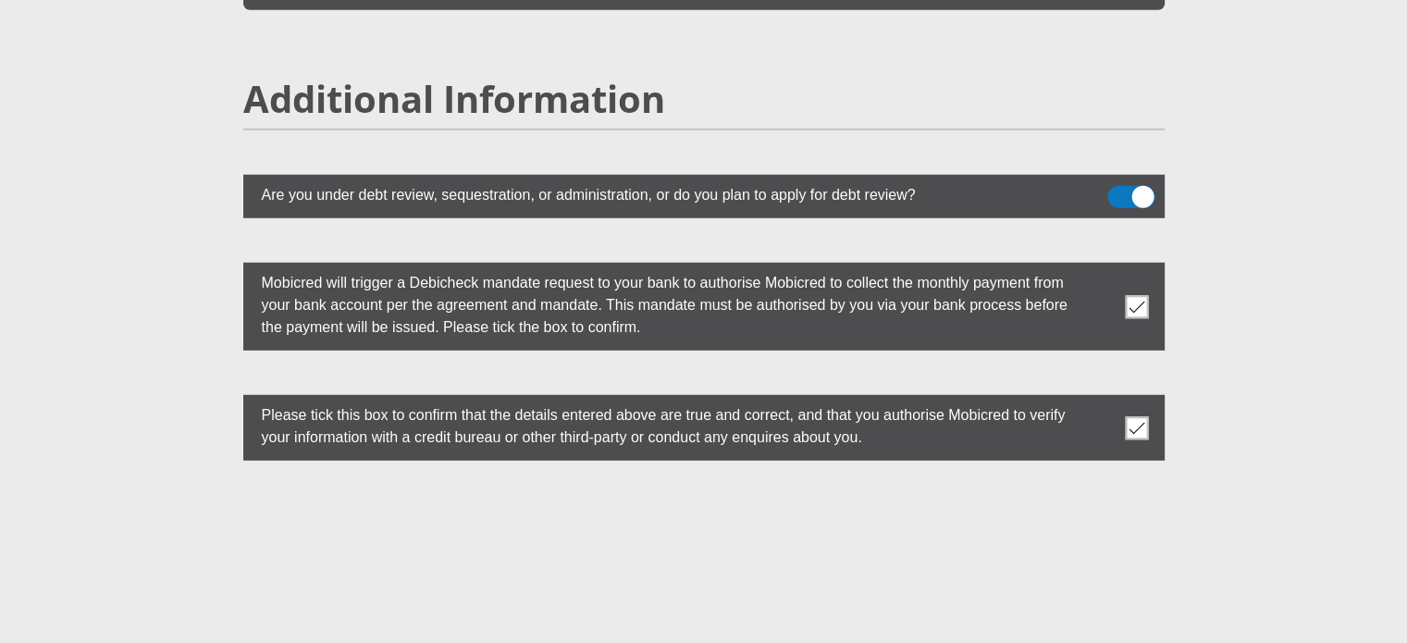
scroll to position [5241, 0]
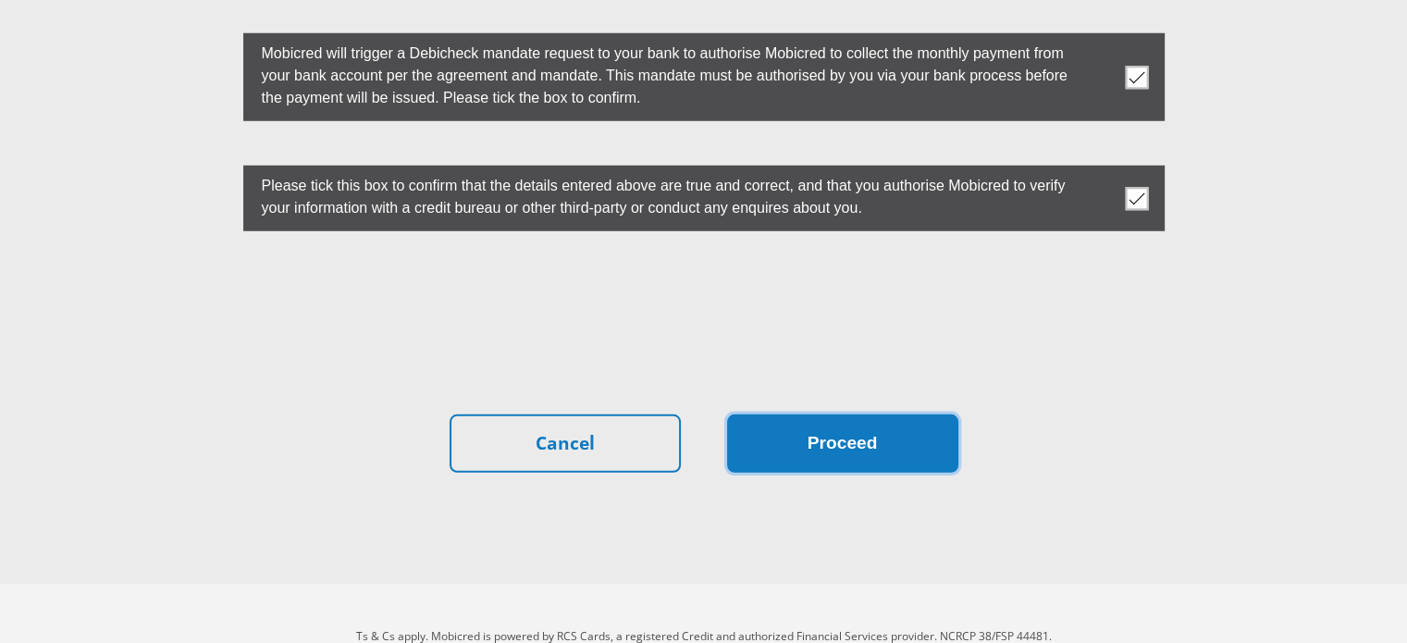
click at [814, 414] on button "Proceed" at bounding box center [842, 443] width 231 height 58
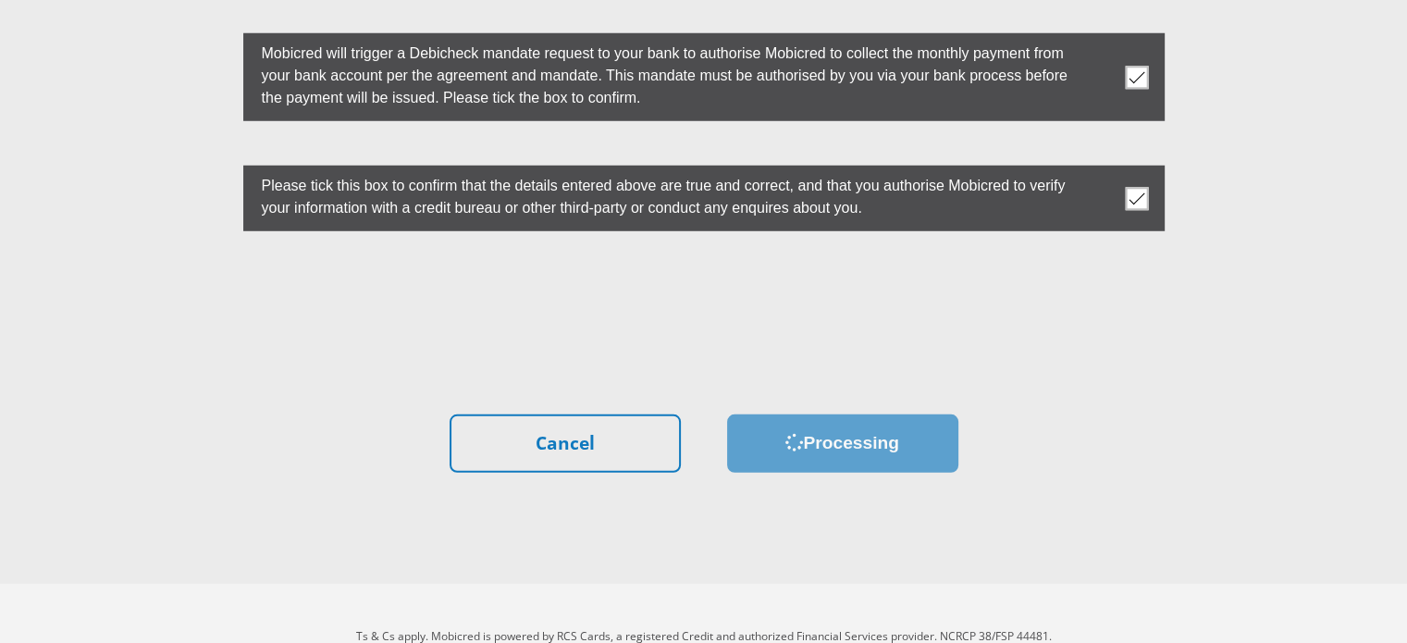
scroll to position [0, 0]
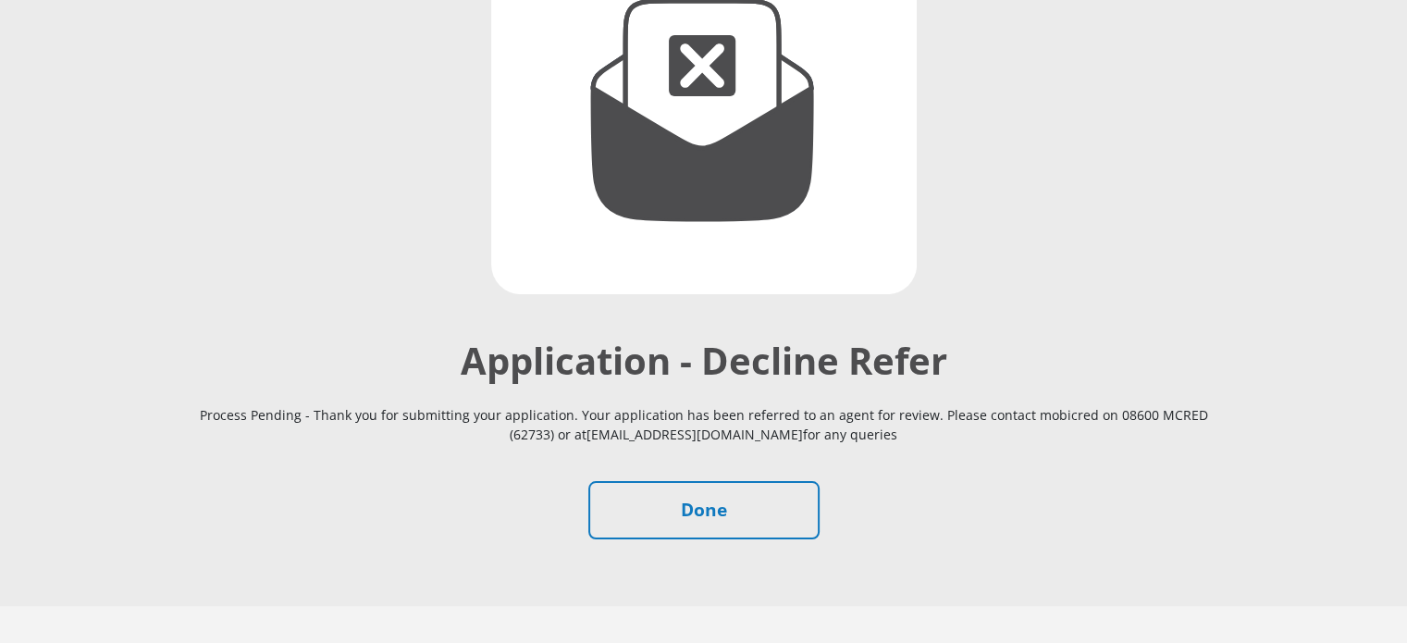
scroll to position [367, 0]
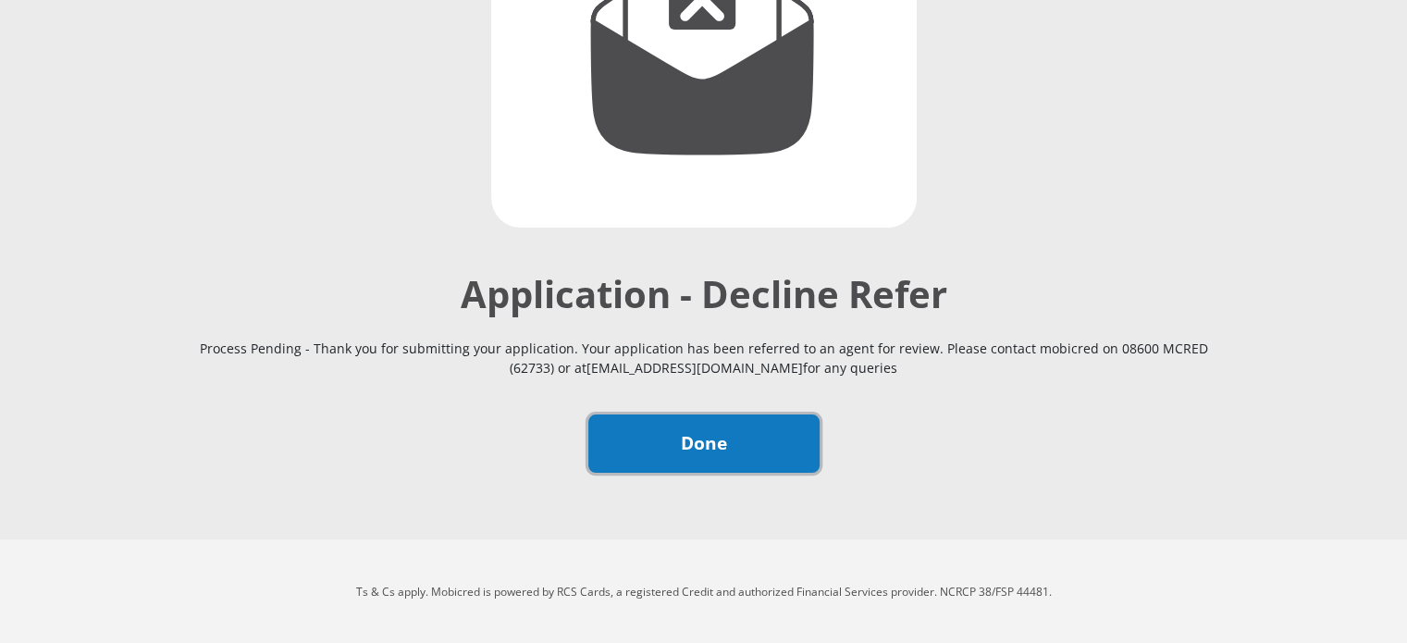
click at [656, 454] on link "Done" at bounding box center [703, 443] width 231 height 58
